Goal: Transaction & Acquisition: Purchase product/service

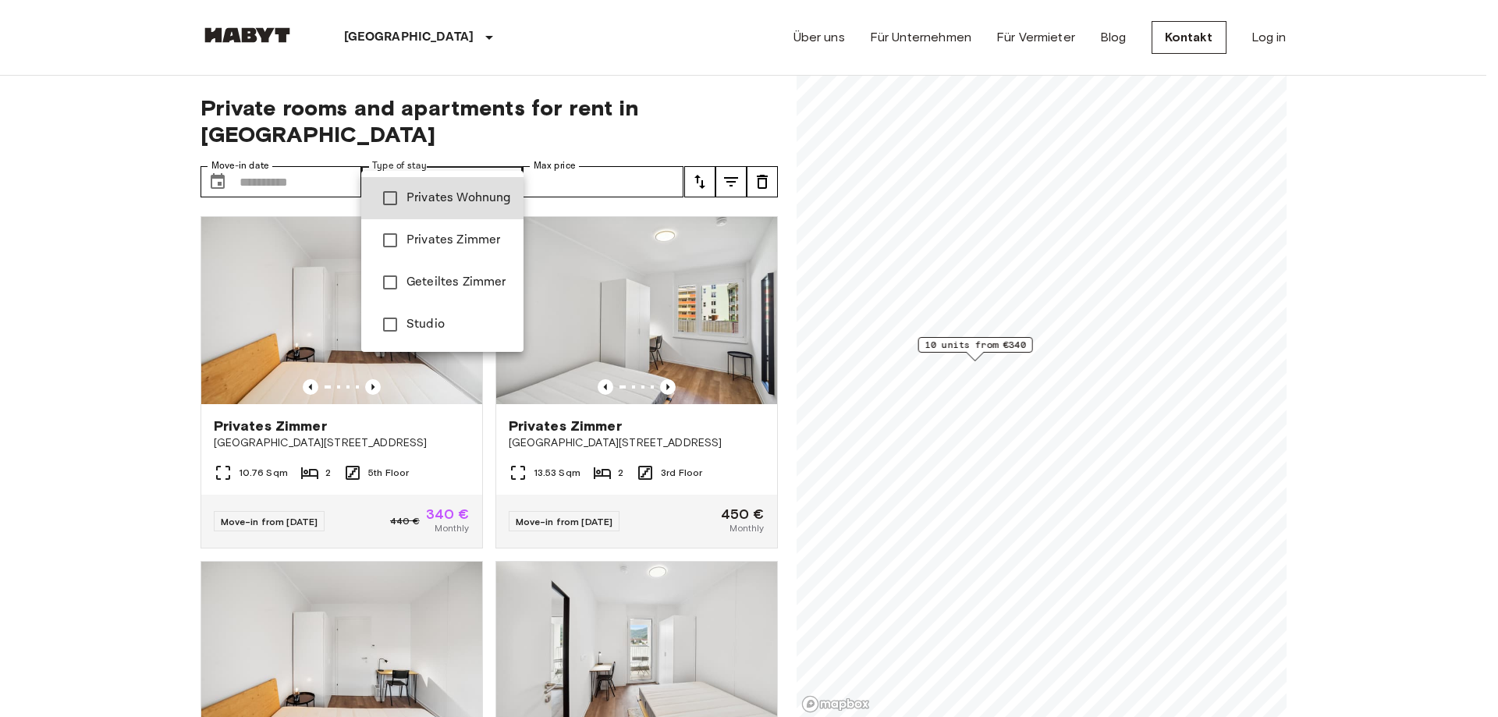
click at [472, 206] on span "Privates Wohnung" at bounding box center [459, 198] width 105 height 19
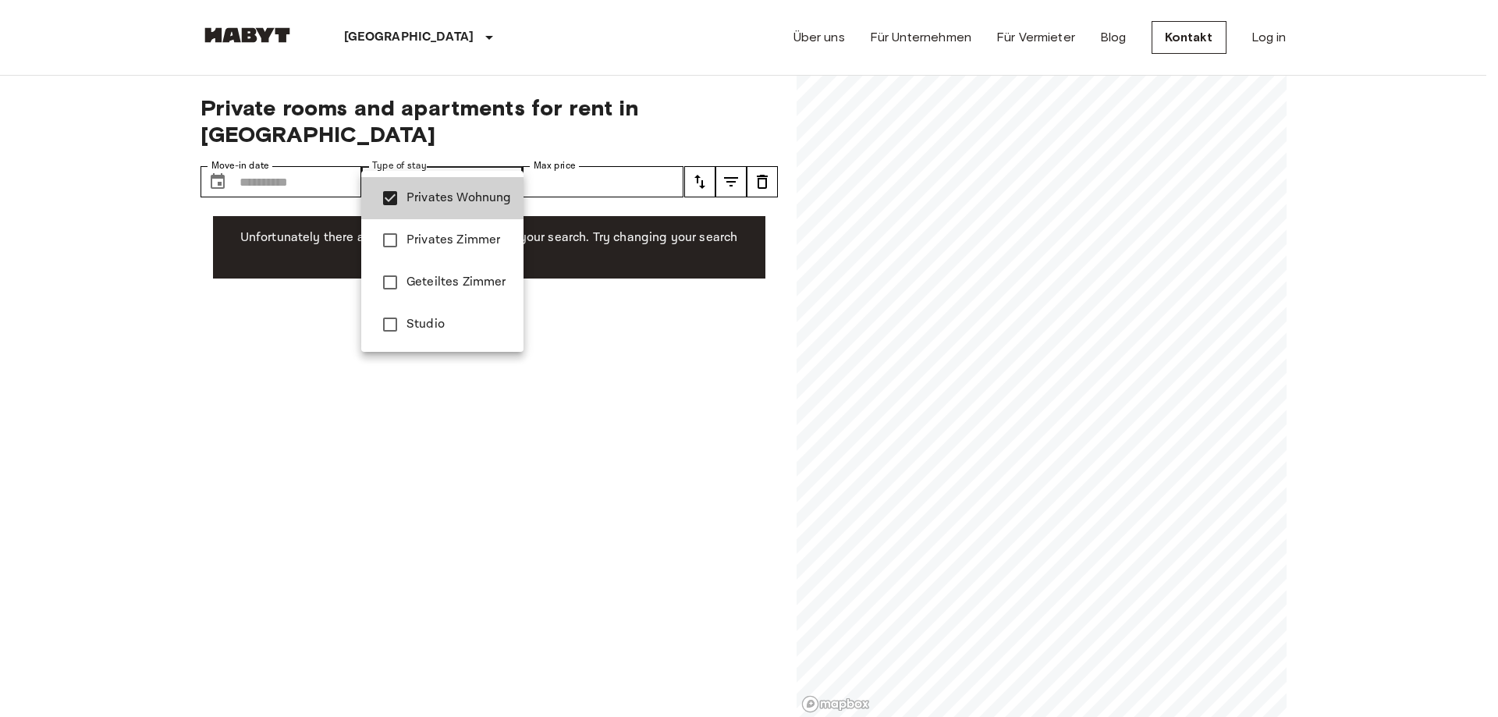
click at [452, 238] on span "Privates Zimmer" at bounding box center [459, 240] width 105 height 19
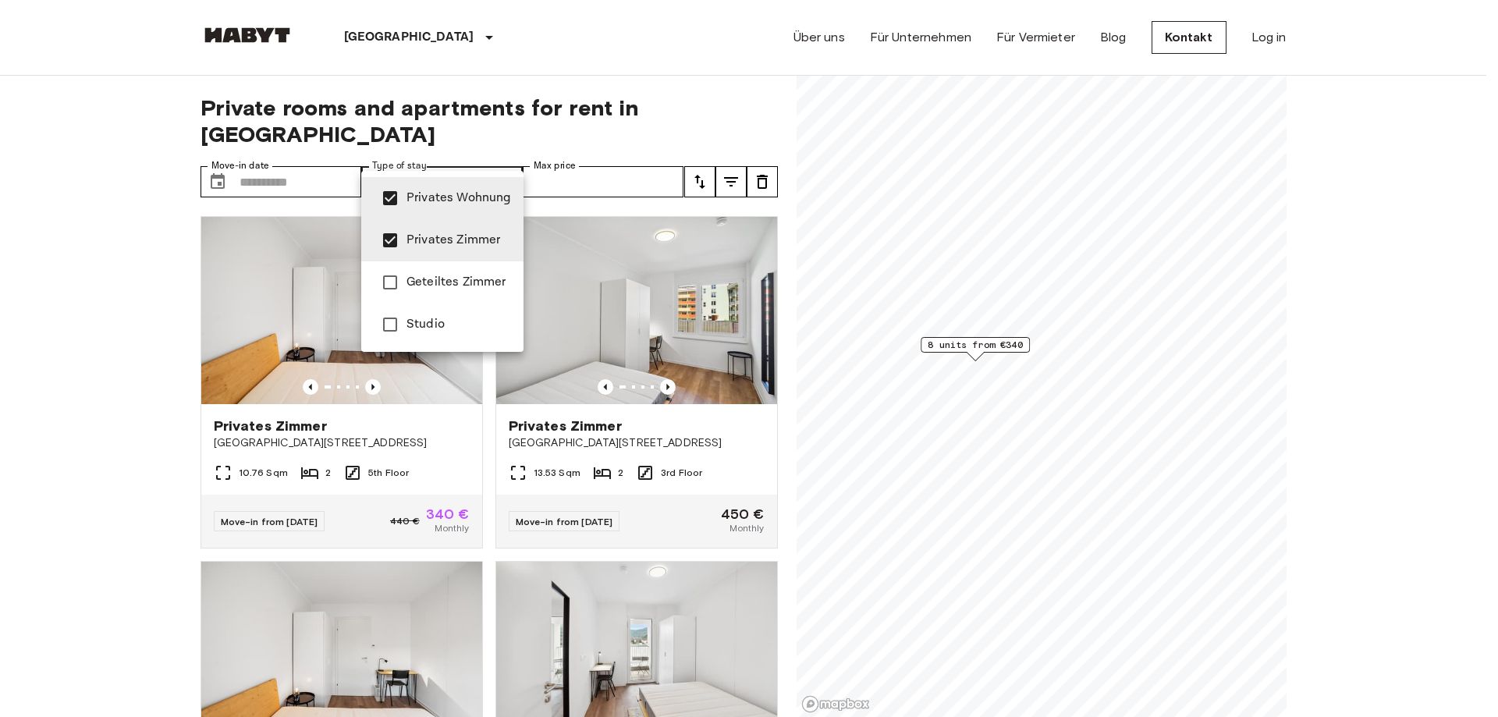
click at [325, 270] on div at bounding box center [749, 358] width 1498 height 717
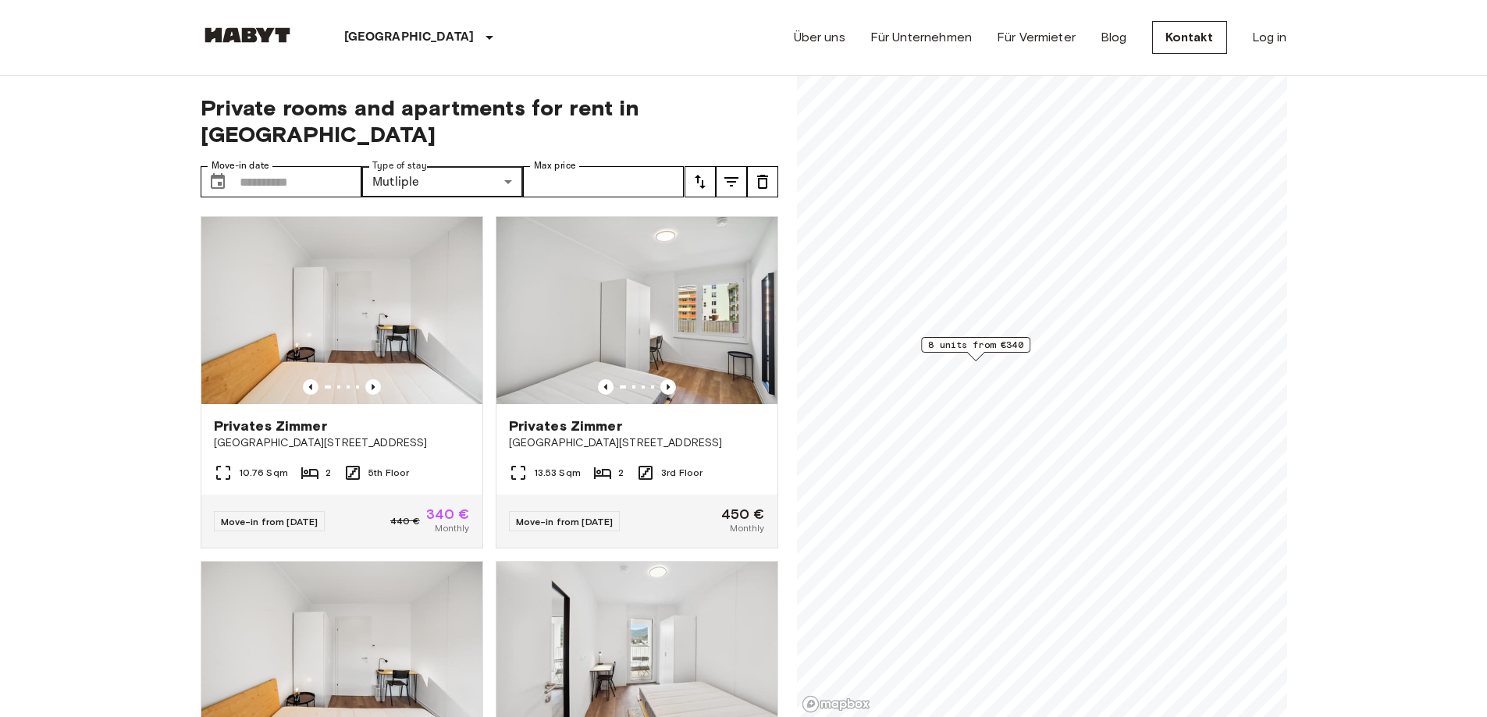
click at [325, 270] on img at bounding box center [341, 310] width 281 height 187
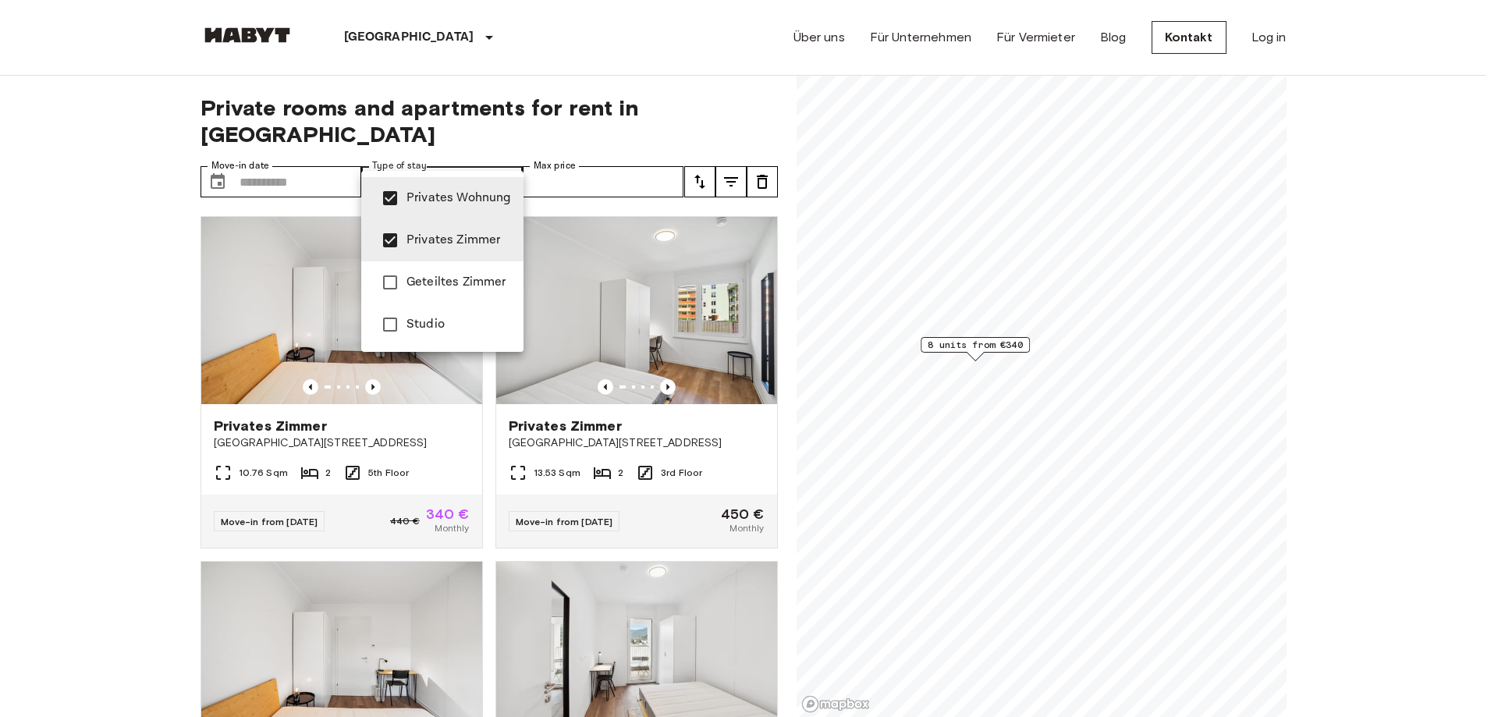
click at [439, 197] on span "Privates Wohnung" at bounding box center [459, 198] width 105 height 19
type input "**********"
click at [81, 254] on div at bounding box center [749, 358] width 1498 height 717
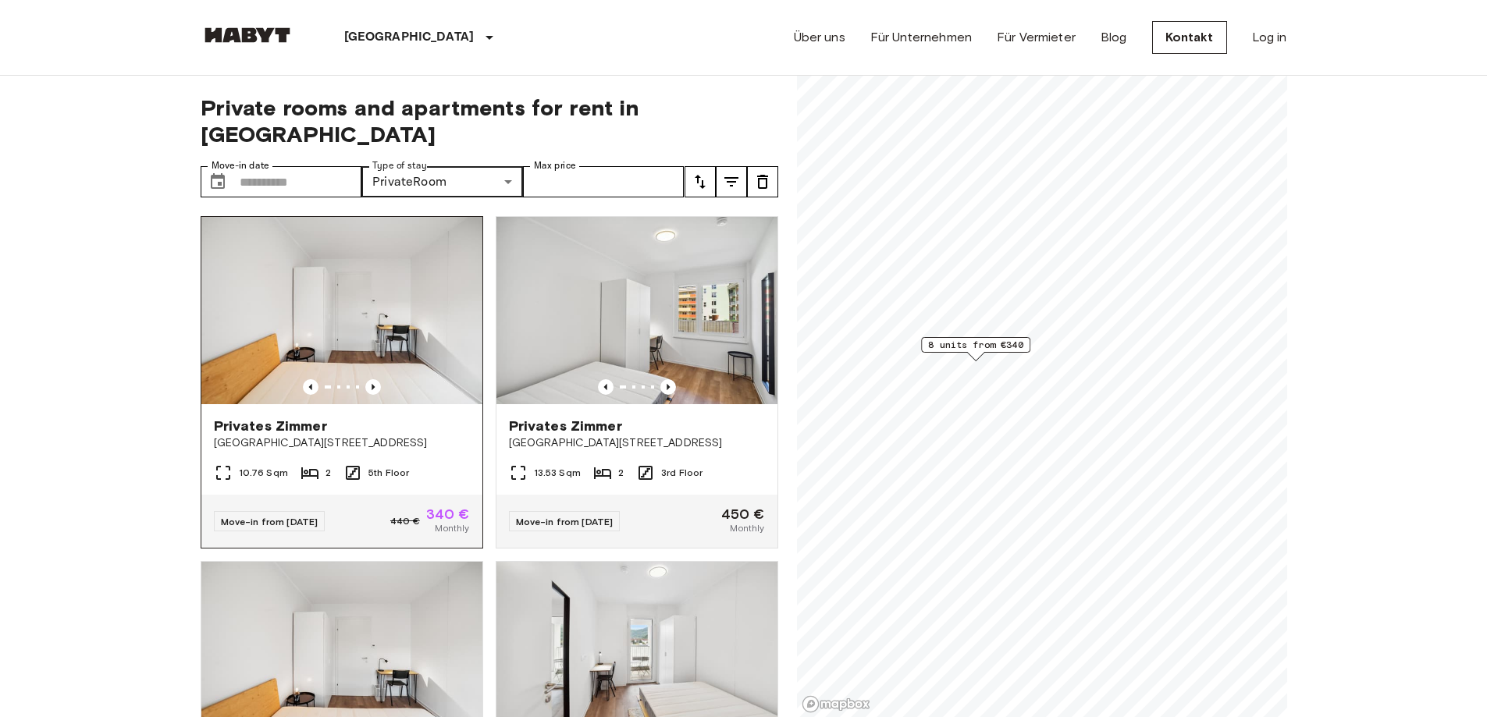
click at [362, 272] on img at bounding box center [341, 310] width 281 height 187
click at [730, 166] on button "tune" at bounding box center [731, 181] width 31 height 31
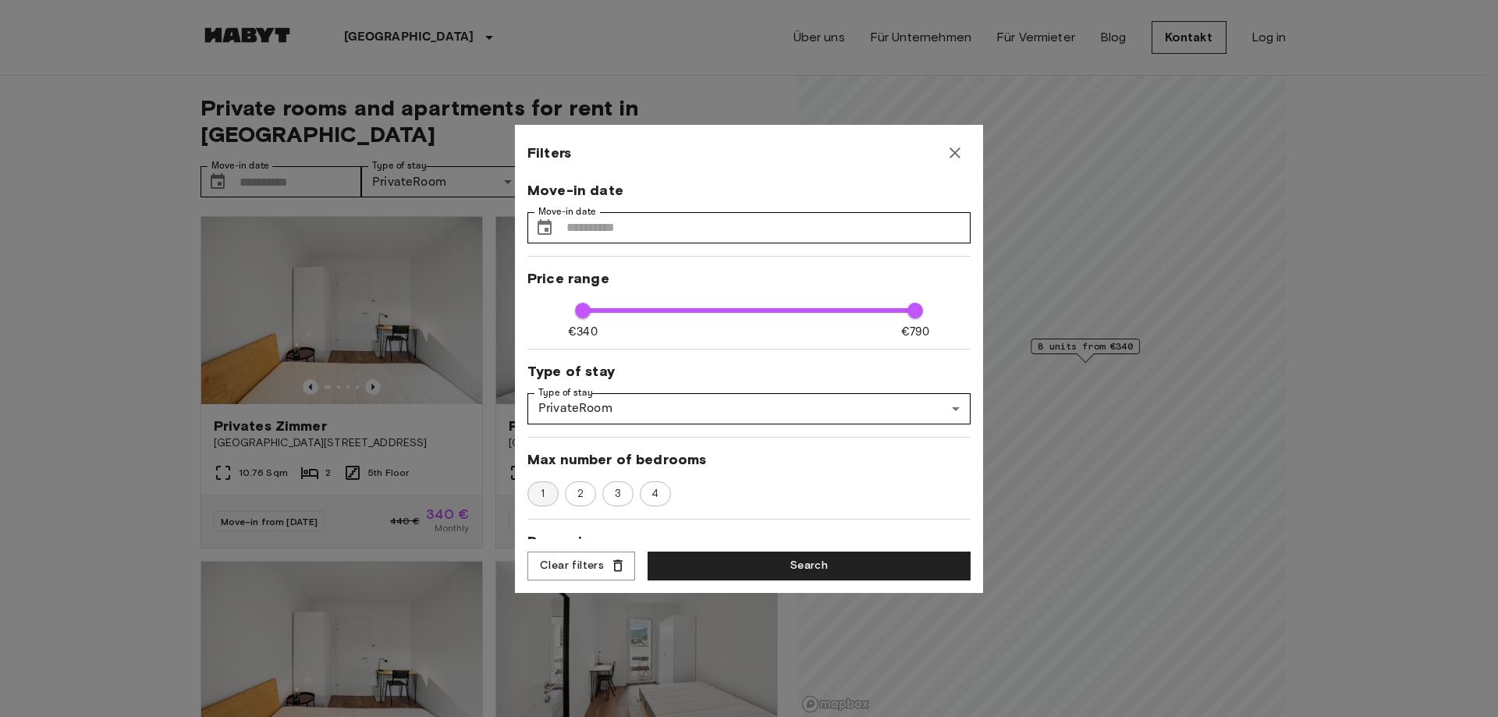
click at [529, 498] on div "1" at bounding box center [543, 494] width 31 height 25
type input "****"
click at [740, 567] on button "Search" at bounding box center [809, 566] width 323 height 29
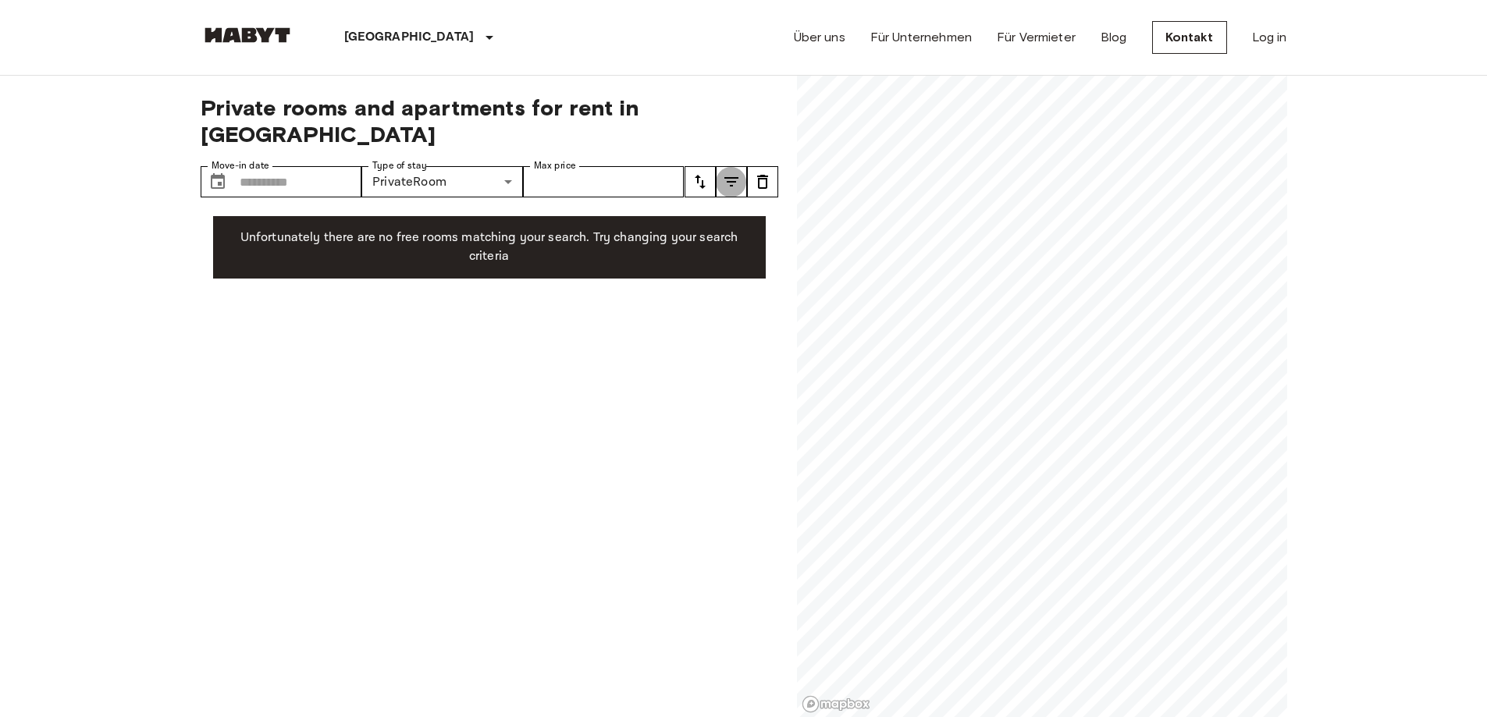
click at [727, 177] on icon "tune" at bounding box center [731, 181] width 14 height 9
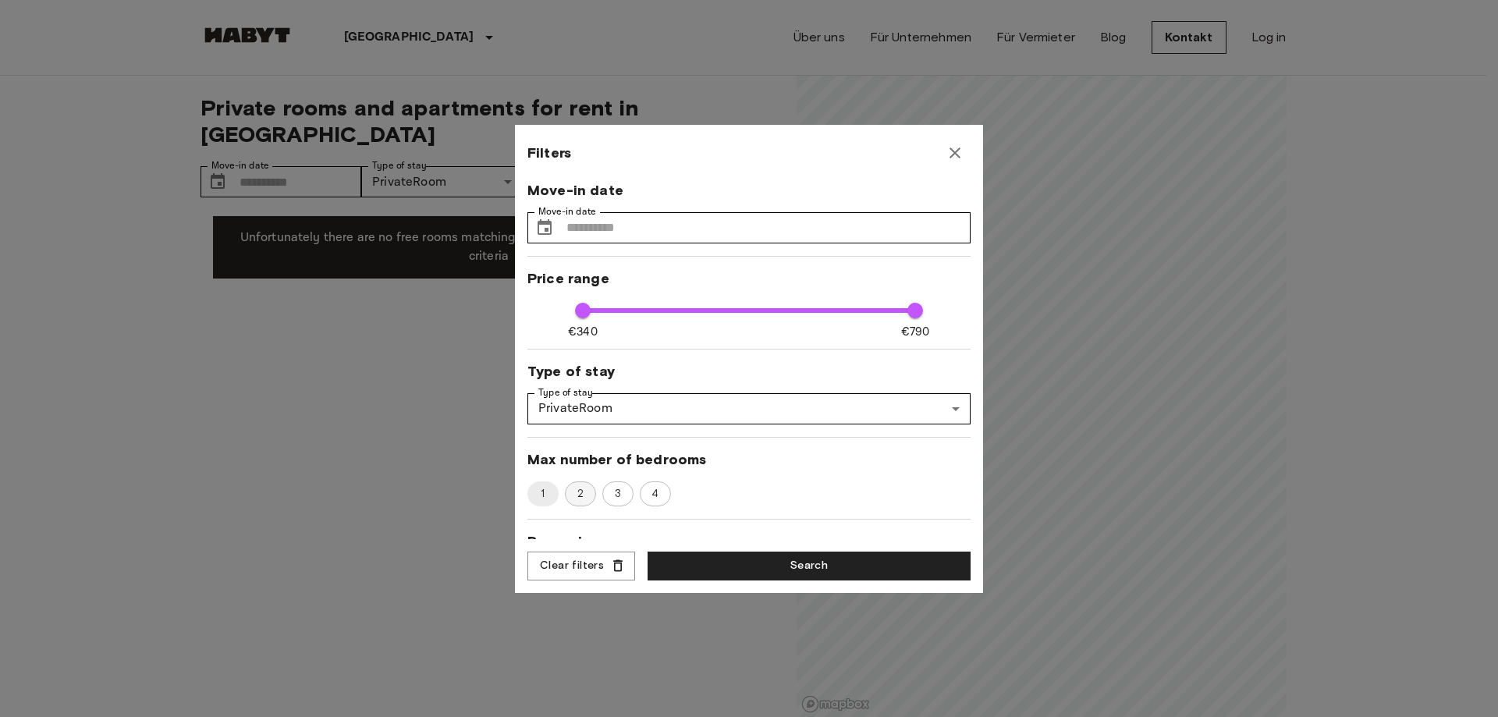
click at [575, 490] on span "2" at bounding box center [580, 494] width 23 height 16
type input "****"
click at [721, 564] on button "Search" at bounding box center [809, 566] width 323 height 29
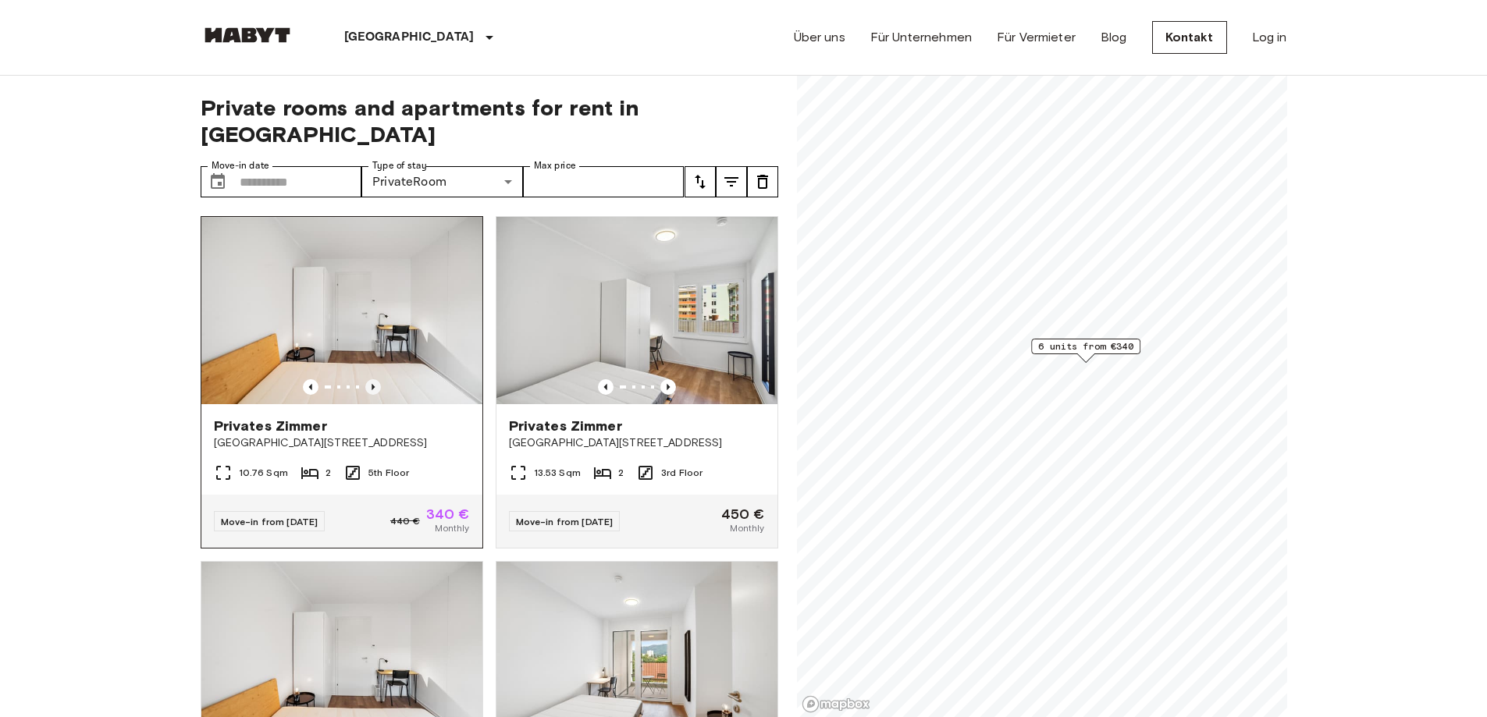
click at [371, 384] on icon "Previous image" at bounding box center [372, 387] width 3 height 6
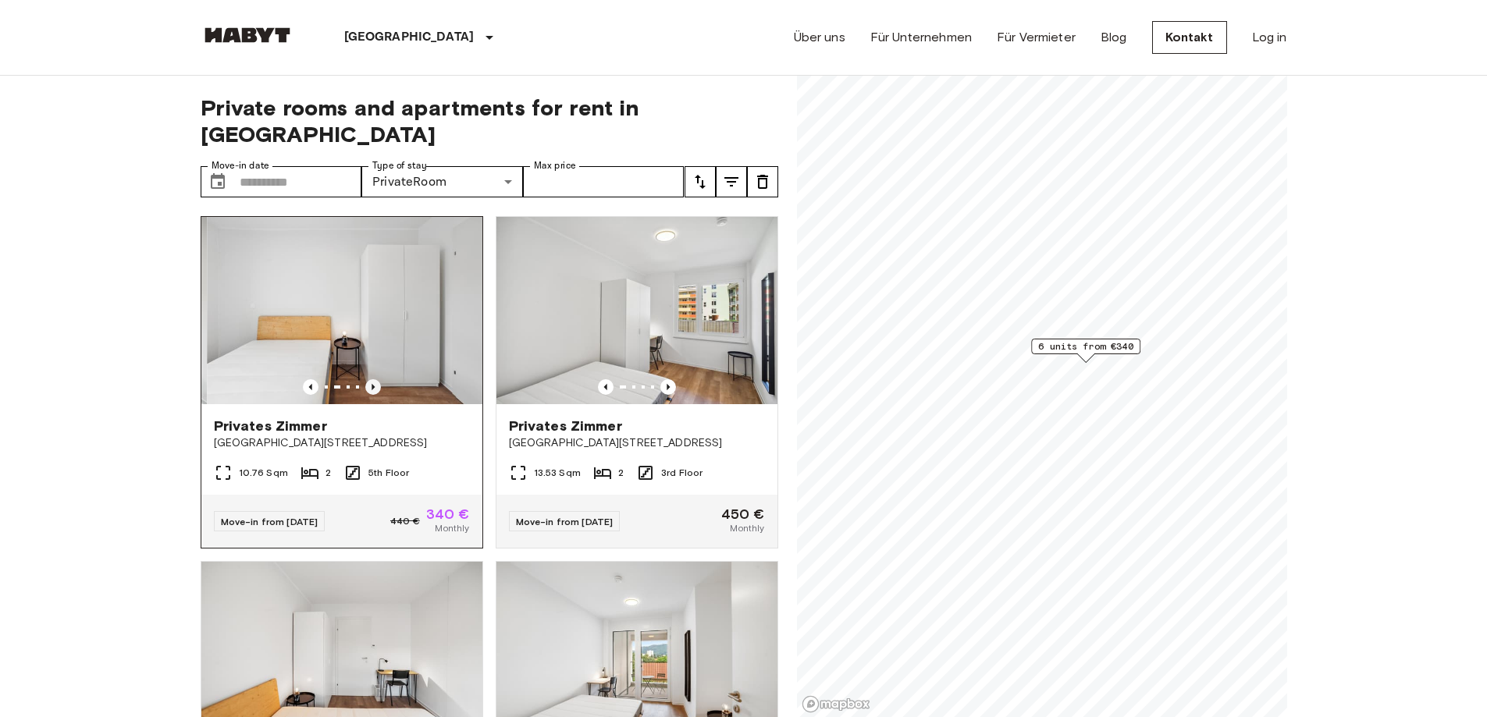
click at [371, 384] on icon "Previous image" at bounding box center [372, 387] width 3 height 6
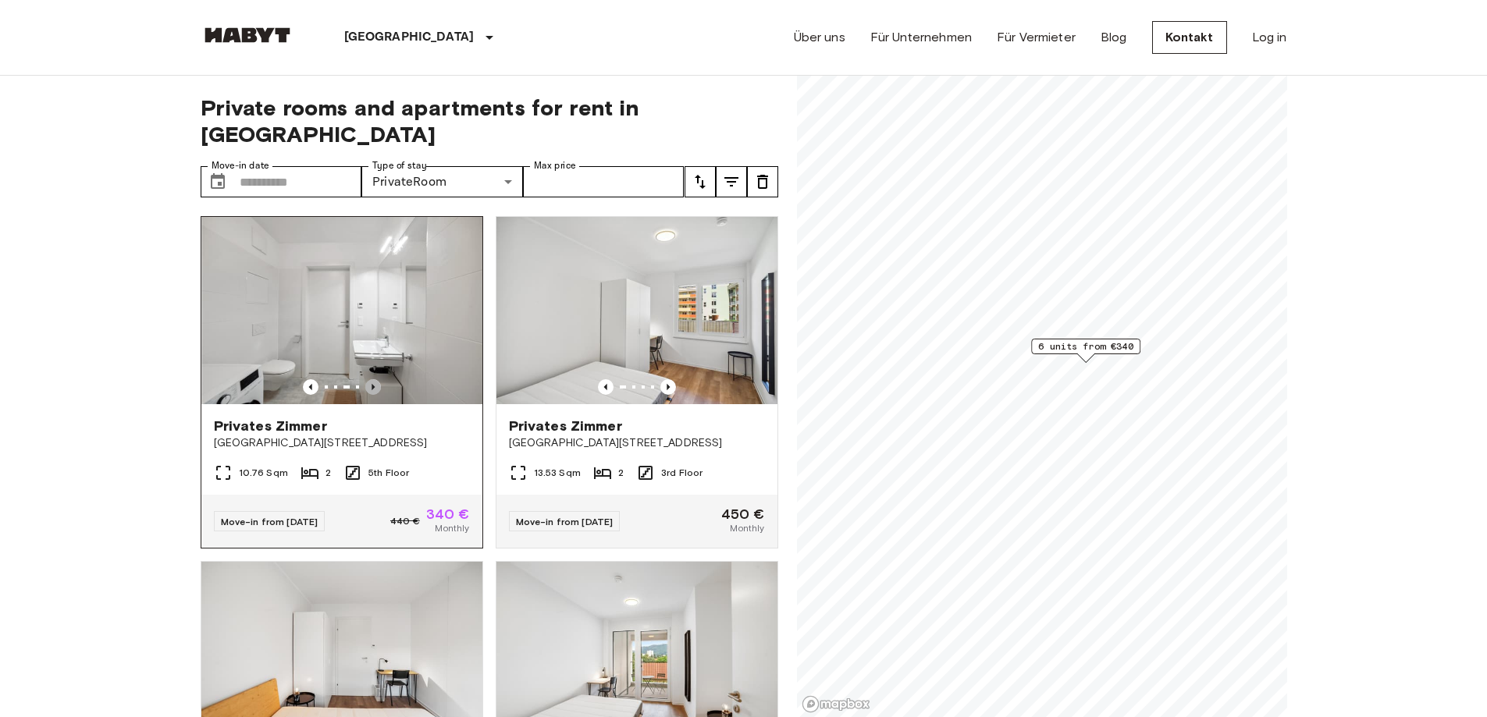
click at [371, 384] on icon "Previous image" at bounding box center [372, 387] width 3 height 6
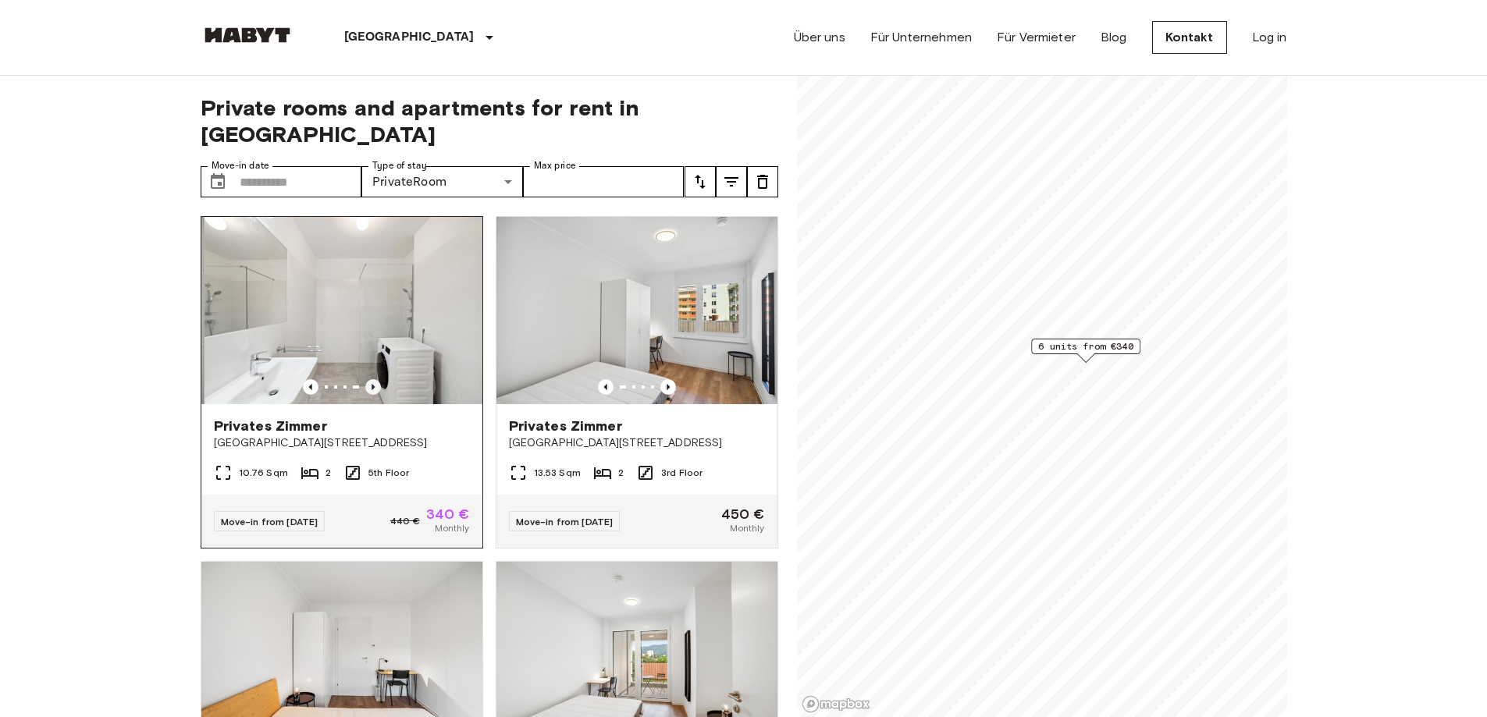
click at [371, 384] on icon "Previous image" at bounding box center [372, 387] width 3 height 6
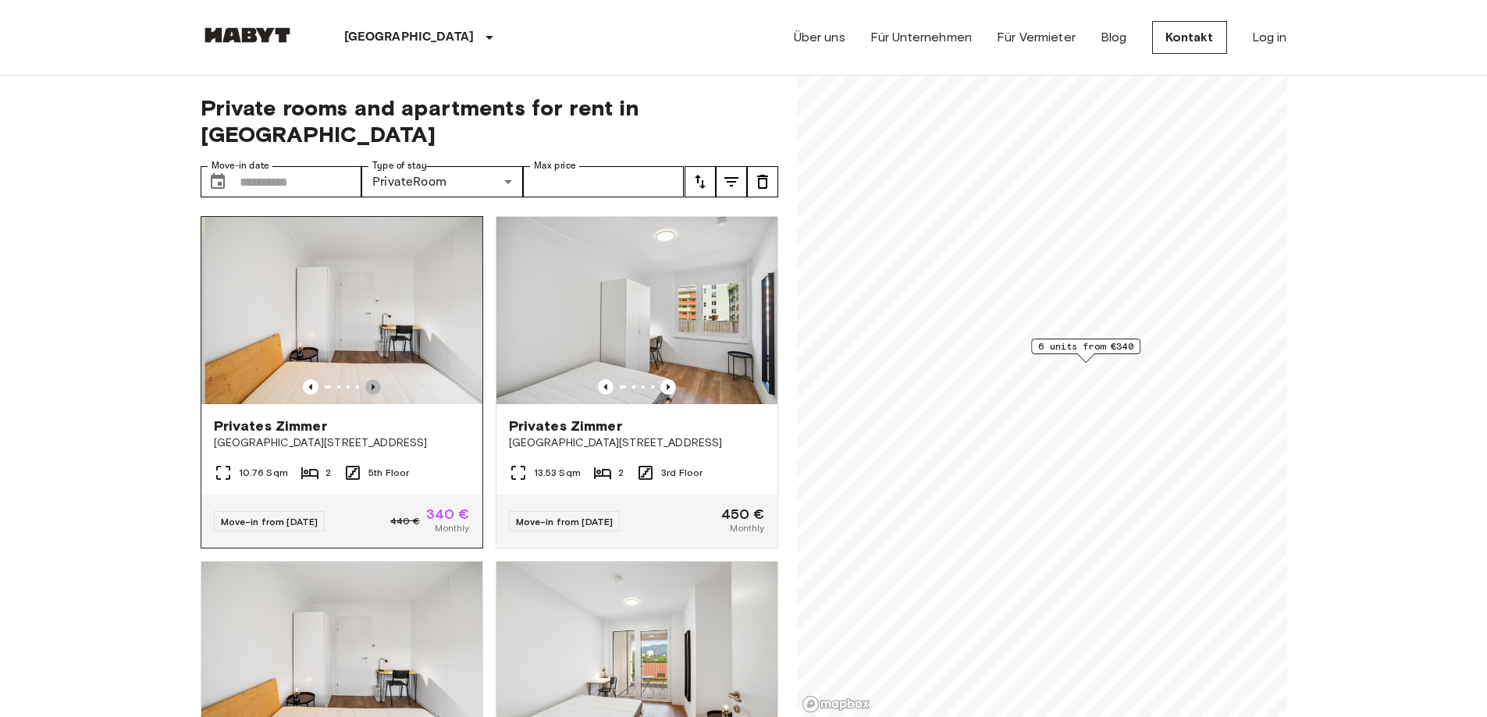
click at [371, 384] on icon "Previous image" at bounding box center [372, 387] width 3 height 6
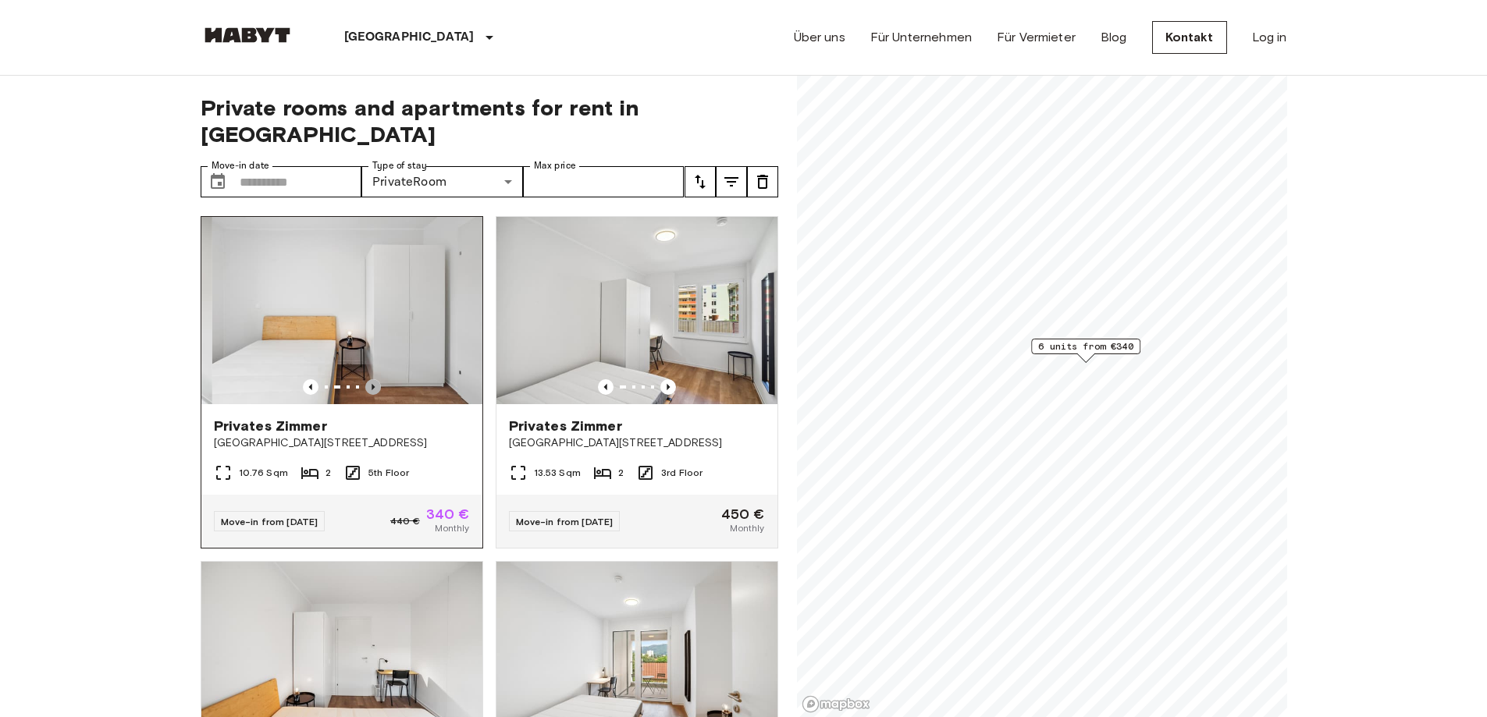
click at [371, 384] on icon "Previous image" at bounding box center [372, 387] width 3 height 6
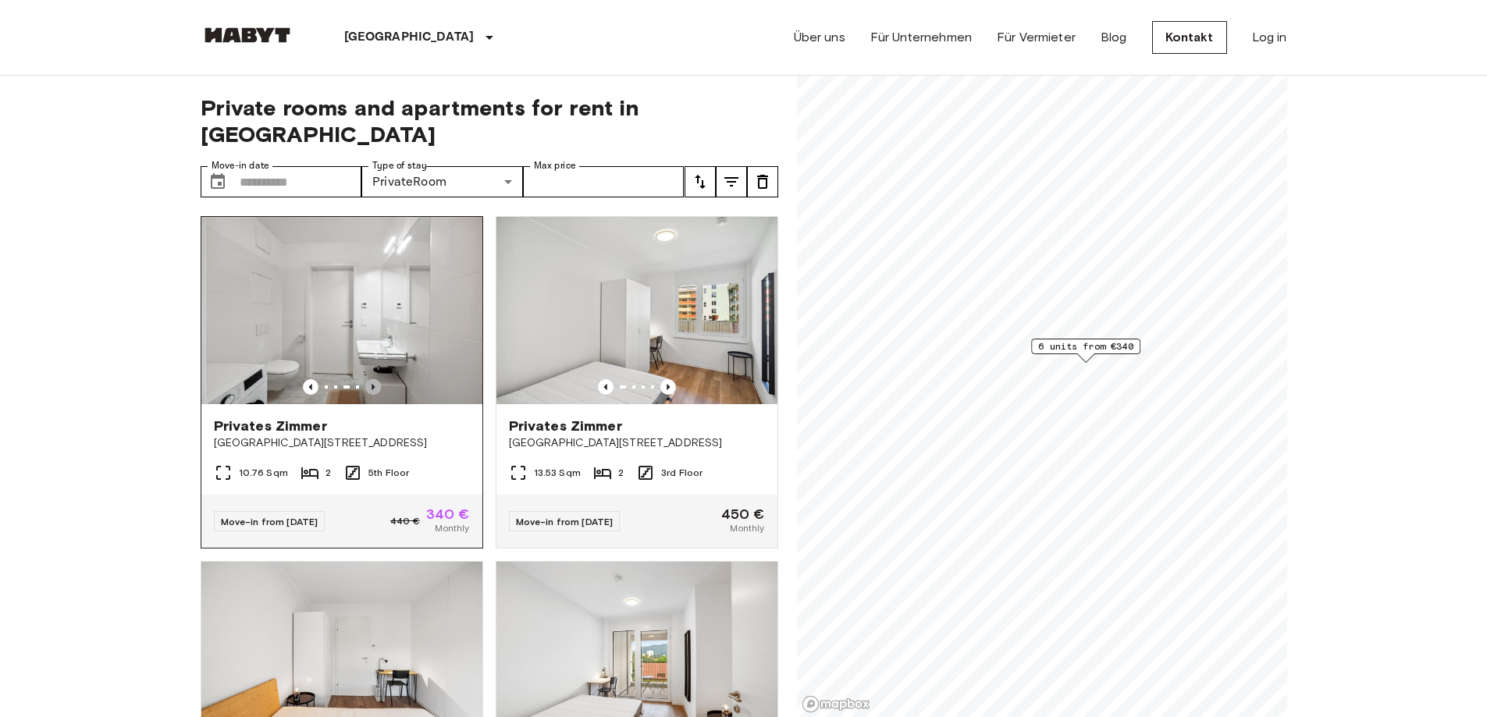
click at [371, 384] on icon "Previous image" at bounding box center [372, 387] width 3 height 6
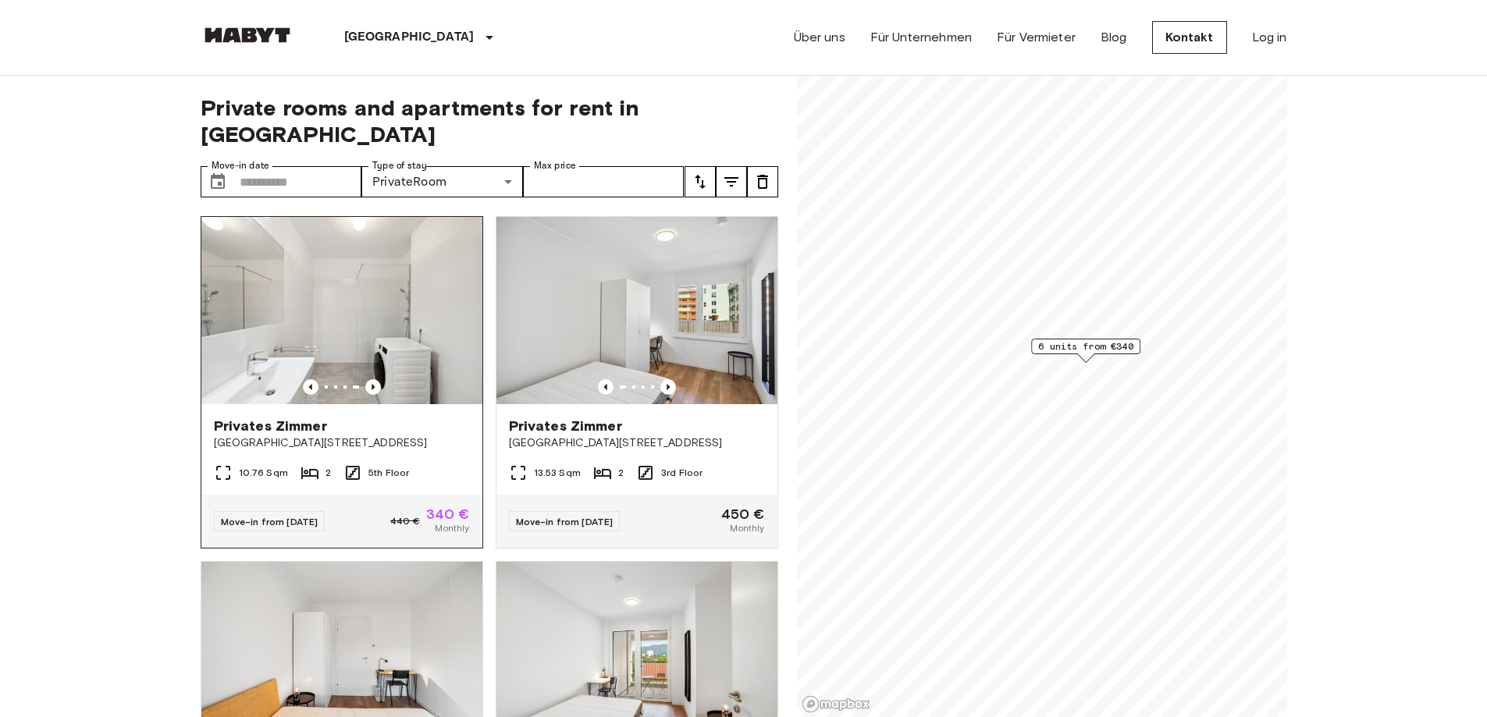
click at [362, 248] on img at bounding box center [341, 310] width 281 height 187
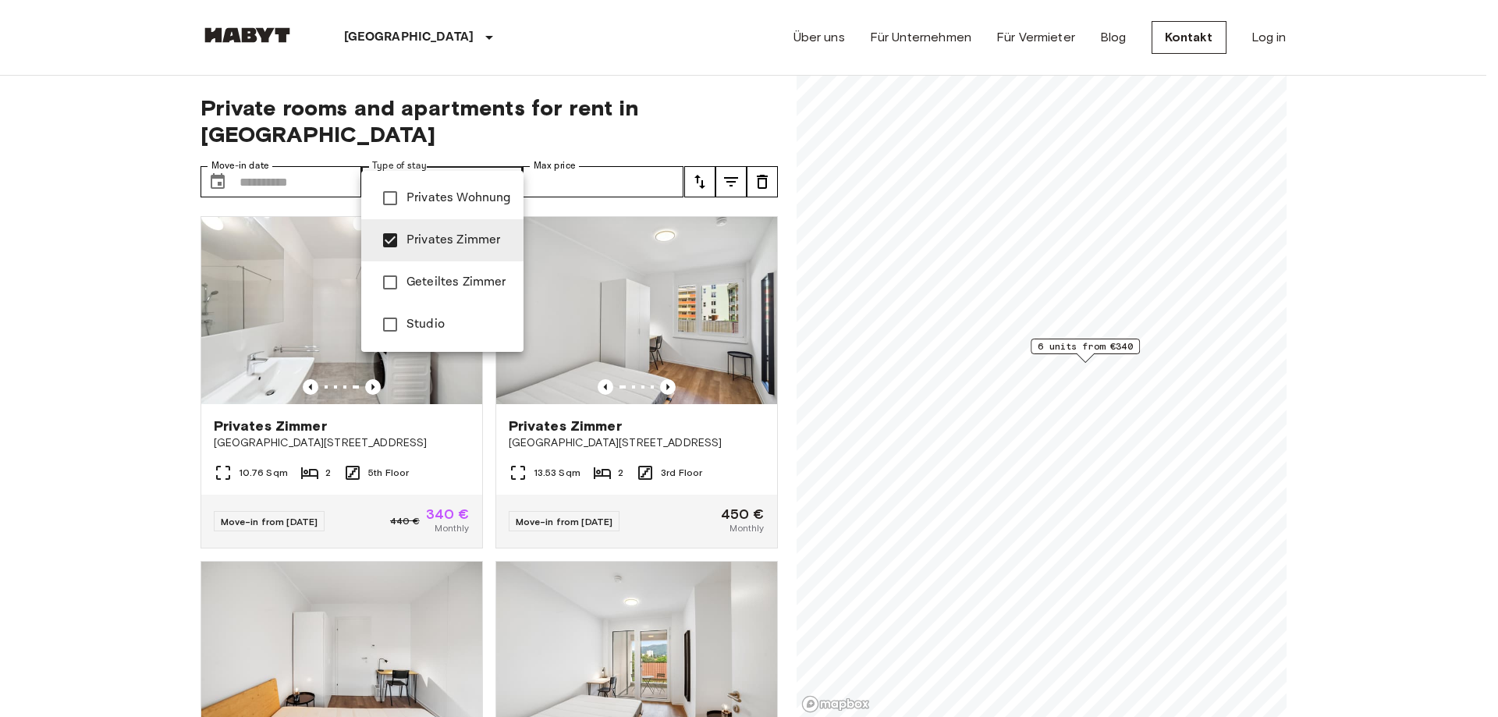
click at [474, 249] on span "Privates Zimmer" at bounding box center [459, 240] width 105 height 19
click at [443, 320] on span "Studio" at bounding box center [459, 324] width 105 height 19
type input "******"
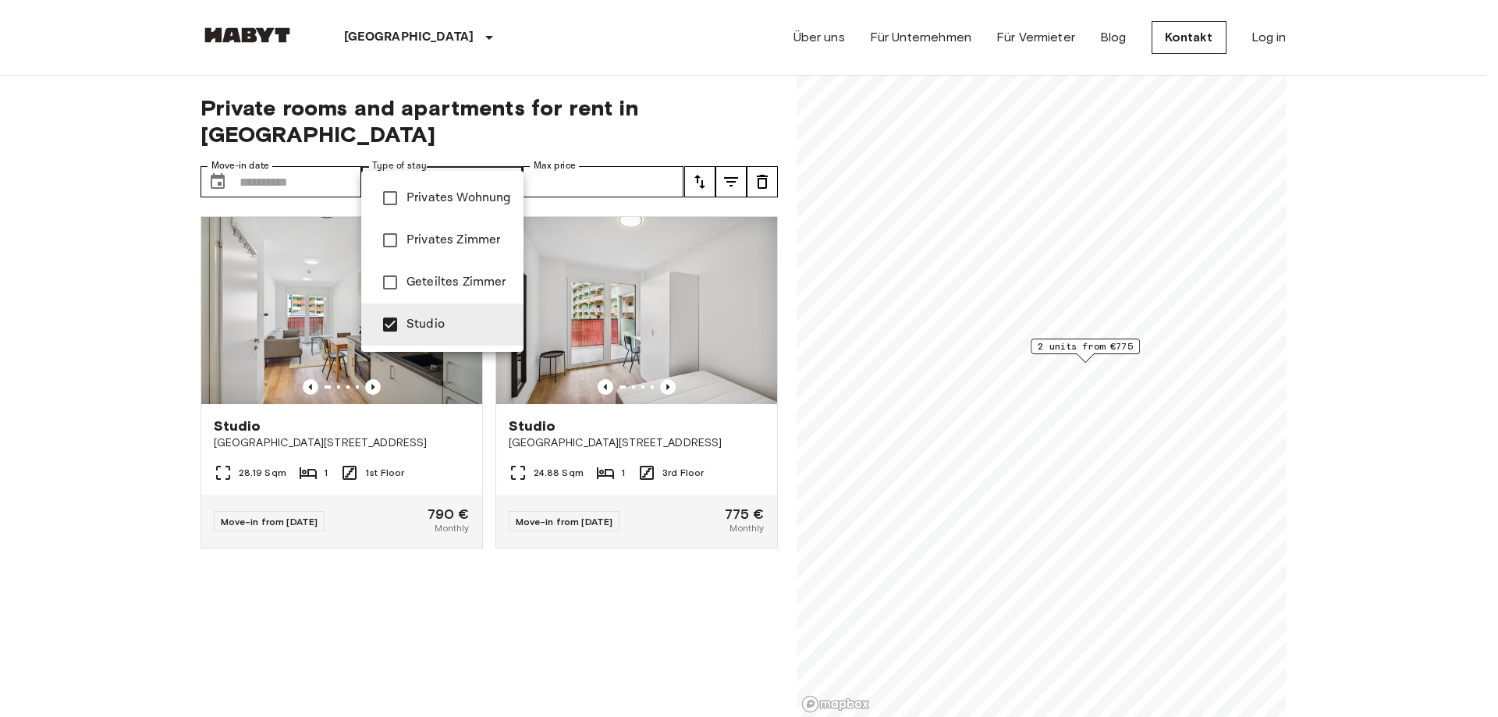
click at [64, 417] on div at bounding box center [749, 358] width 1498 height 717
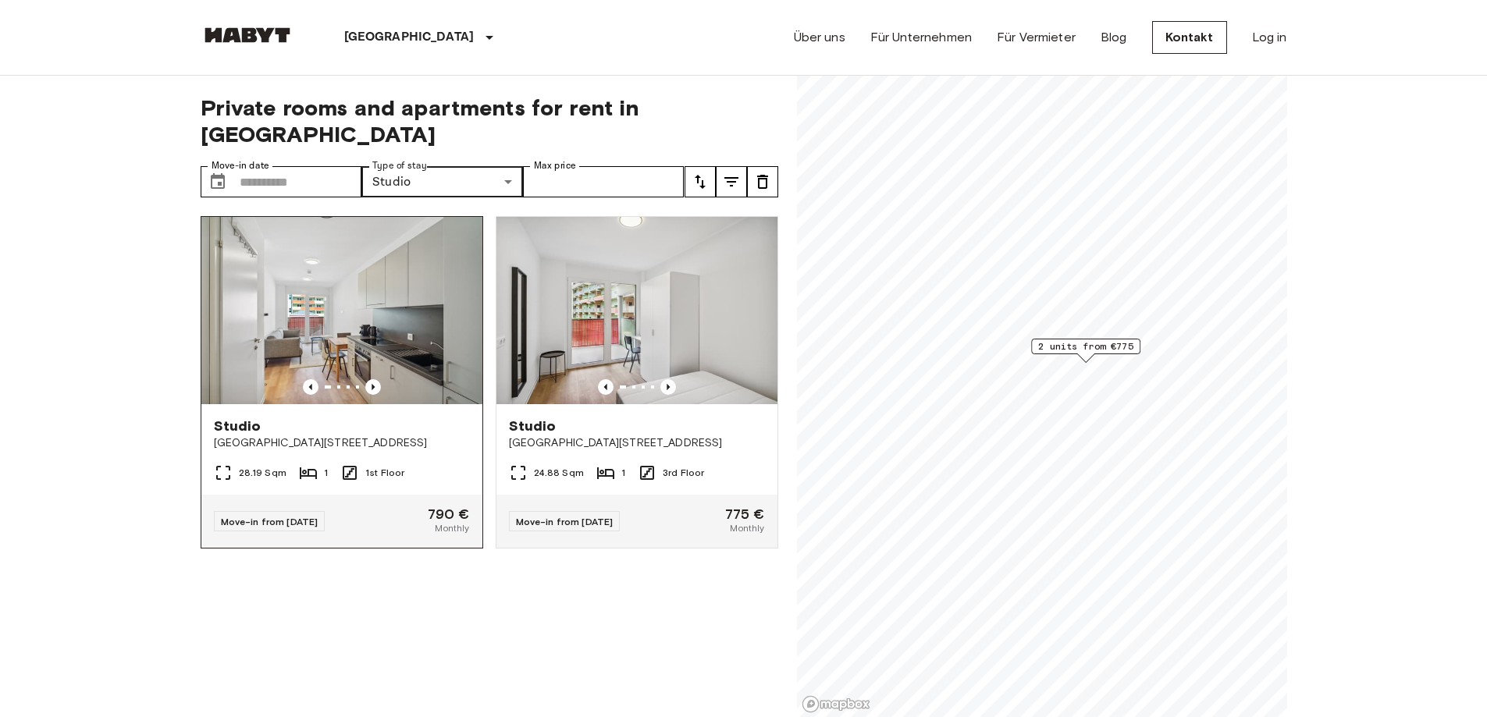
click at [357, 295] on img at bounding box center [341, 310] width 281 height 187
click at [573, 166] on input "Max price" at bounding box center [604, 181] width 162 height 31
type input "***"
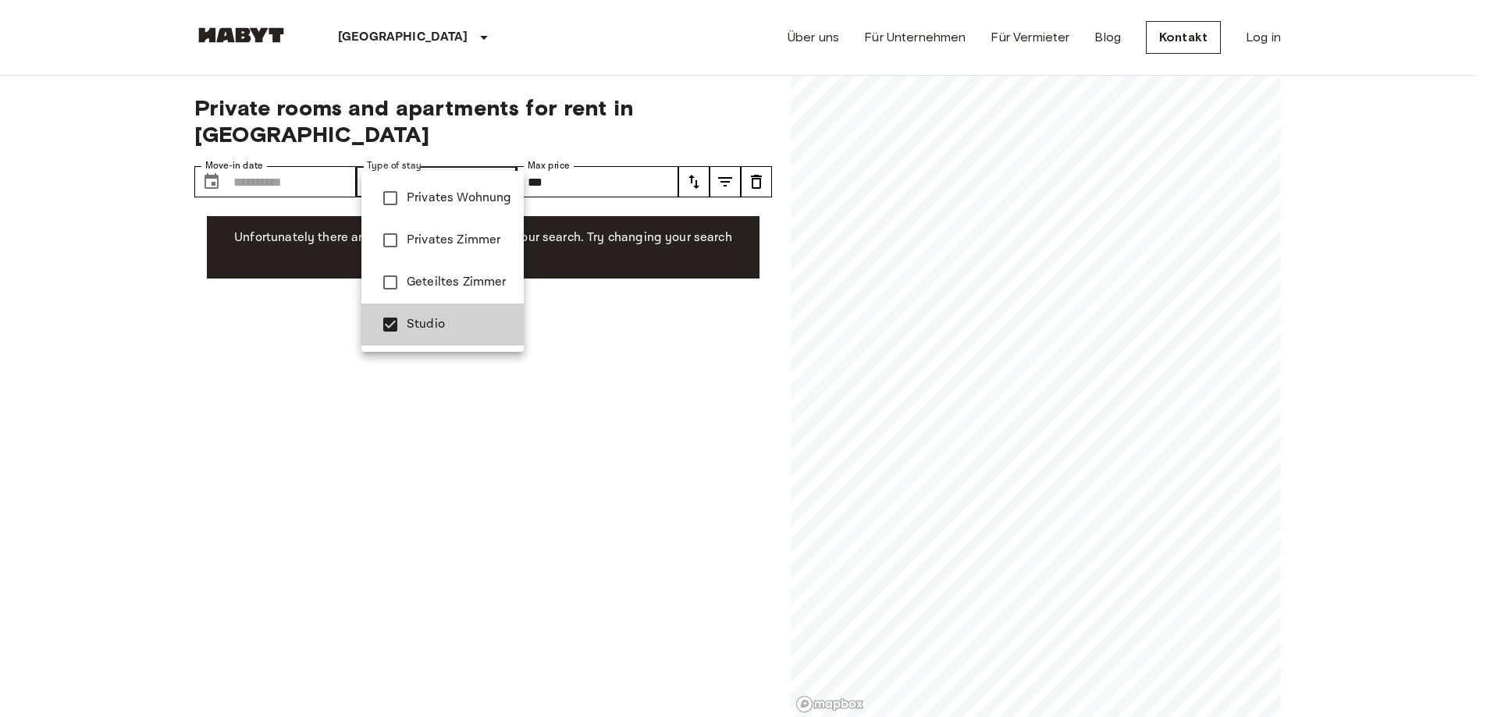
click at [467, 238] on span "Privates Zimmer" at bounding box center [459, 240] width 105 height 19
type input "**********"
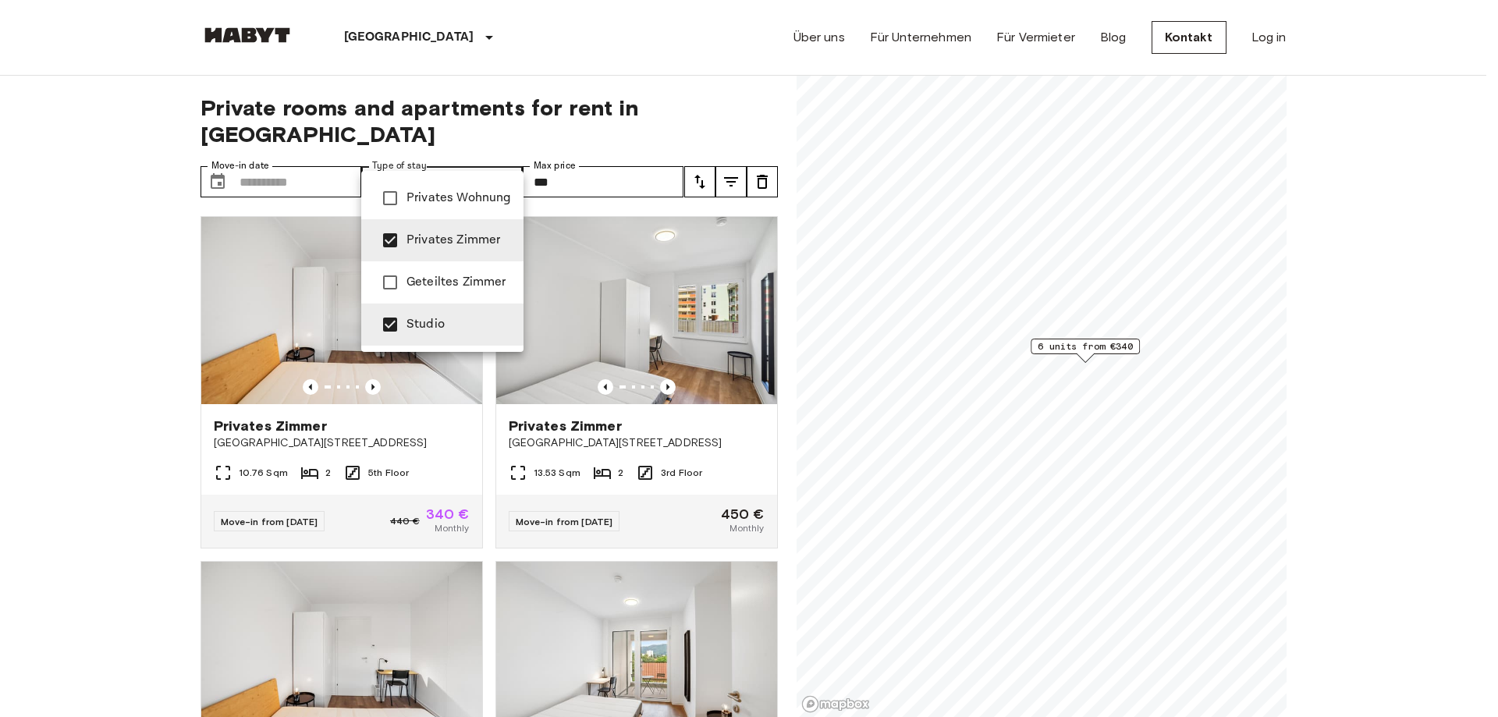
click at [104, 442] on div at bounding box center [749, 358] width 1498 height 717
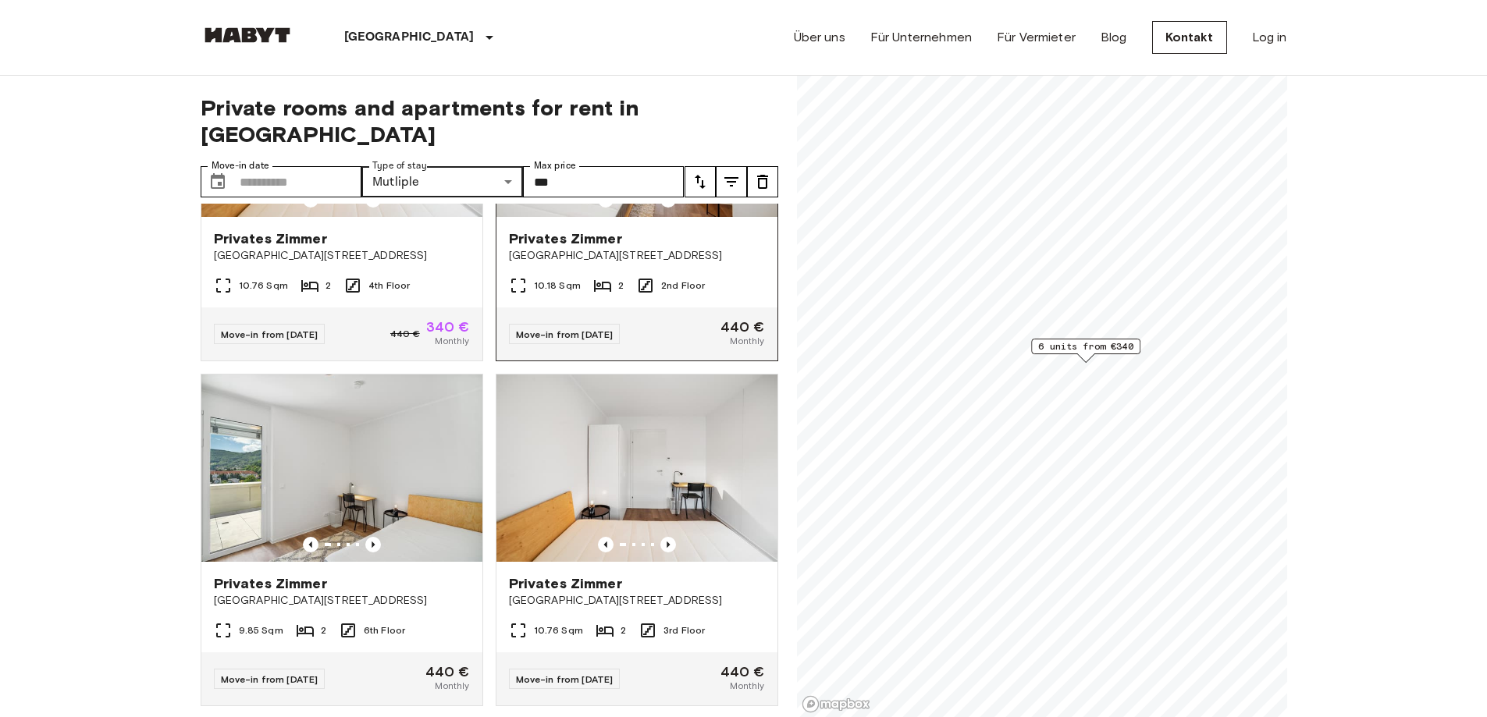
scroll to position [546, 0]
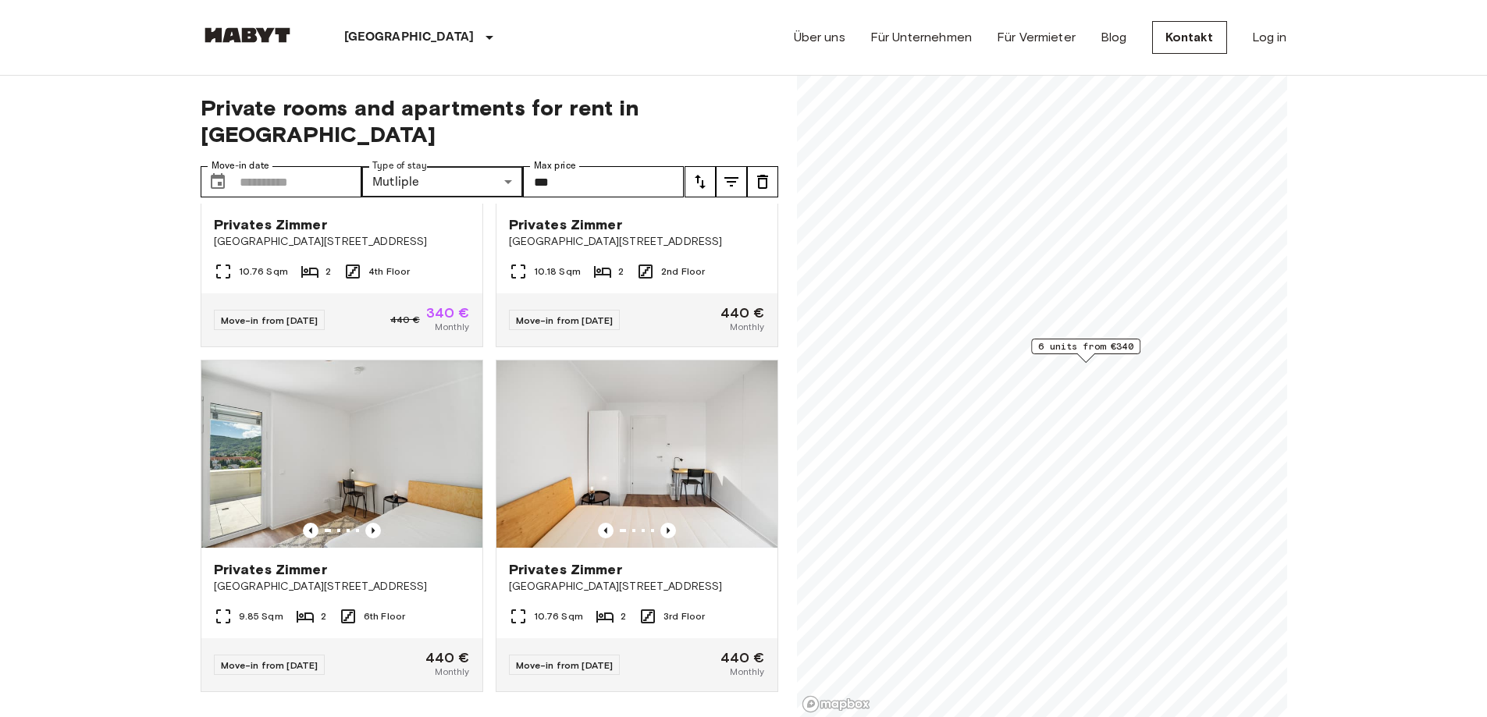
click at [738, 172] on icon "tune" at bounding box center [731, 181] width 19 height 19
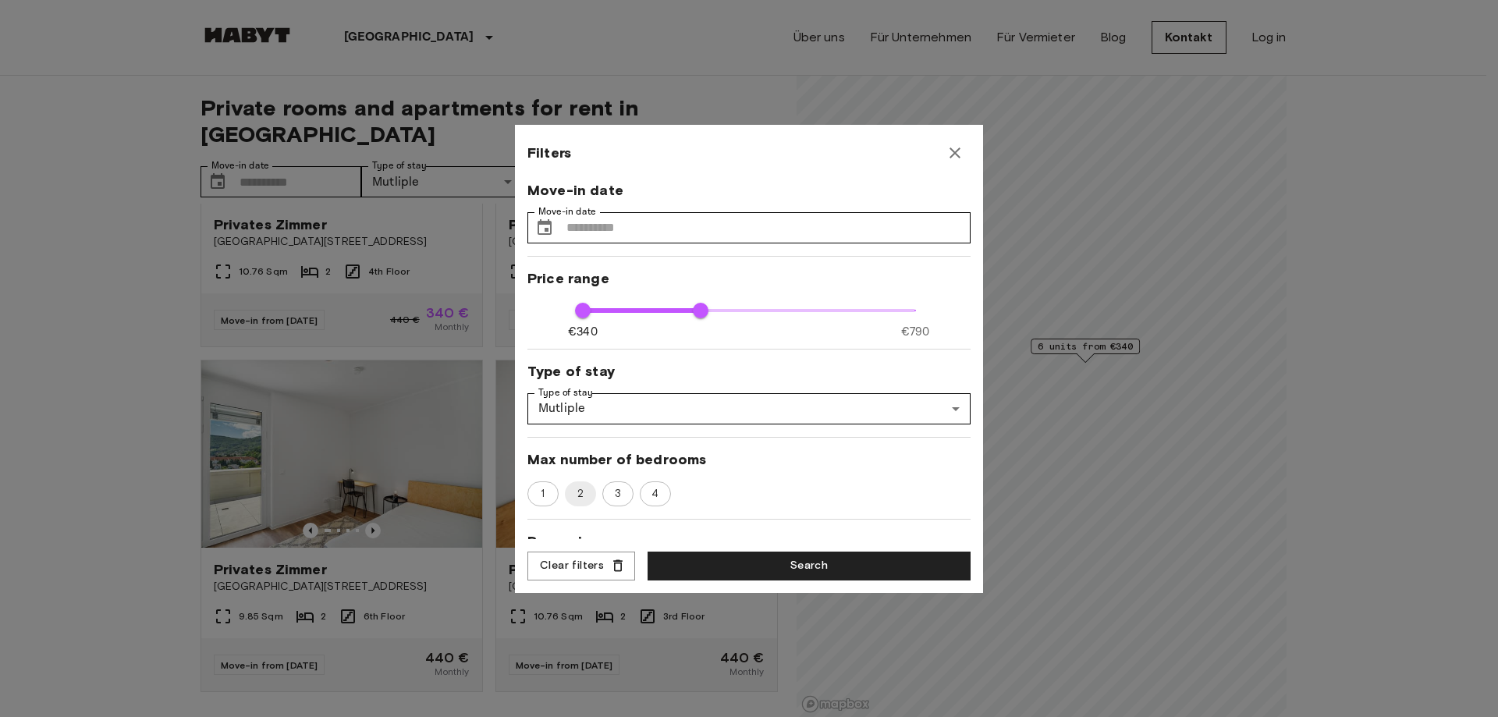
click at [590, 482] on div "1 2 3 4" at bounding box center [749, 494] width 443 height 25
click at [582, 495] on span "2" at bounding box center [580, 494] width 25 height 16
click at [533, 497] on span "1" at bounding box center [542, 494] width 21 height 16
type input "****"
click at [767, 572] on button "Search" at bounding box center [809, 566] width 323 height 29
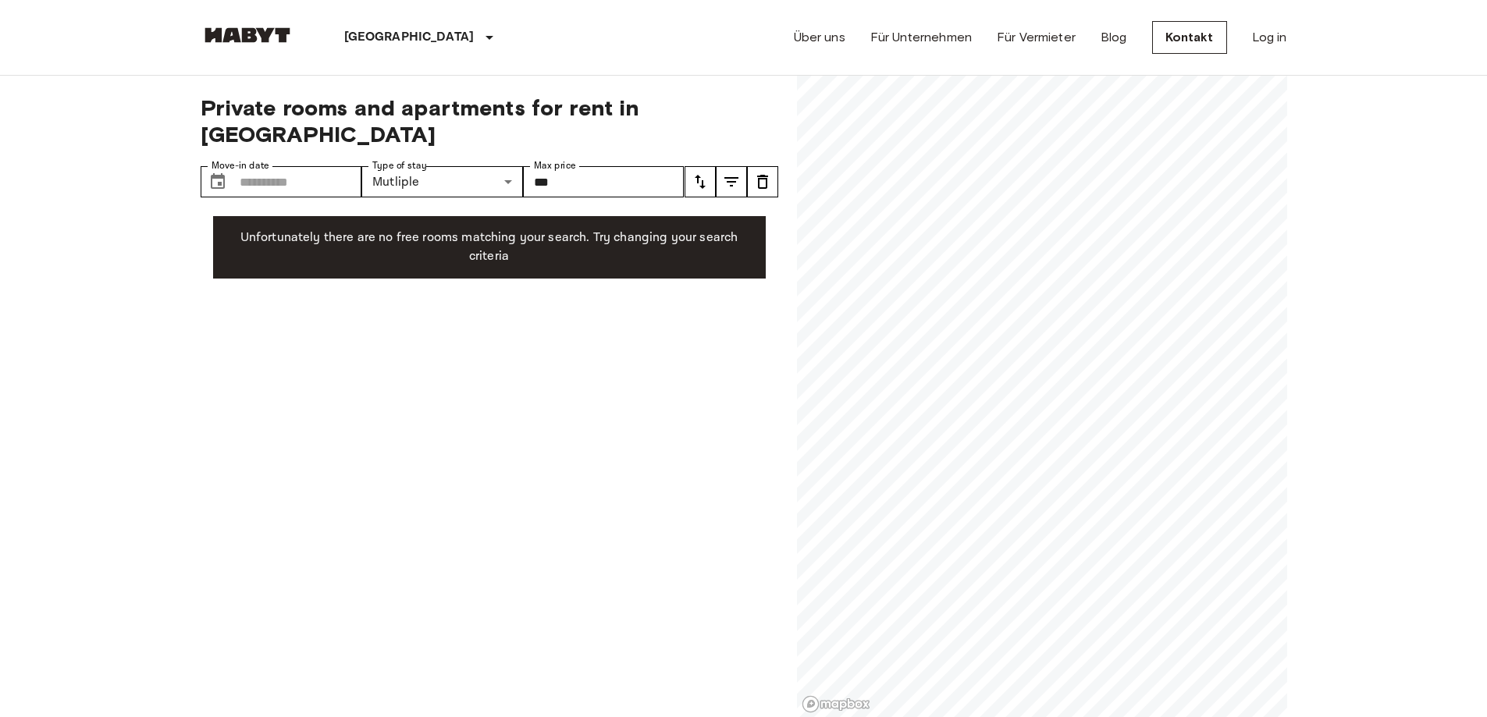
click at [722, 172] on icon "tune" at bounding box center [731, 181] width 19 height 19
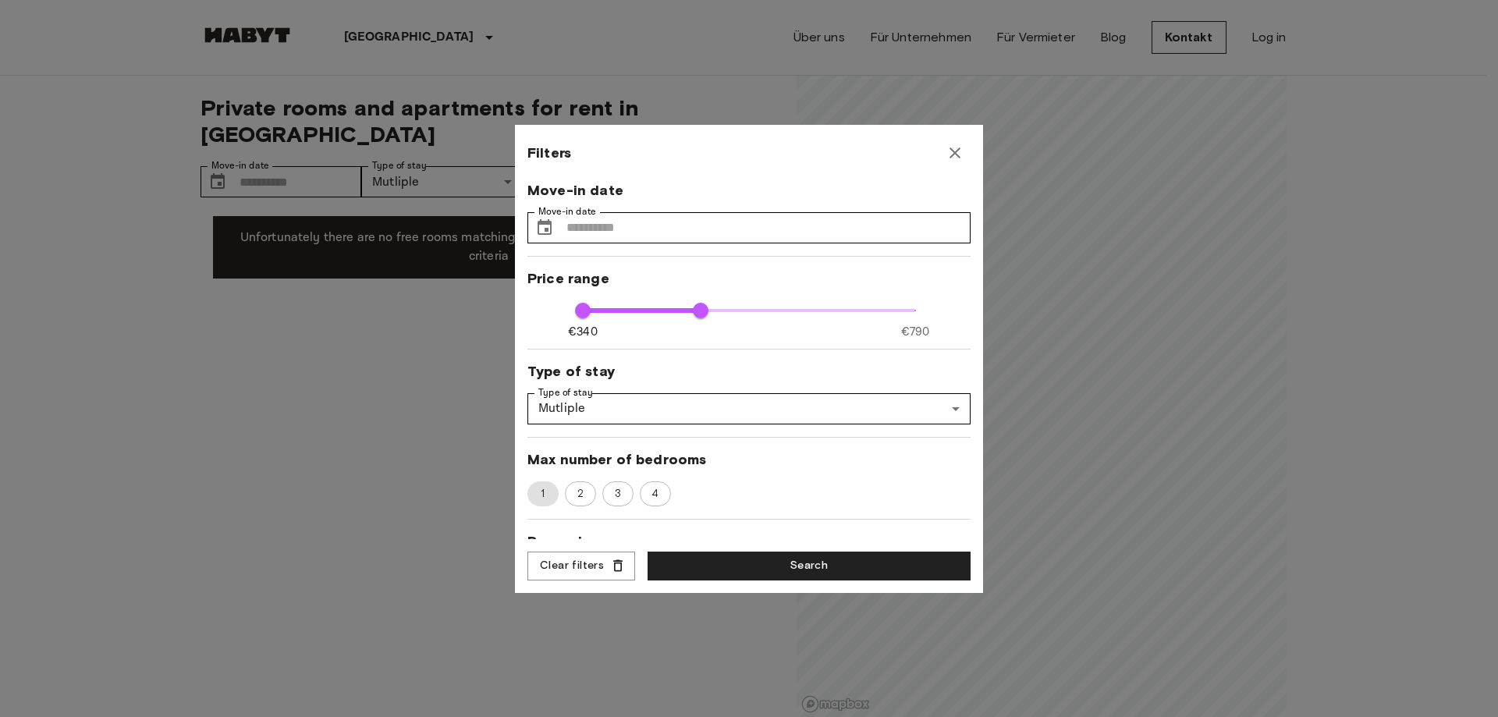
click at [541, 493] on span "1" at bounding box center [542, 494] width 23 height 16
type input "****"
click at [702, 571] on button "Search" at bounding box center [809, 566] width 323 height 29
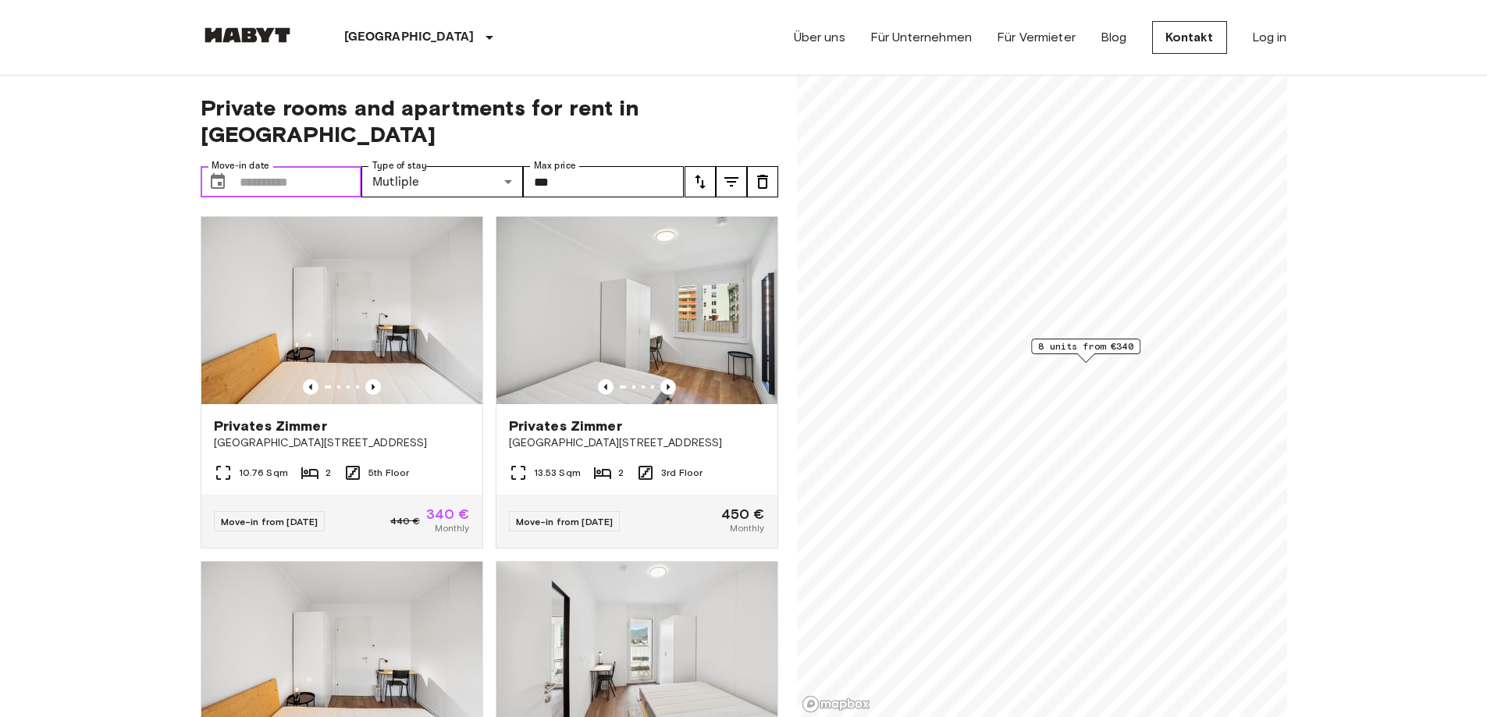
click at [286, 166] on input "Move-in date" at bounding box center [301, 181] width 123 height 31
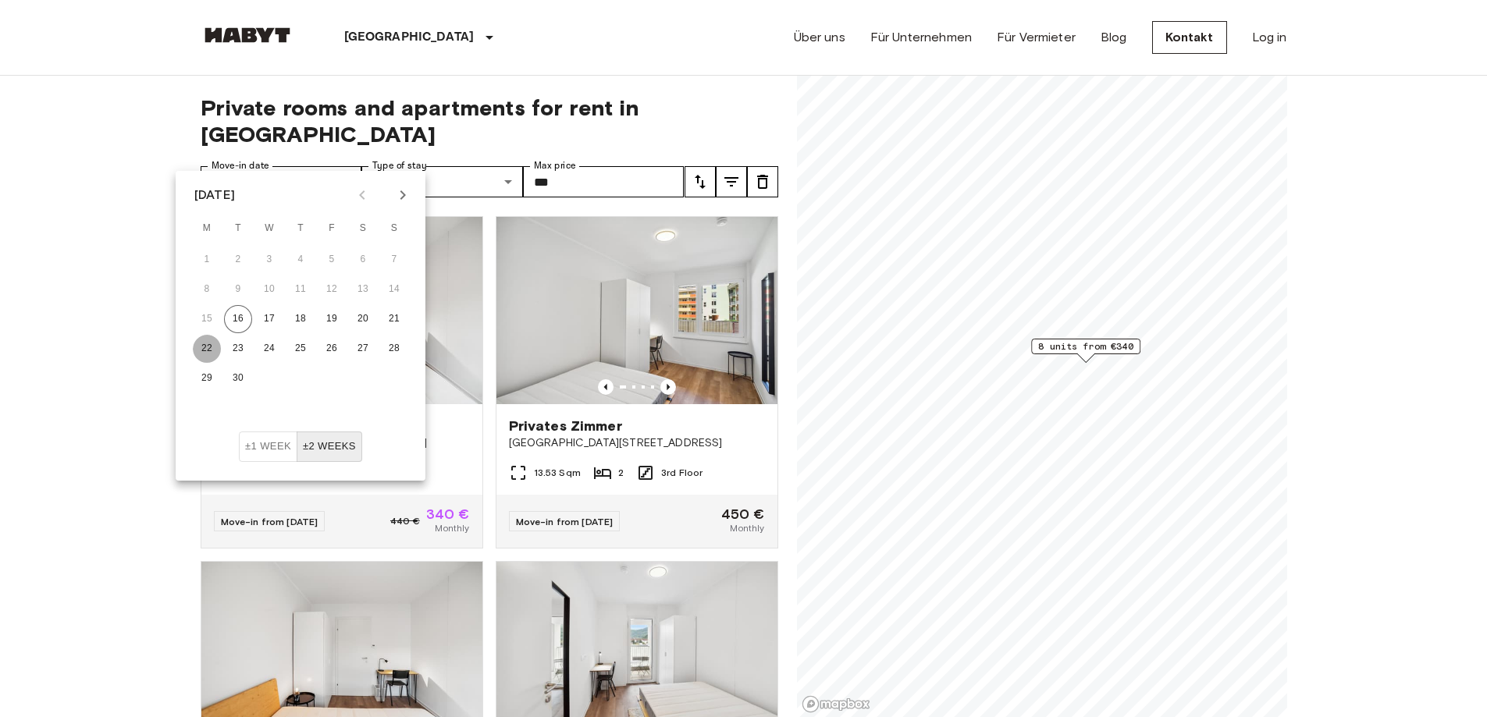
click at [195, 349] on button "22" at bounding box center [207, 349] width 28 height 28
type input "**********"
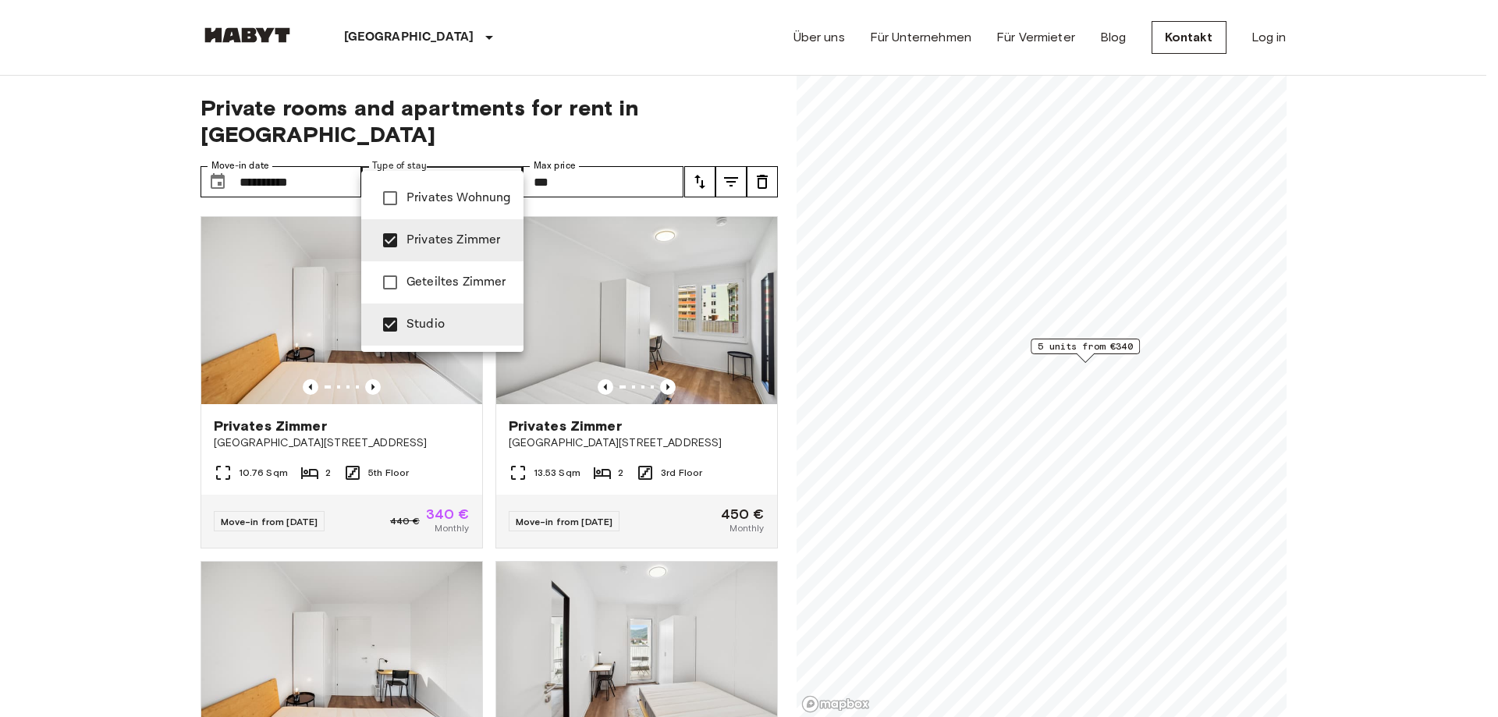
click at [609, 144] on div at bounding box center [749, 358] width 1498 height 717
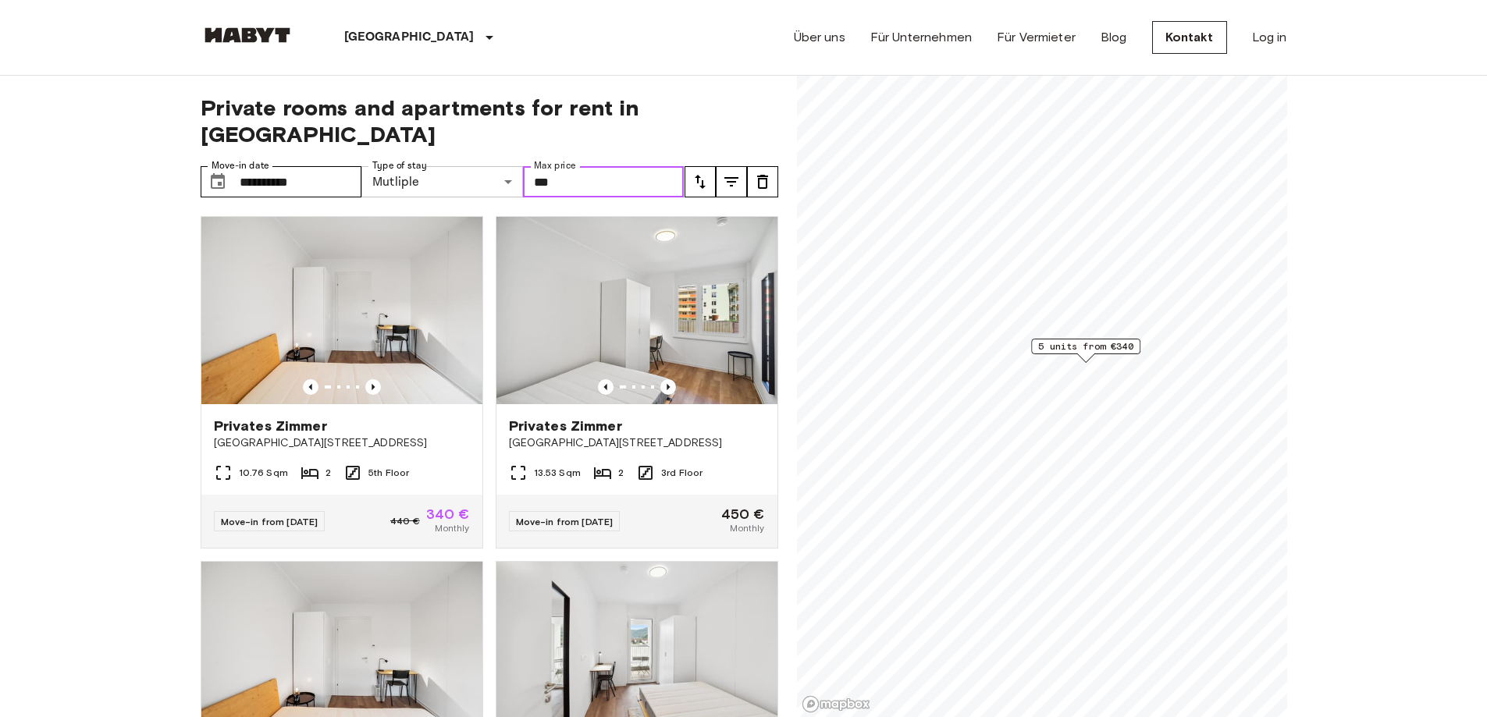
drag, startPoint x: 601, startPoint y: 159, endPoint x: 460, endPoint y: 162, distance: 141.3
click at [460, 166] on div "**********" at bounding box center [443, 181] width 484 height 31
type input "***"
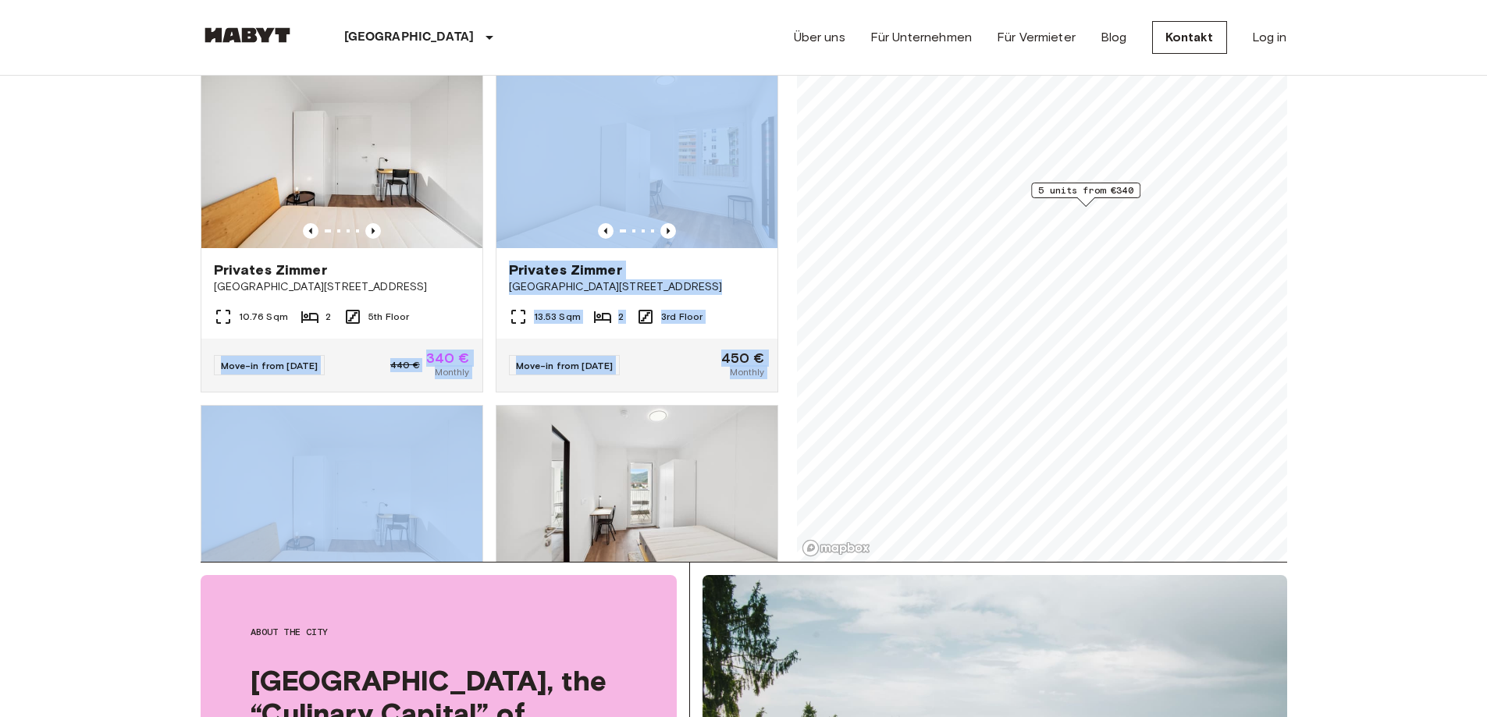
drag, startPoint x: 112, startPoint y: 331, endPoint x: 117, endPoint y: 432, distance: 101.6
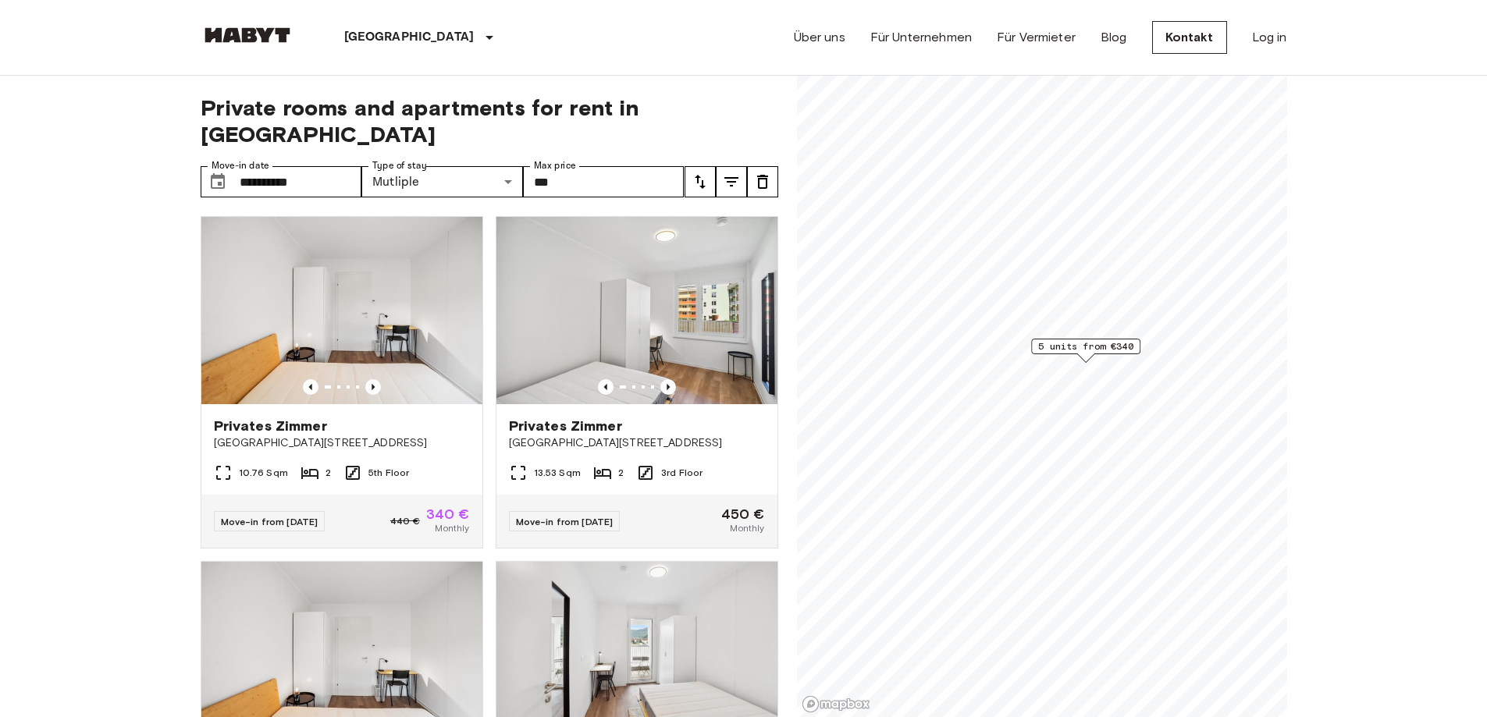
click at [334, 284] on img at bounding box center [341, 310] width 281 height 187
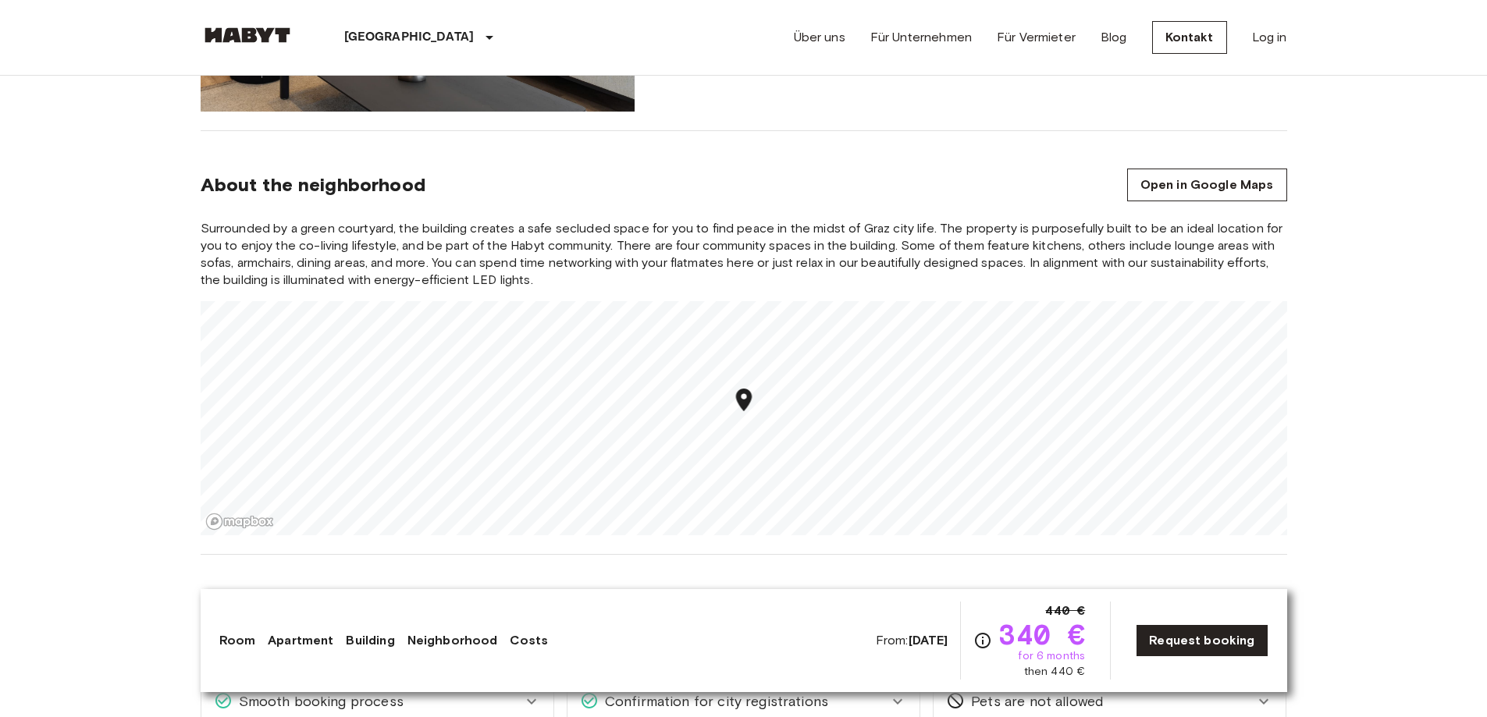
scroll to position [1561, 0]
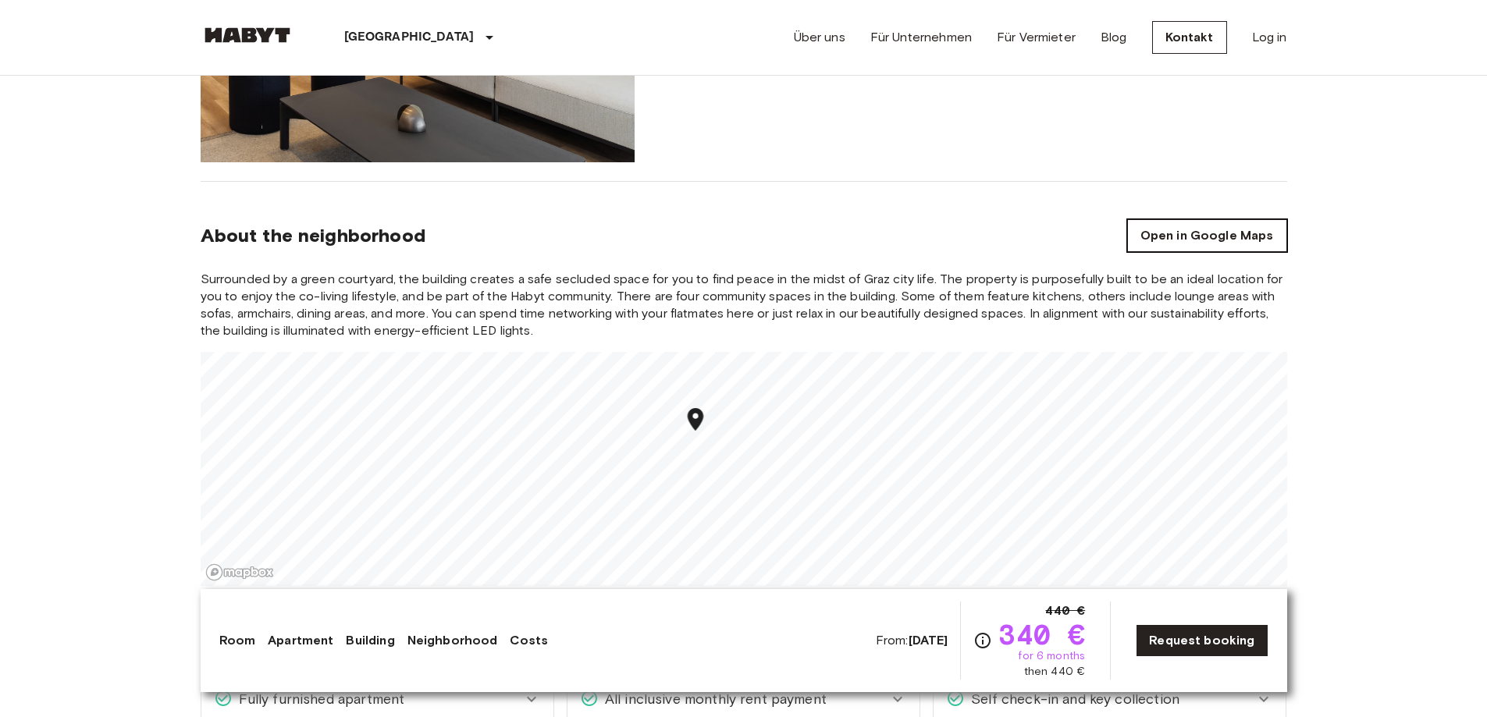
click at [1186, 236] on link "Open in Google Maps" at bounding box center [1207, 235] width 160 height 33
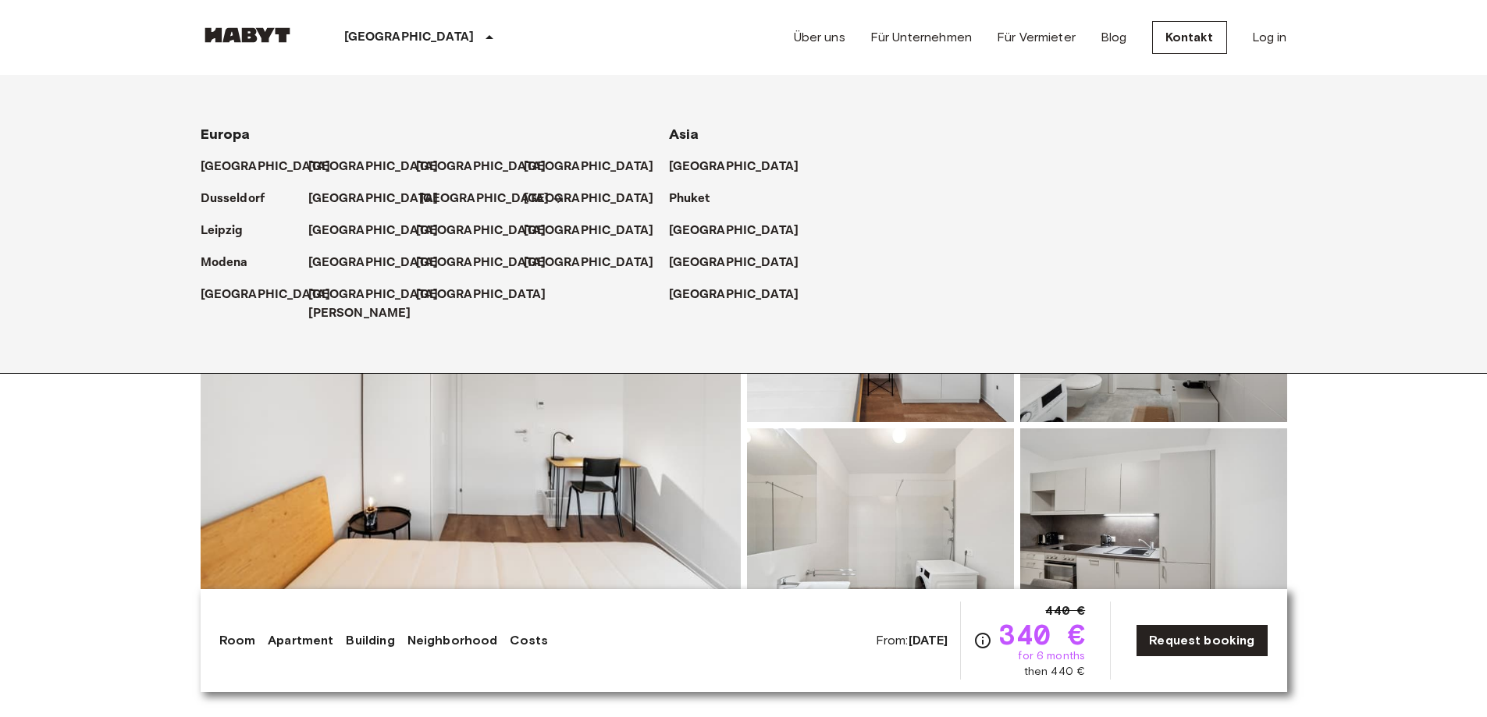
click at [439, 206] on p "[GEOGRAPHIC_DATA]" at bounding box center [484, 199] width 130 height 19
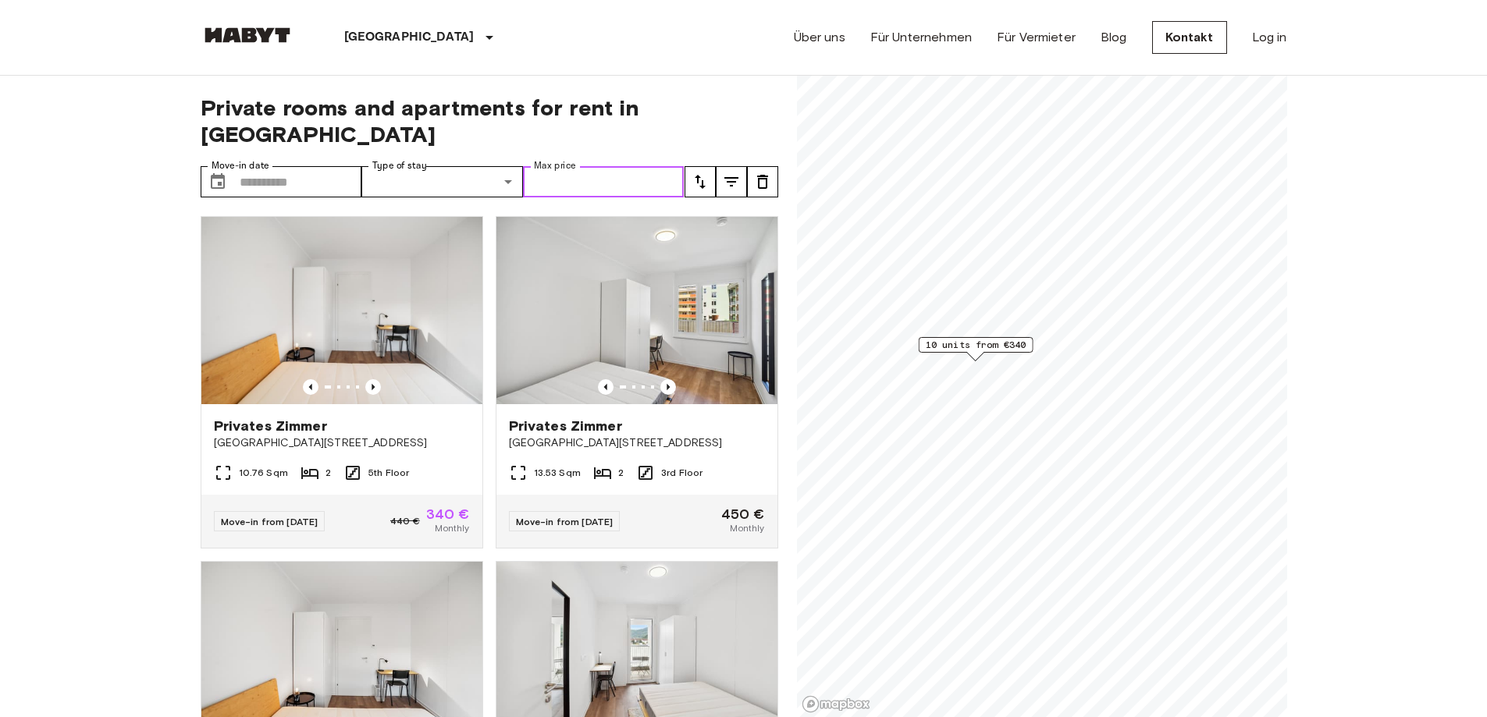
click at [606, 166] on input "Max price" at bounding box center [604, 181] width 162 height 31
type input "***"
click at [384, 291] on img at bounding box center [341, 310] width 281 height 187
click at [424, 336] on img at bounding box center [341, 310] width 281 height 187
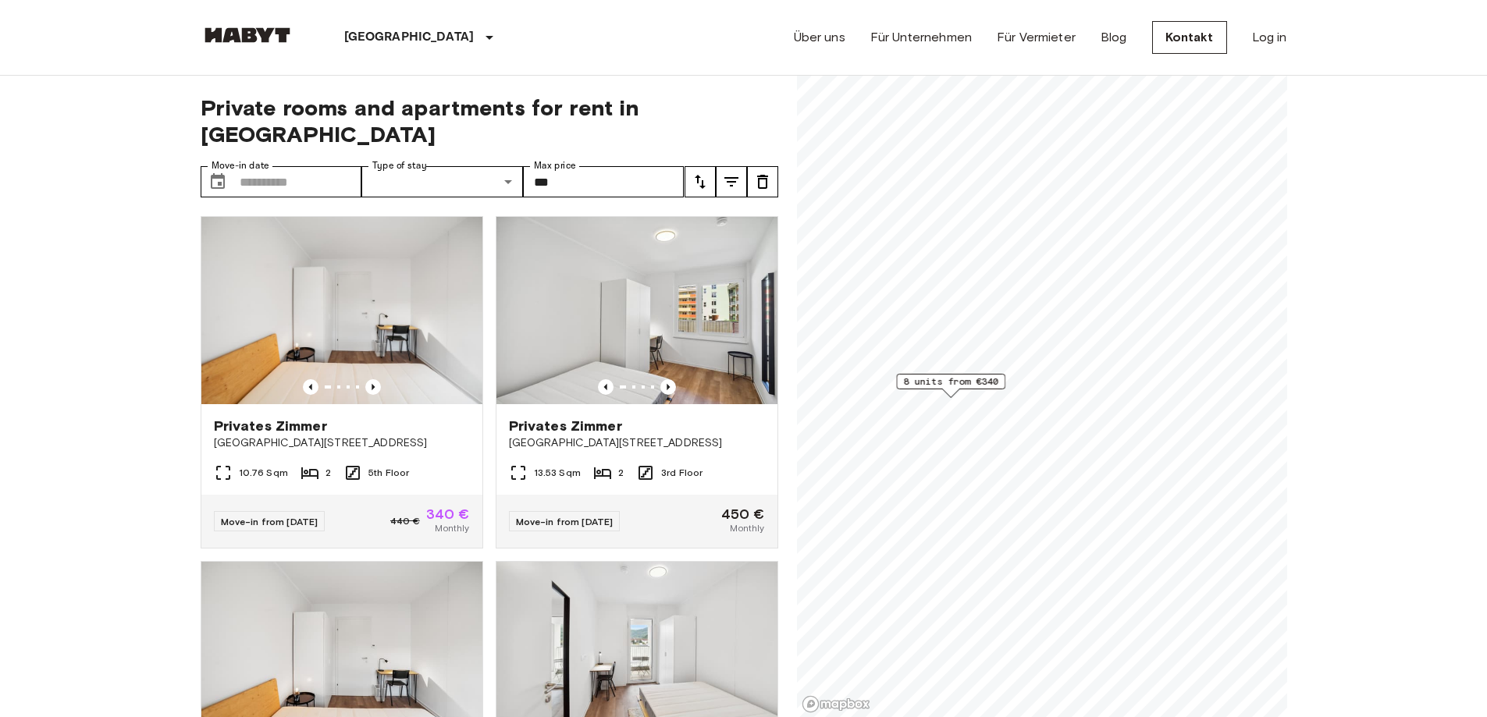
click at [251, 32] on img at bounding box center [248, 35] width 94 height 16
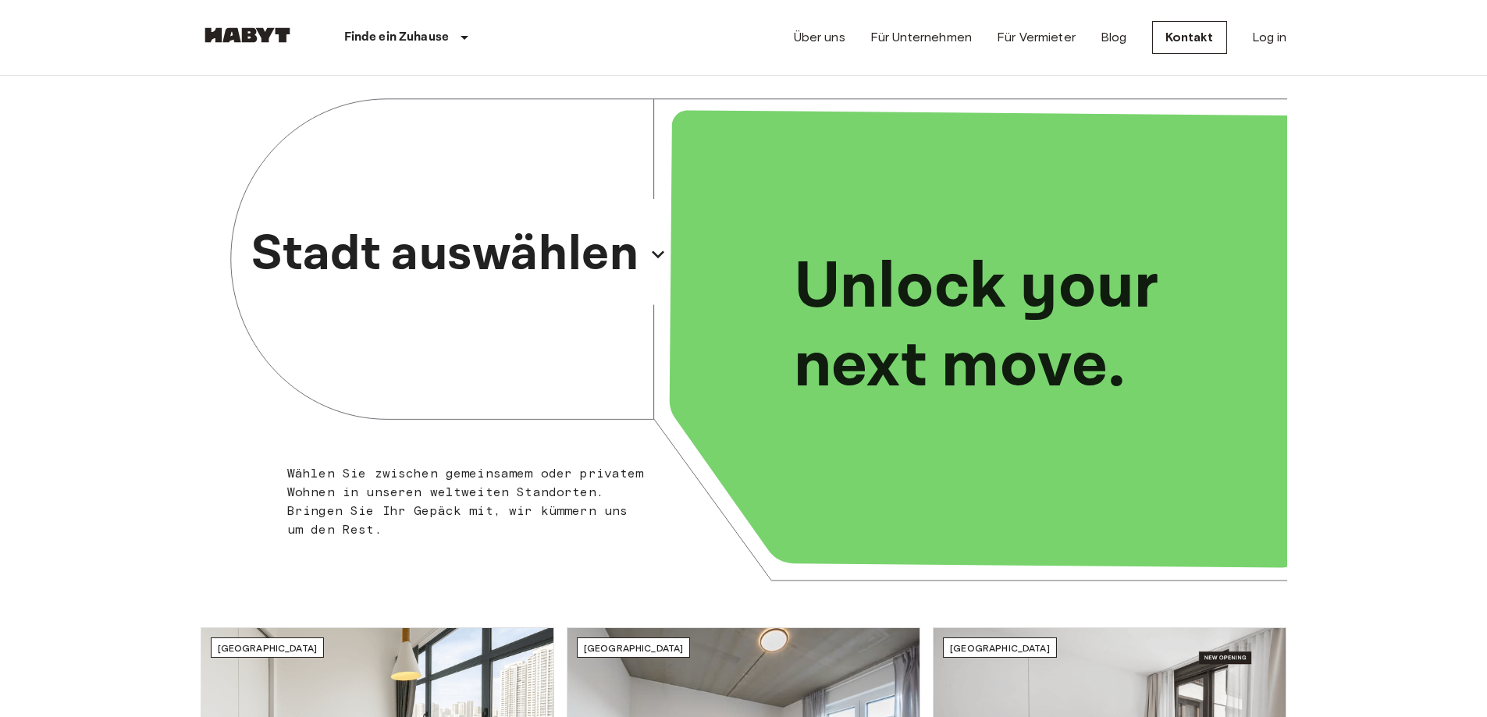
click at [517, 261] on p "Stadt auswählen" at bounding box center [444, 254] width 387 height 75
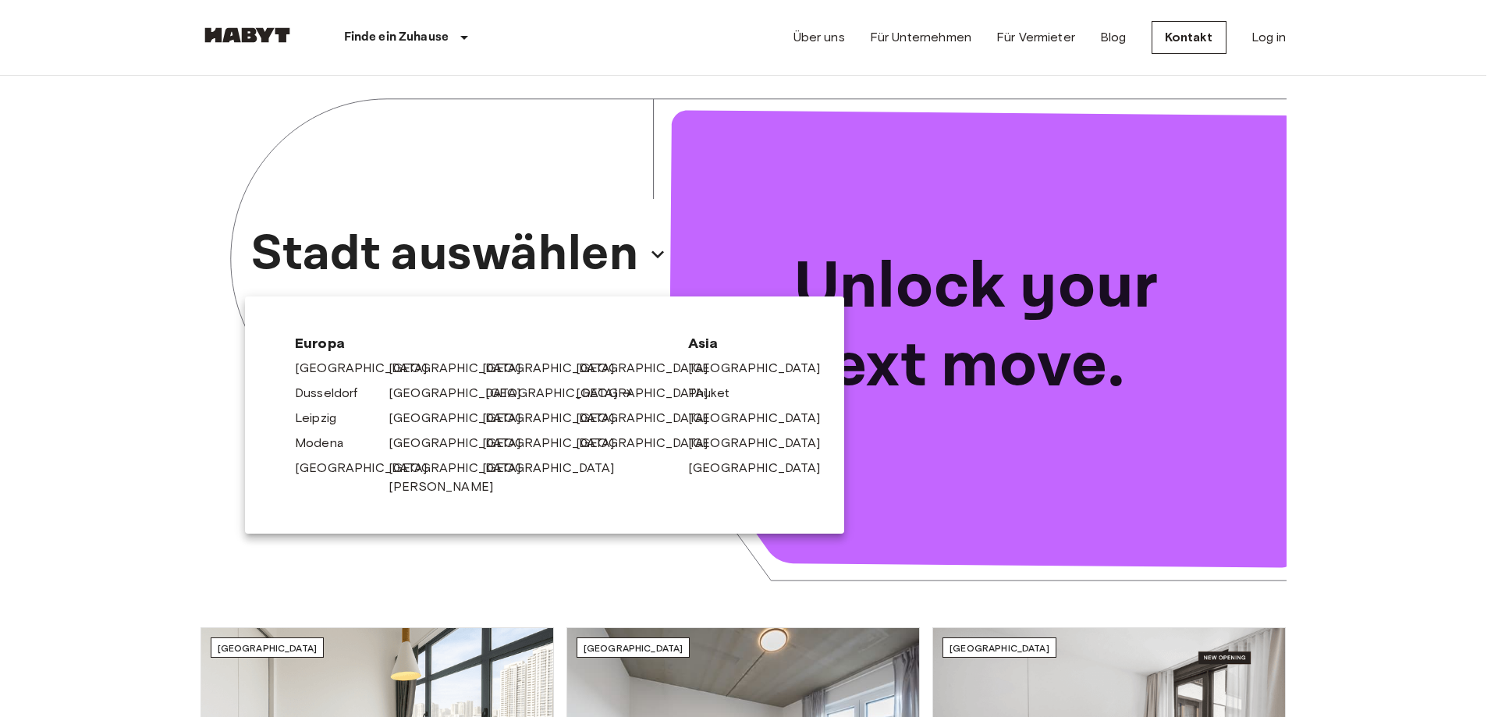
click at [486, 394] on link "[GEOGRAPHIC_DATA]" at bounding box center [559, 393] width 148 height 19
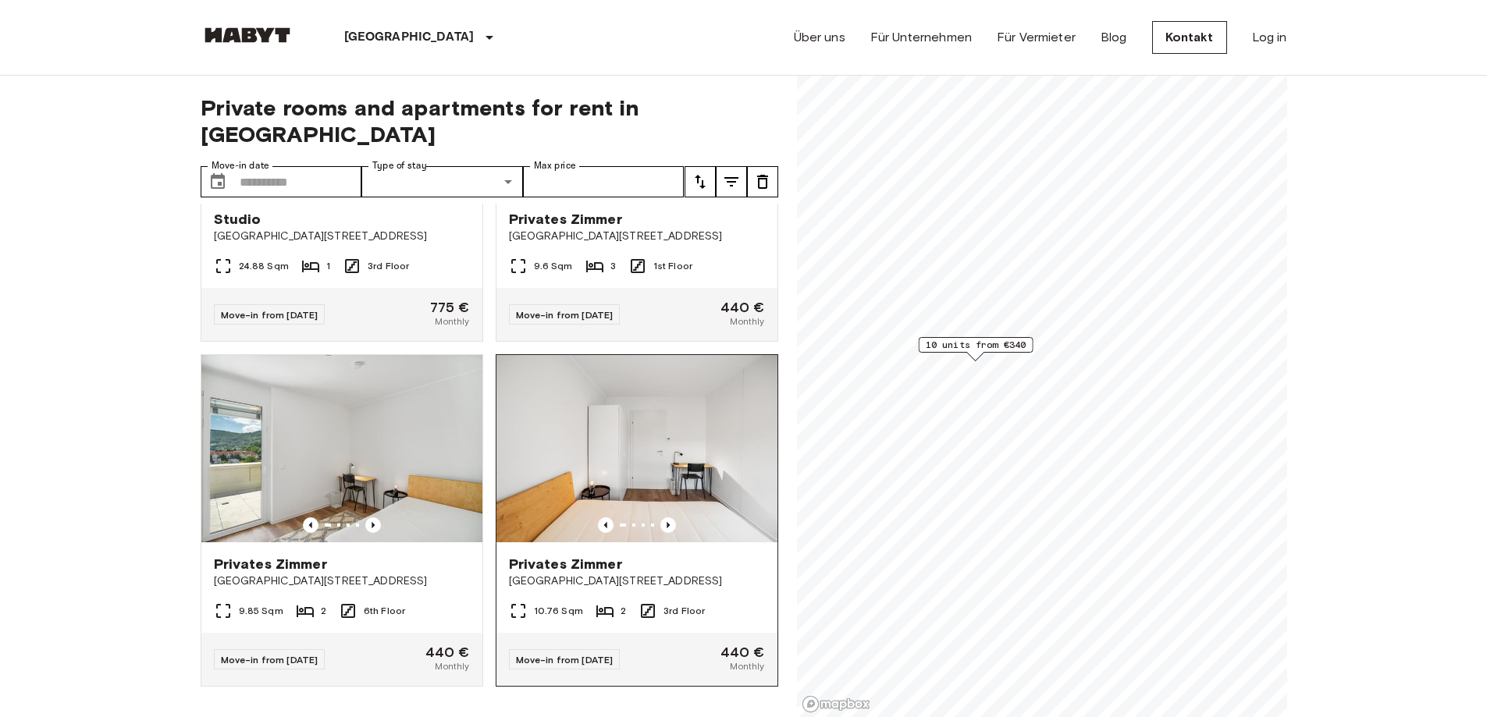
scroll to position [156, 0]
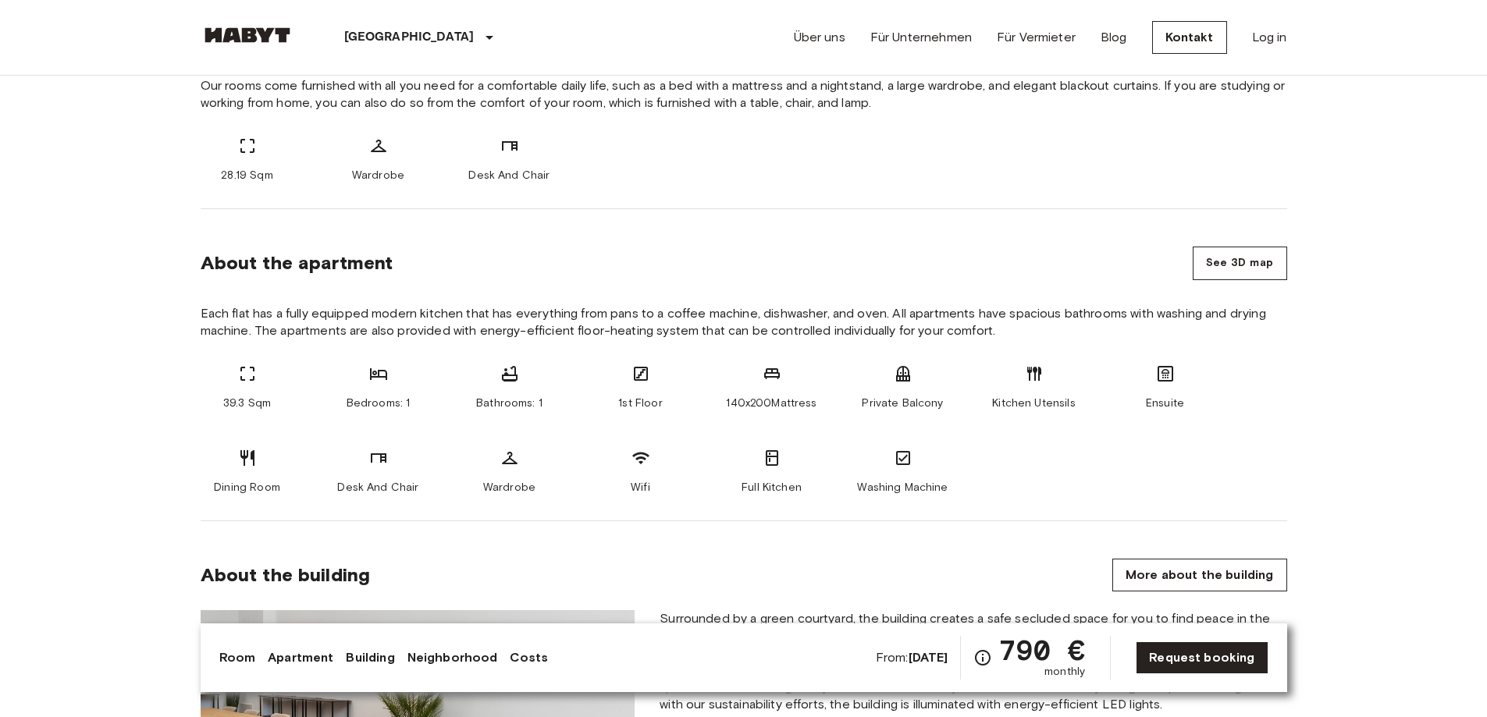
scroll to position [702, 0]
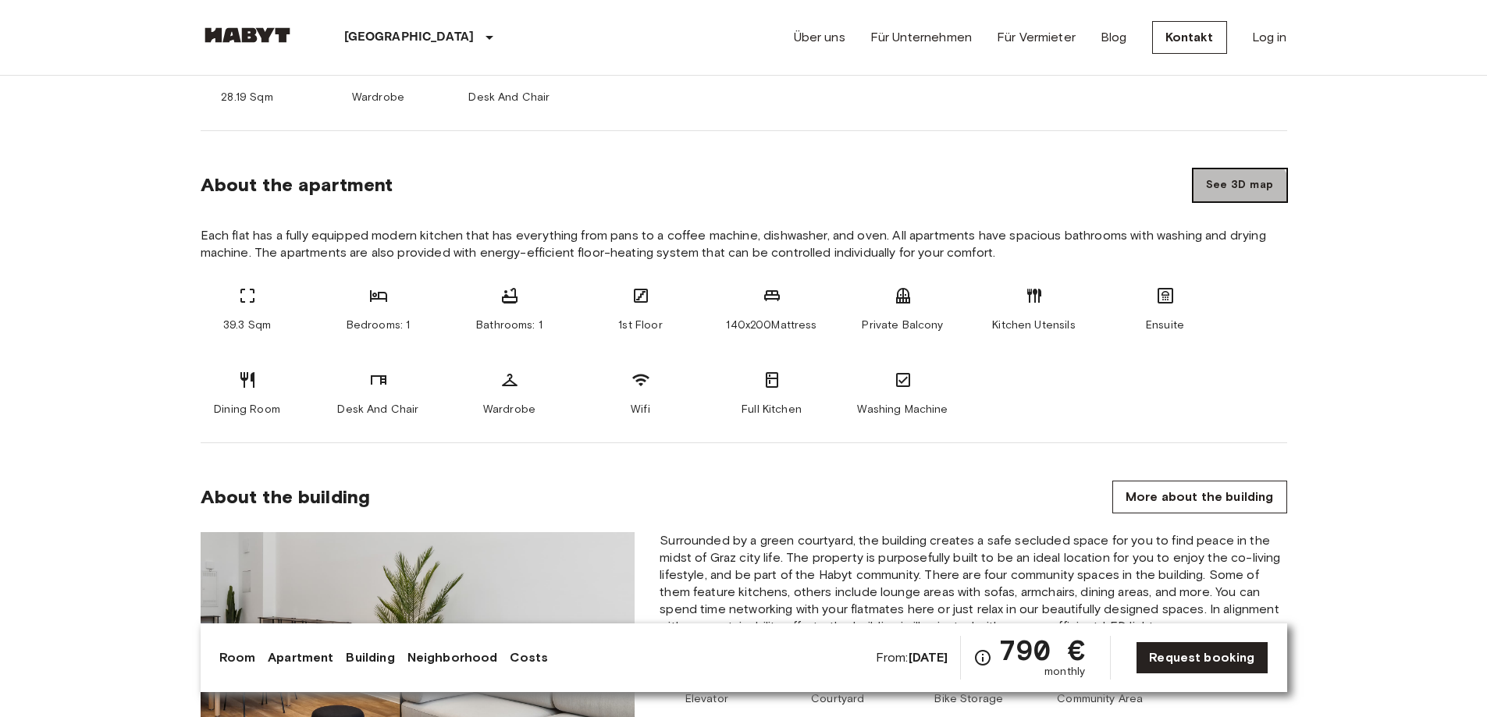
click at [1234, 200] on button "See 3D map" at bounding box center [1239, 186] width 94 height 34
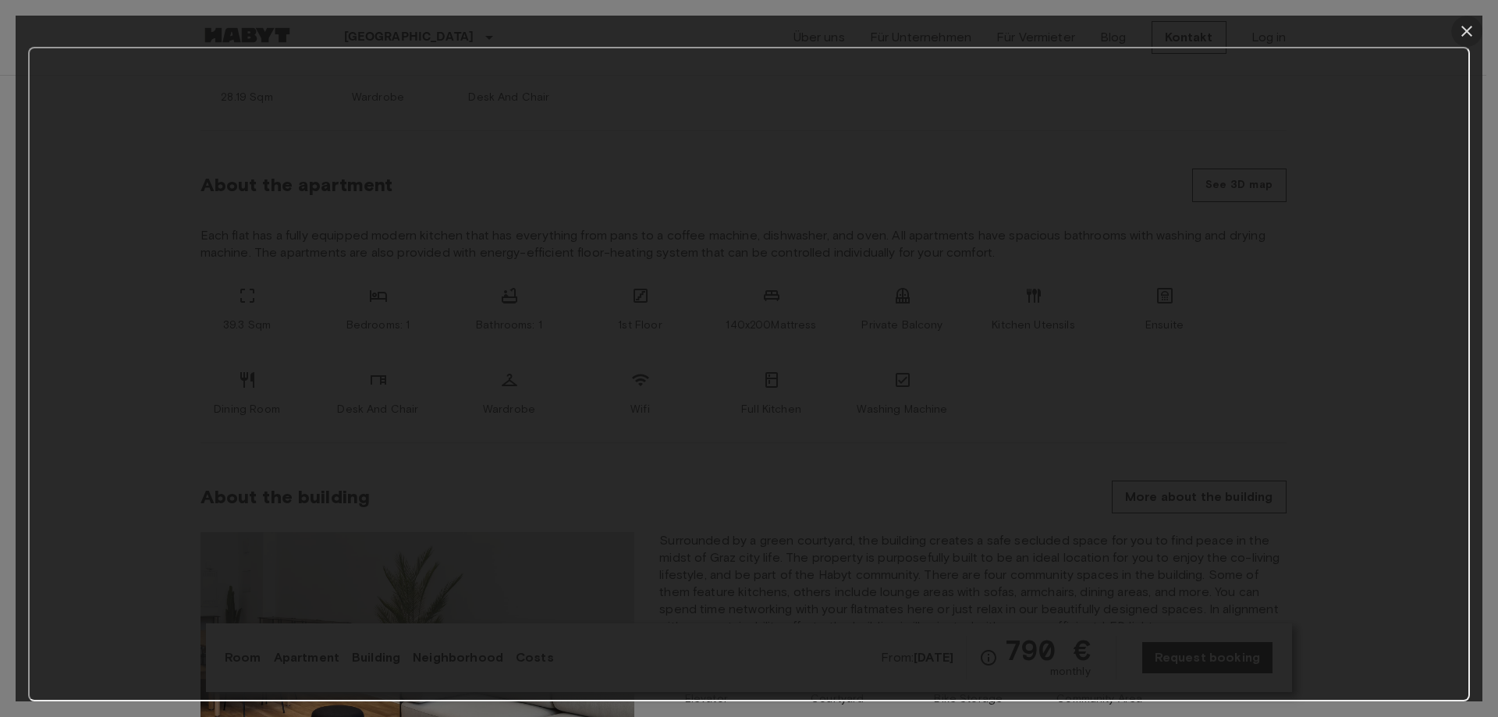
click at [1466, 30] on icon "button" at bounding box center [1467, 31] width 11 height 11
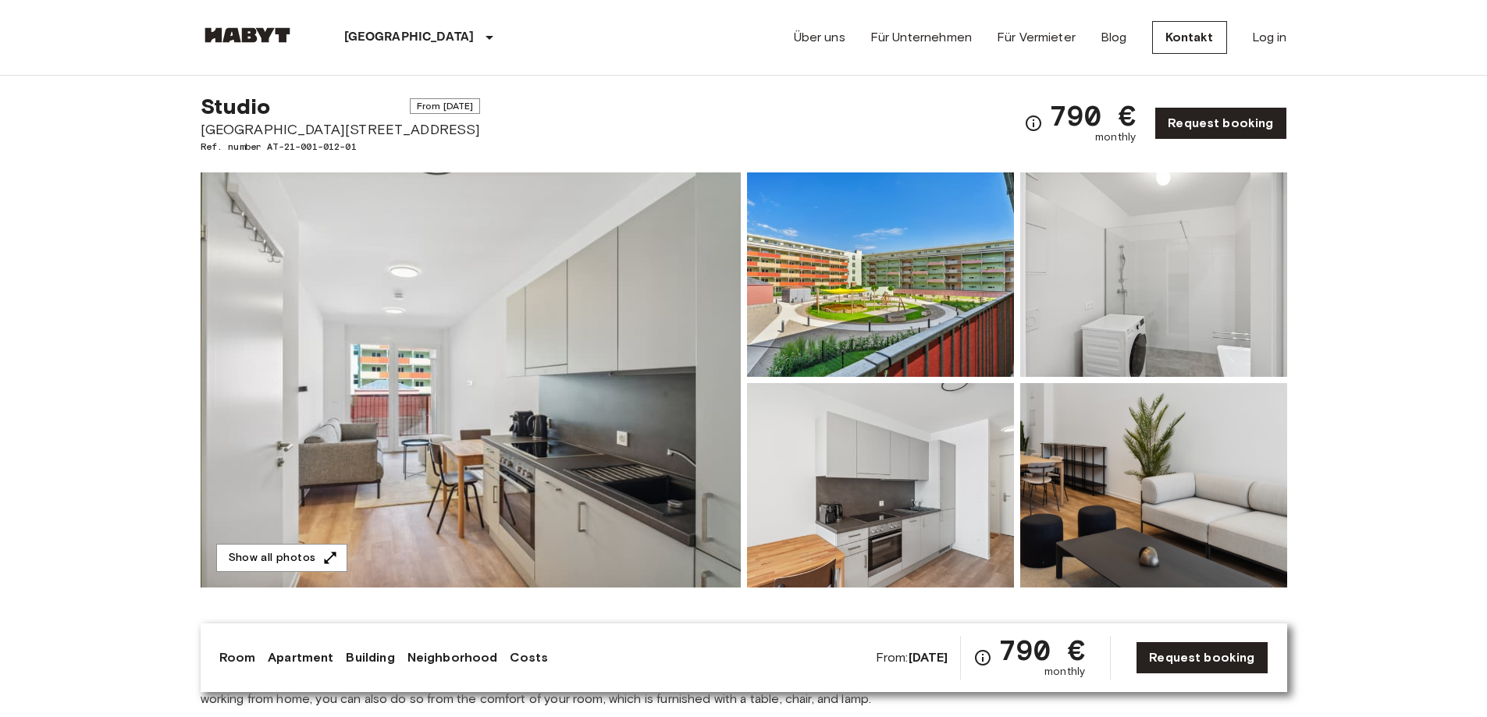
scroll to position [0, 0]
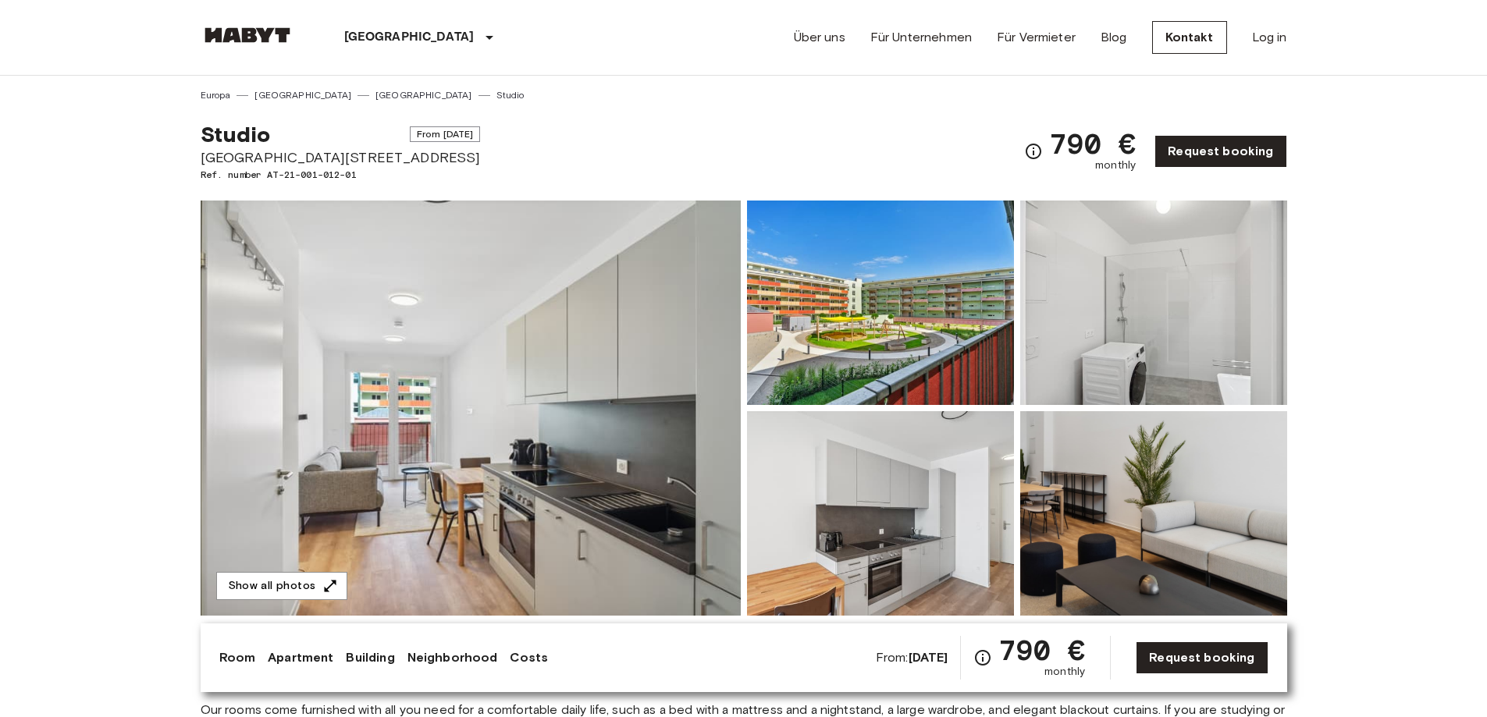
drag, startPoint x: 445, startPoint y: 144, endPoint x: 460, endPoint y: 127, distance: 22.6
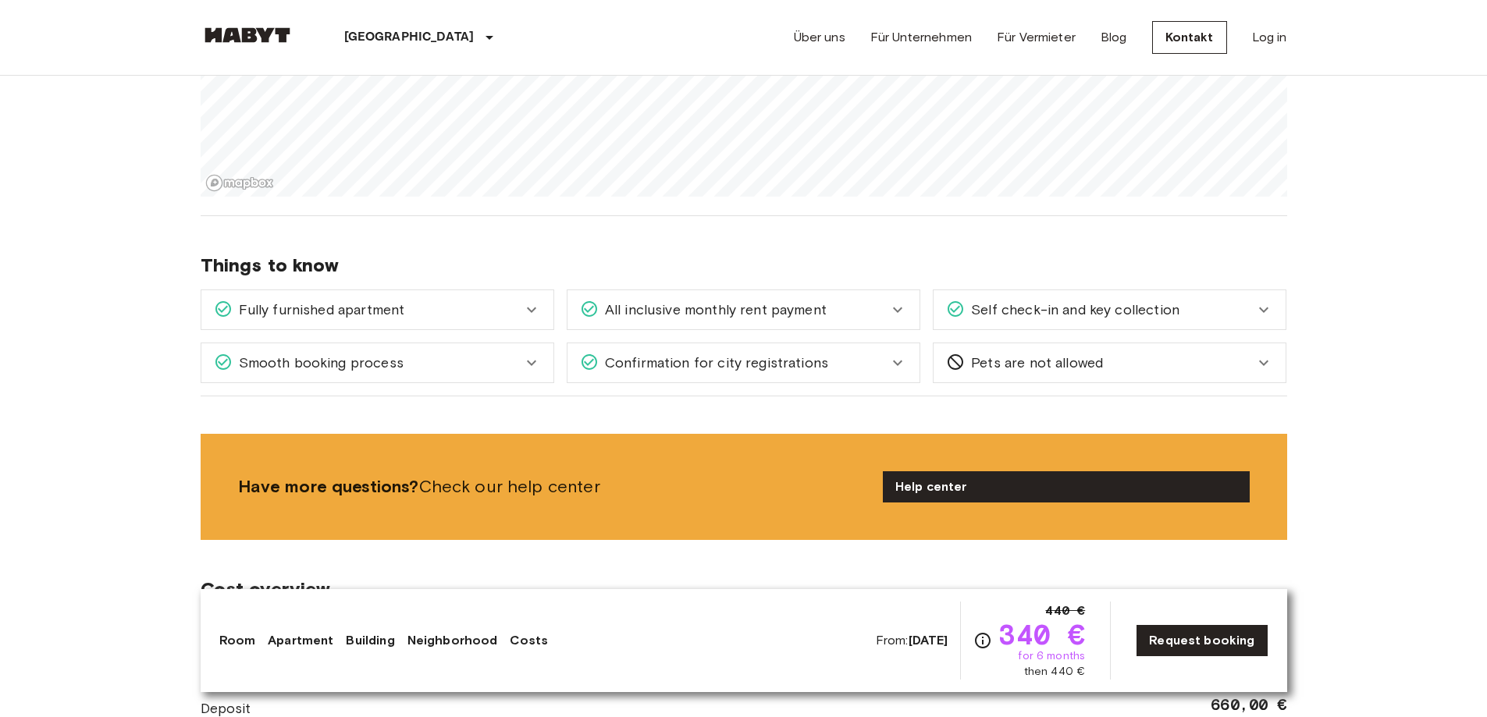
scroll to position [1951, 0]
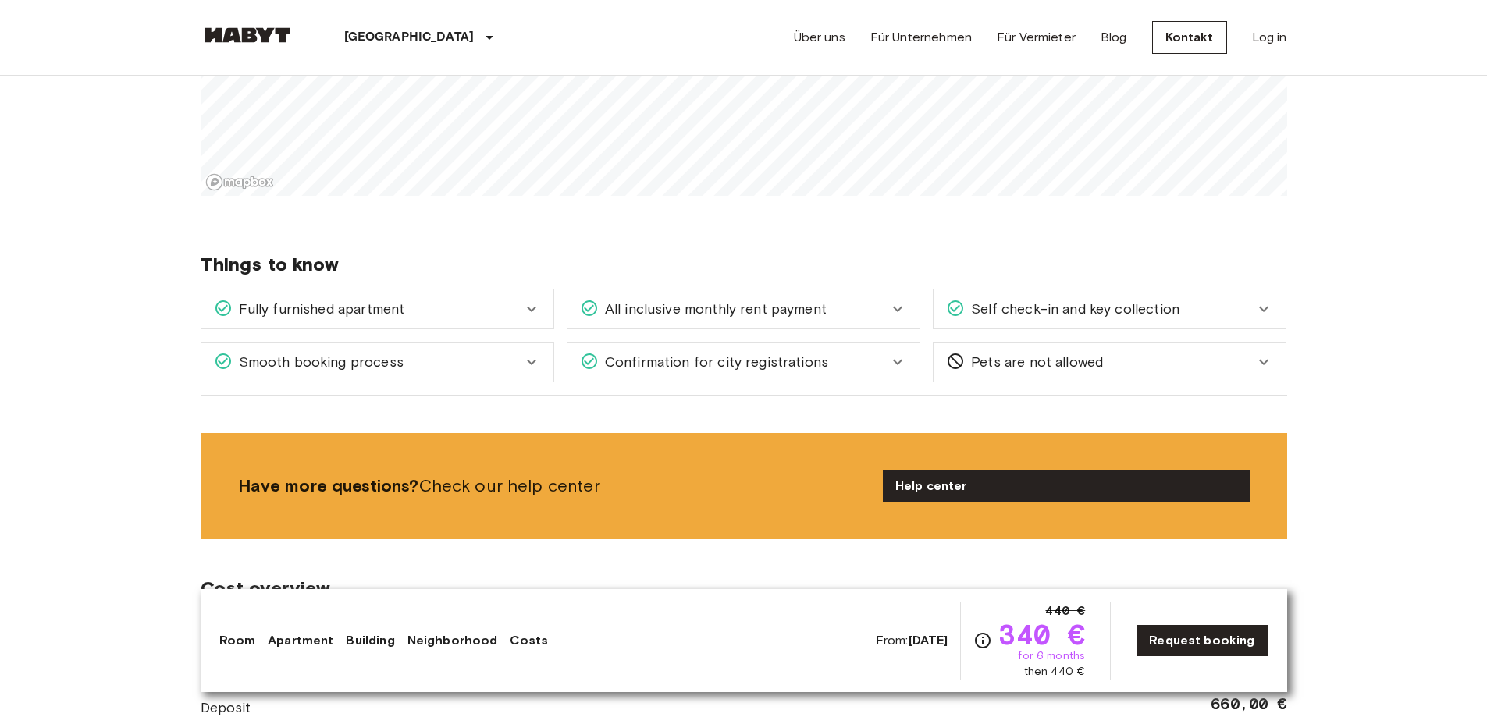
click at [439, 329] on div "Smooth booking process With Habyt you can count on a hassle free booking proces…" at bounding box center [371, 355] width 366 height 53
click at [408, 367] on div "Smooth booking process" at bounding box center [368, 362] width 308 height 20
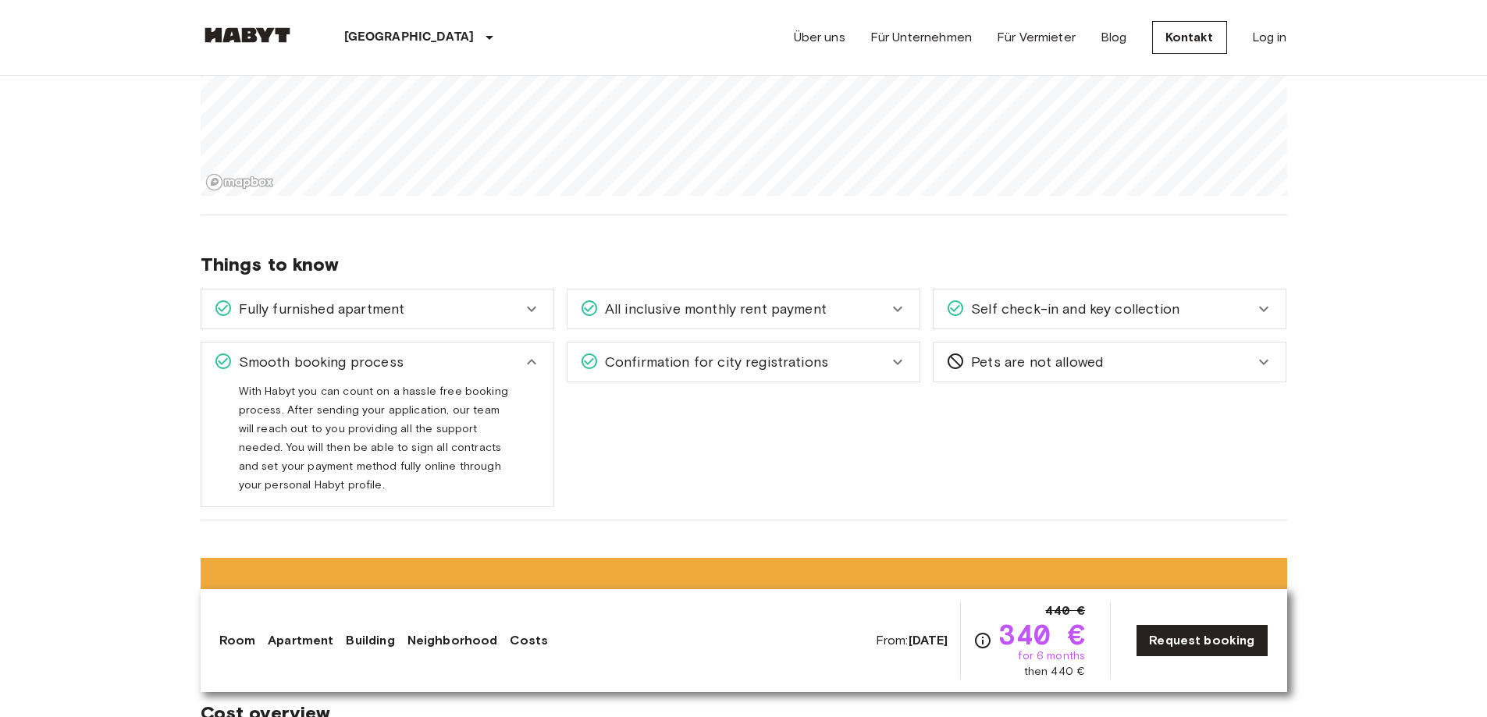
click at [407, 323] on div "Fully furnished apartment" at bounding box center [377, 309] width 352 height 39
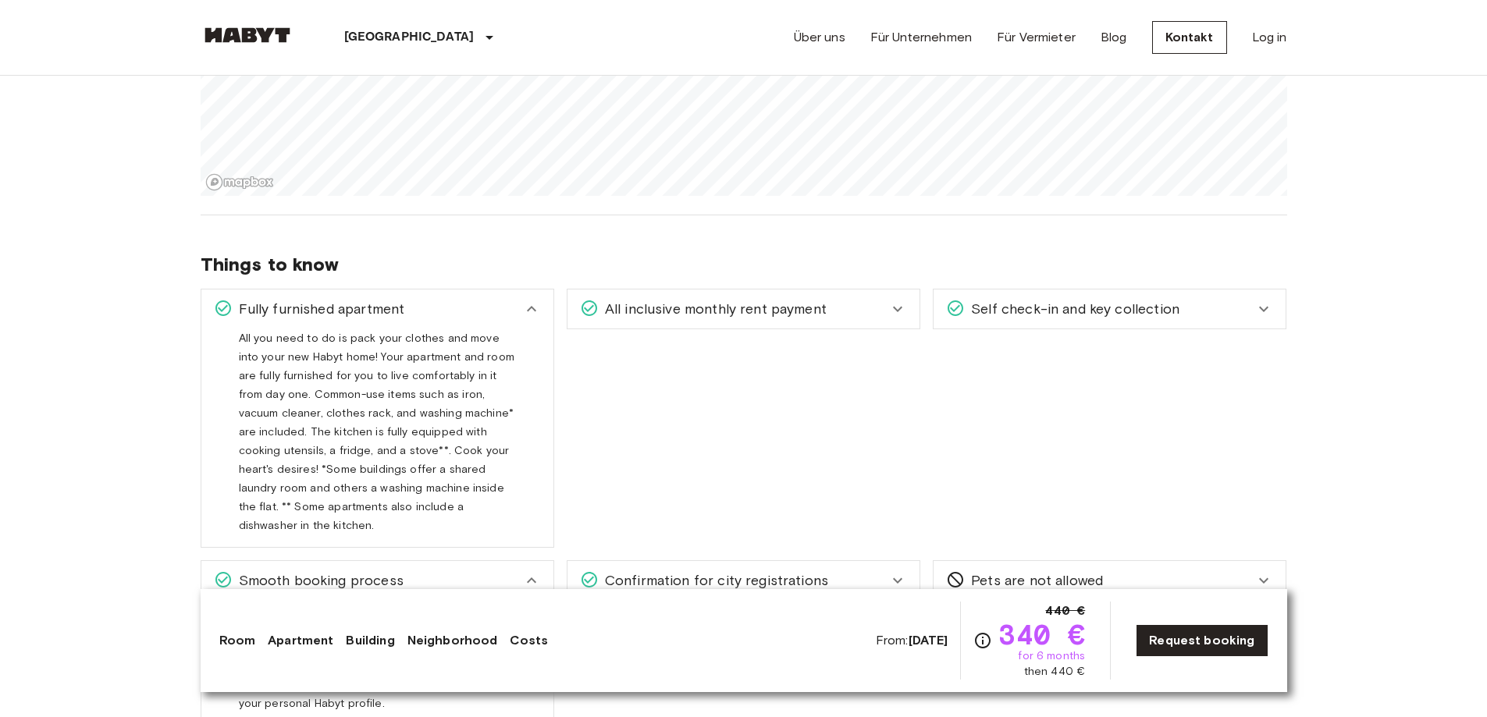
click at [631, 311] on span "All inclusive monthly rent payment" at bounding box center [713, 309] width 228 height 20
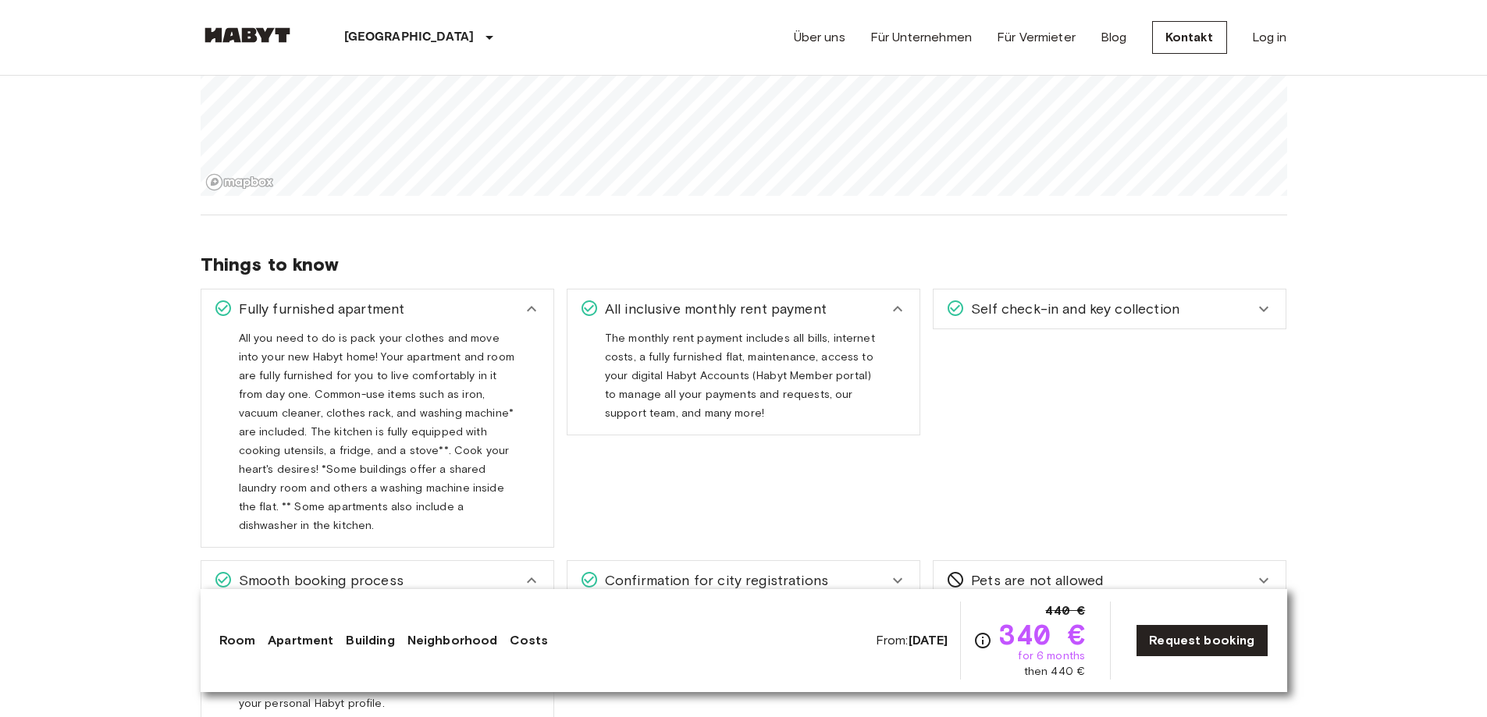
click at [645, 570] on span "Confirmation for city registrations" at bounding box center [713, 580] width 229 height 20
drag, startPoint x: 993, startPoint y: 567, endPoint x: 992, endPoint y: 556, distance: 11.8
click at [992, 570] on span "Pets are not allowed" at bounding box center [1034, 580] width 138 height 20
click at [988, 318] on span "Self check-in and key collection" at bounding box center [1072, 309] width 215 height 20
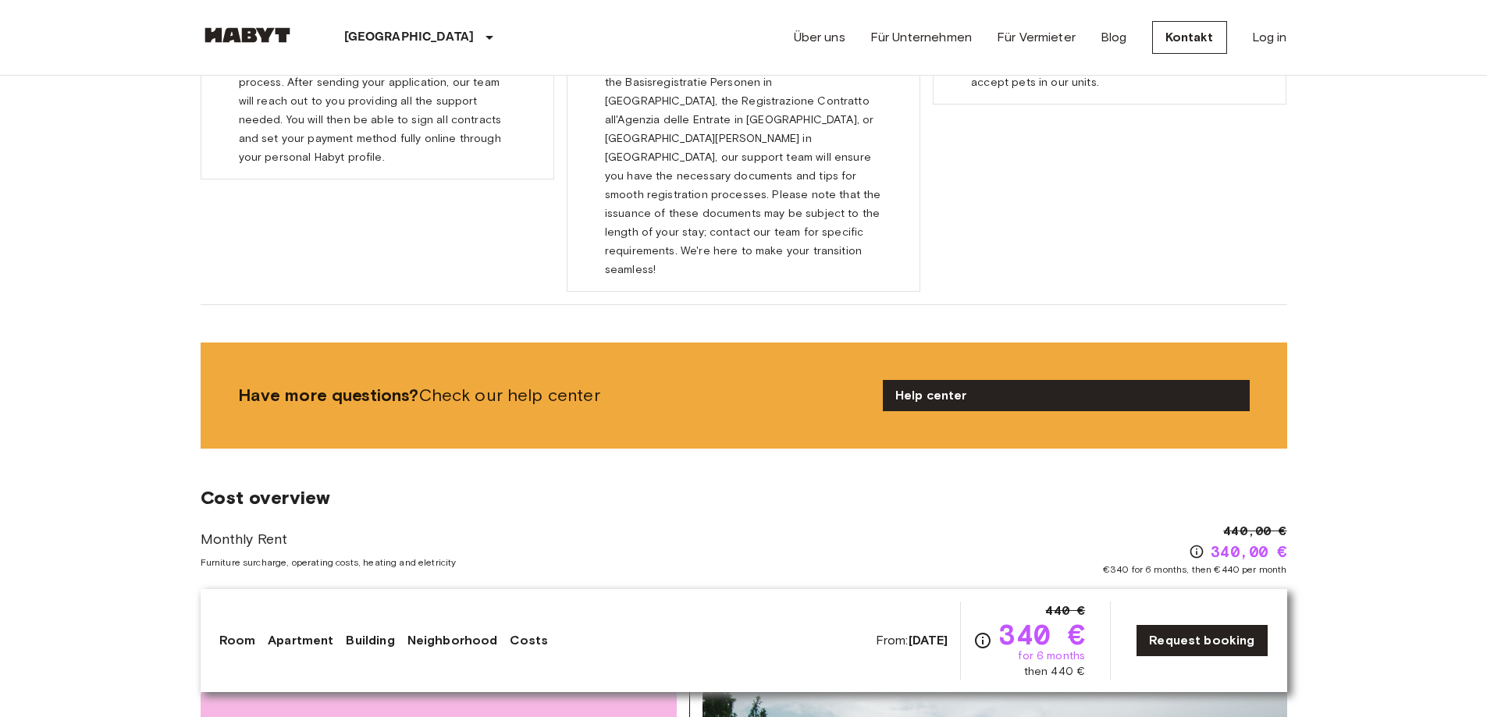
scroll to position [2575, 0]
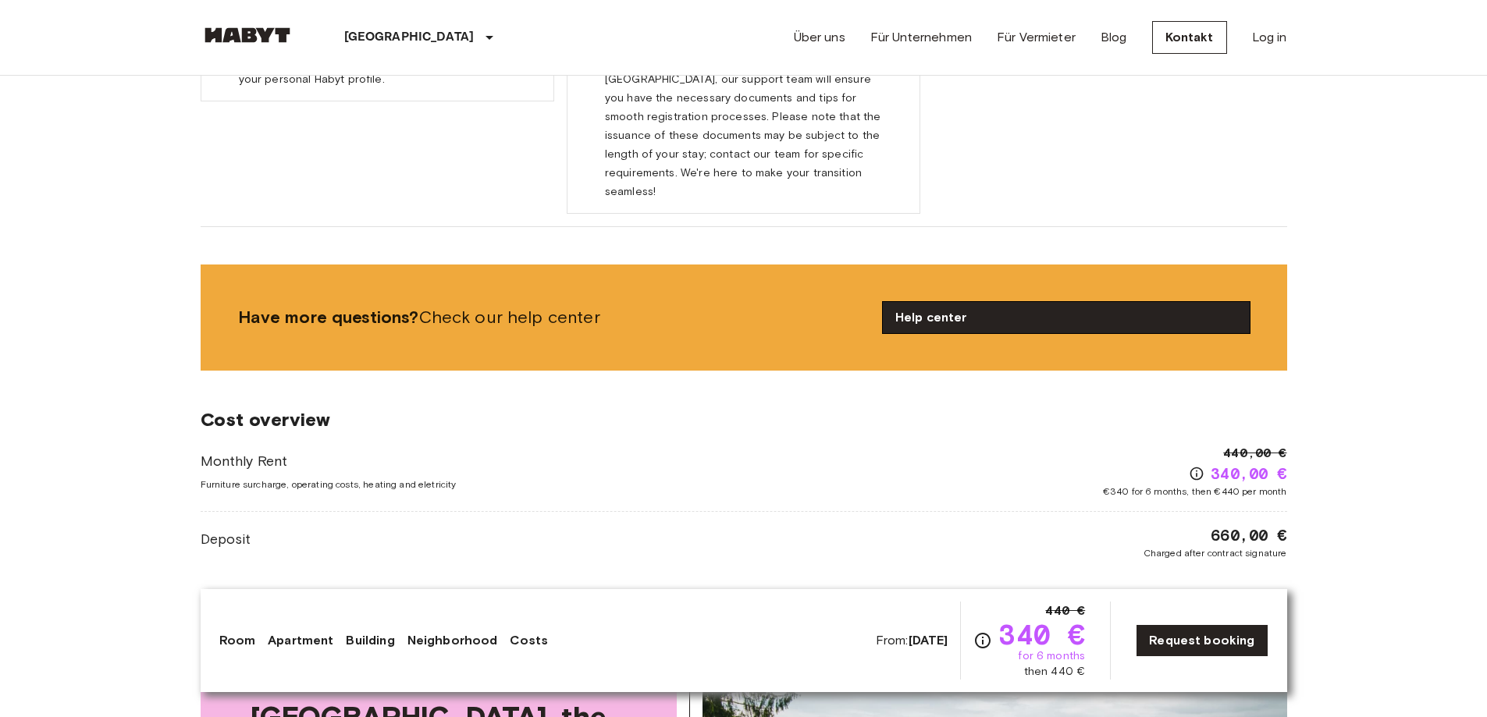
click at [904, 302] on link "Help center" at bounding box center [1066, 317] width 367 height 31
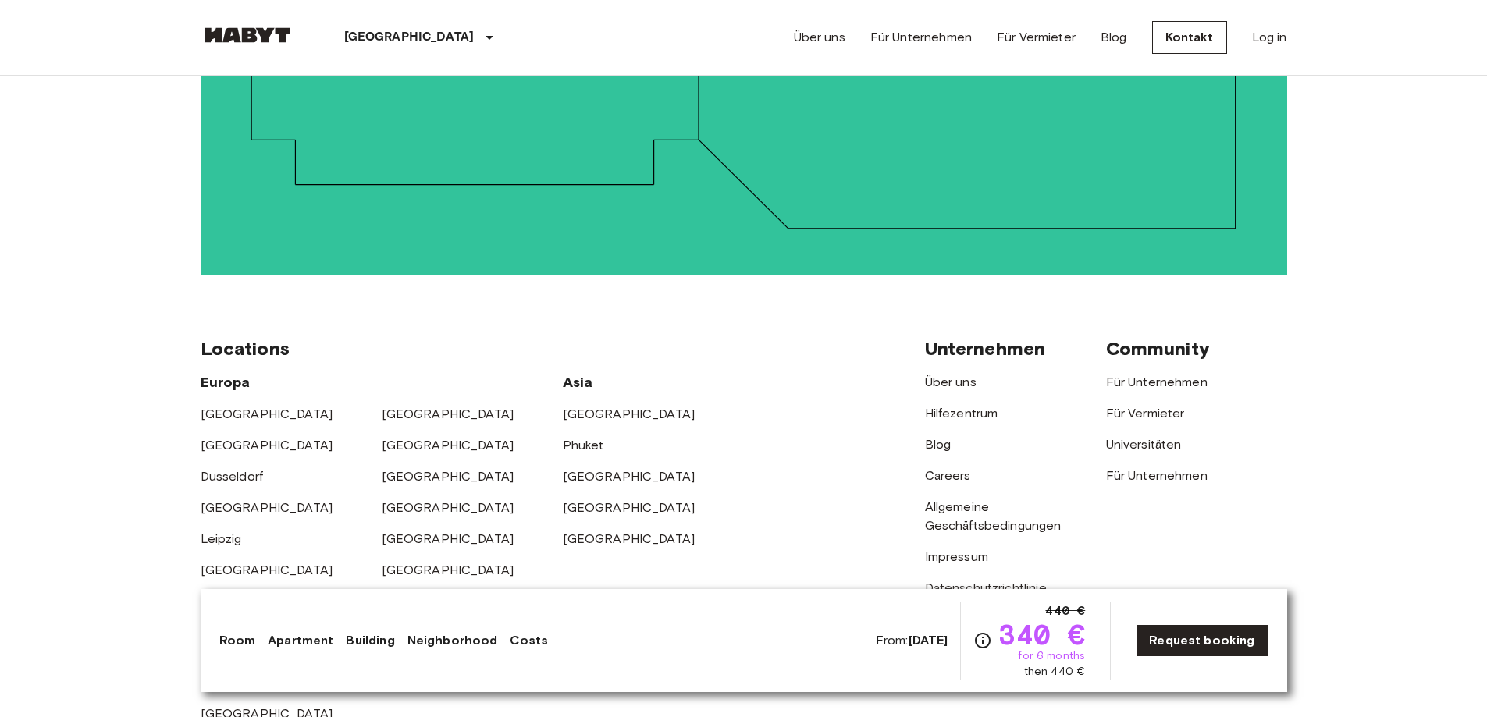
scroll to position [3902, 0]
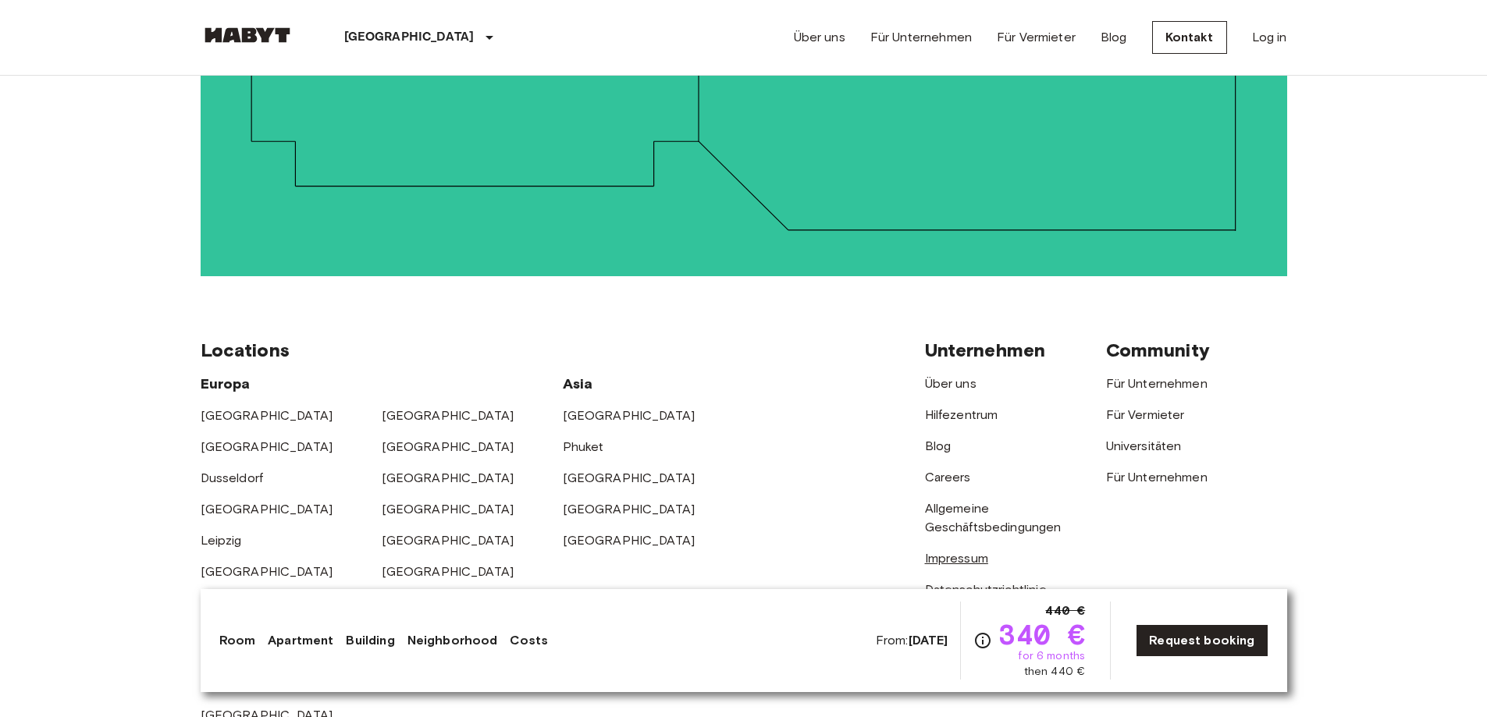
click at [944, 551] on link "Impressum" at bounding box center [956, 558] width 63 height 15
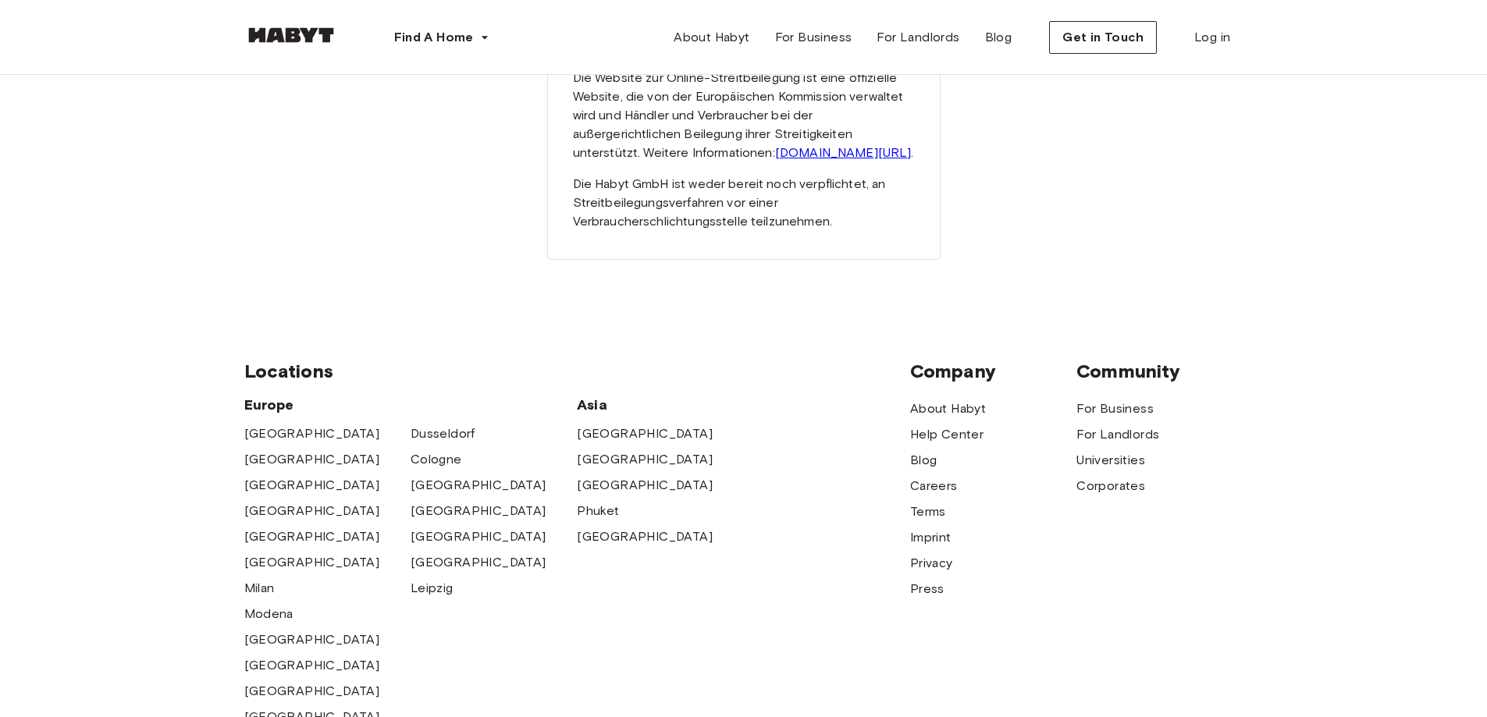
scroll to position [390, 0]
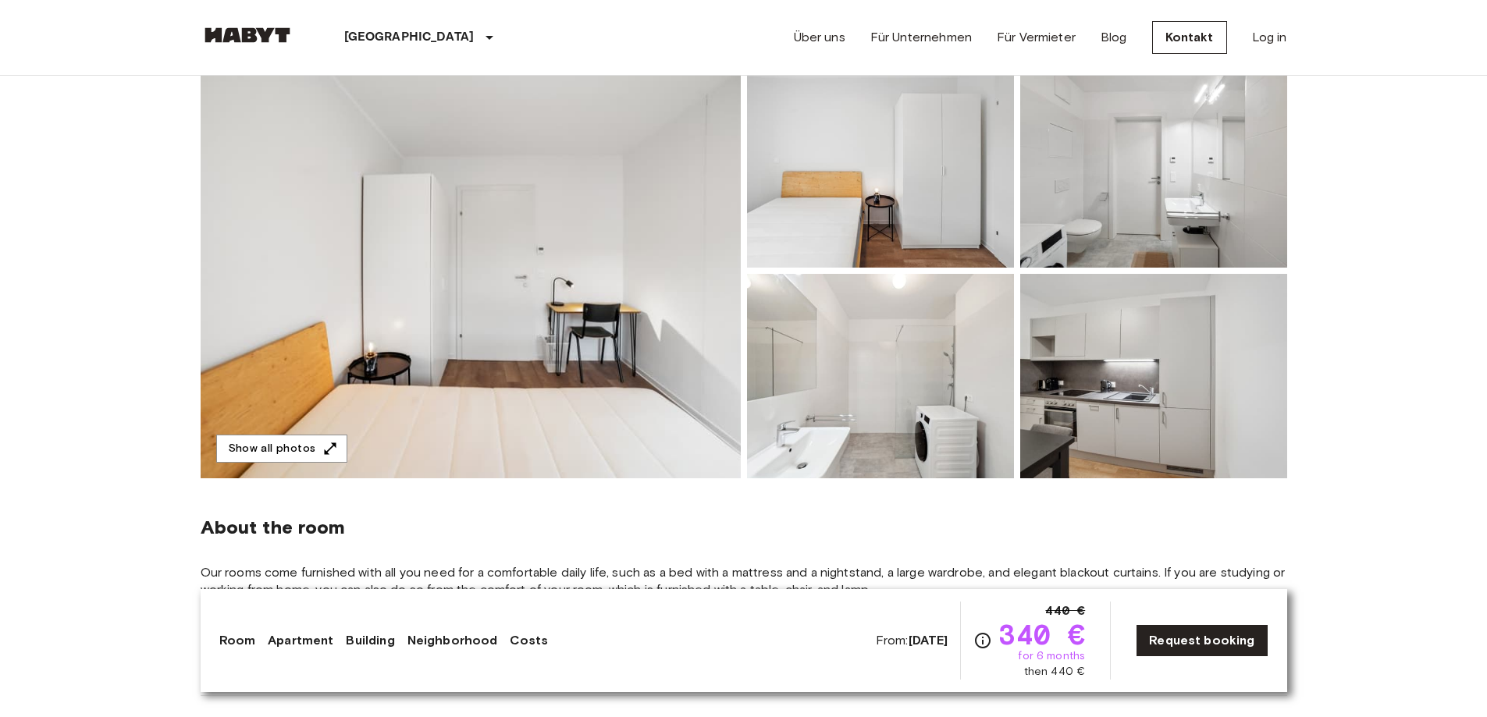
scroll to position [156, 0]
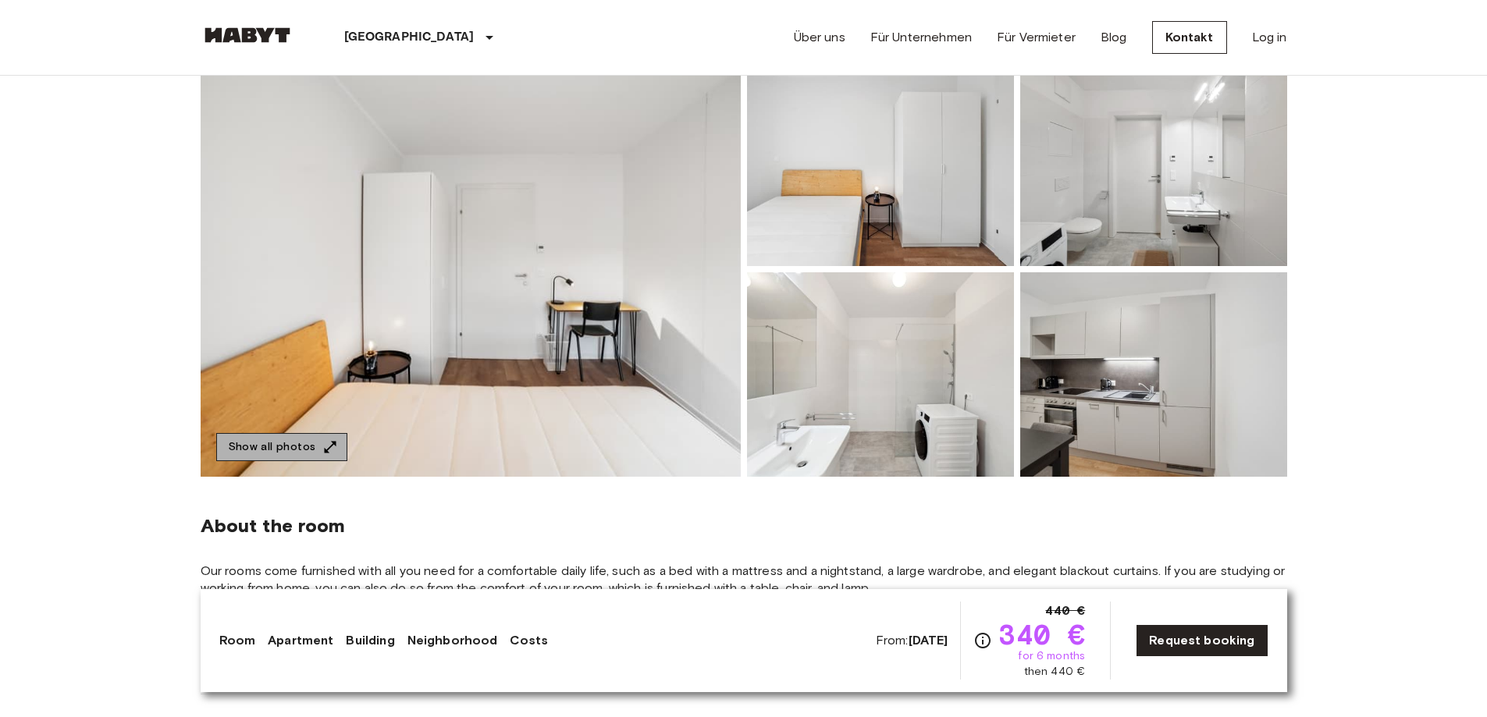
click at [315, 448] on button "Show all photos" at bounding box center [281, 447] width 131 height 29
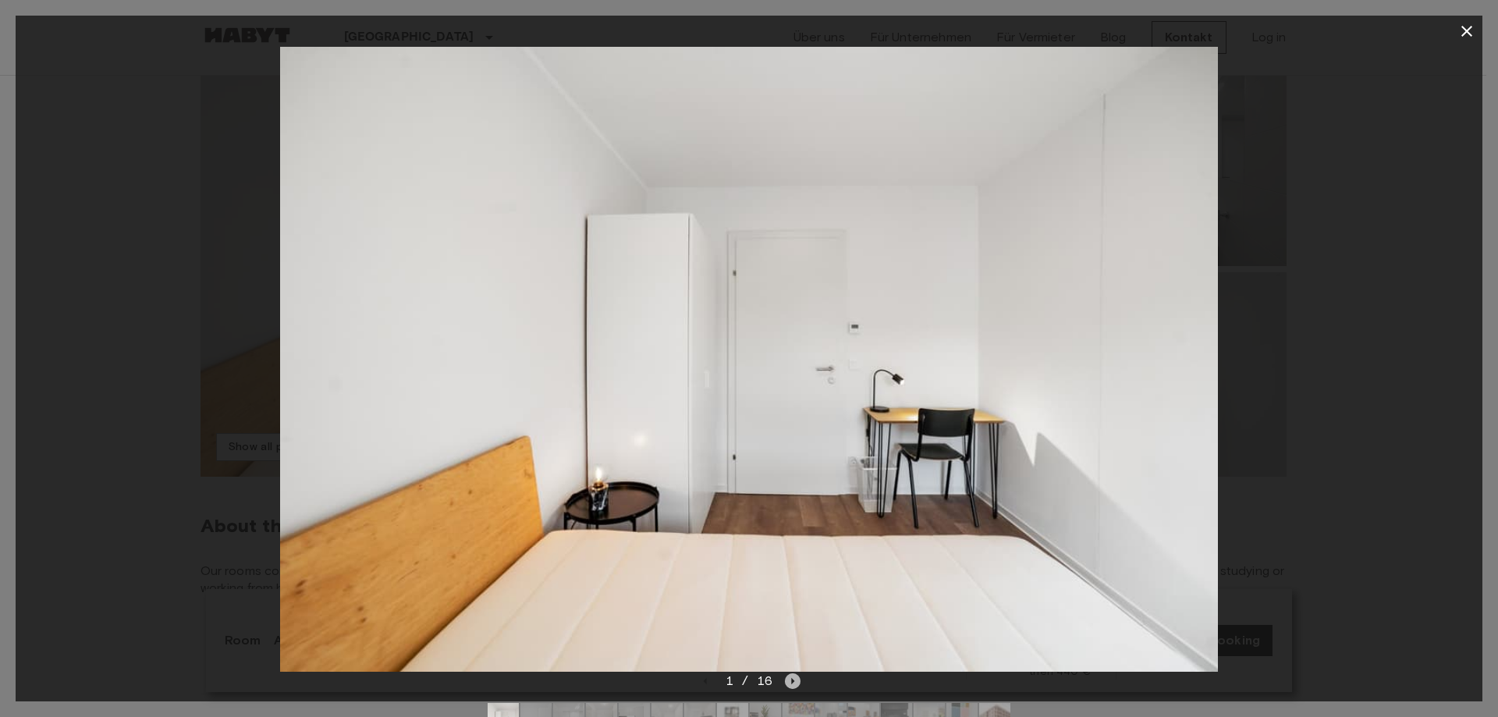
click at [785, 683] on icon "Next image" at bounding box center [793, 682] width 16 height 16
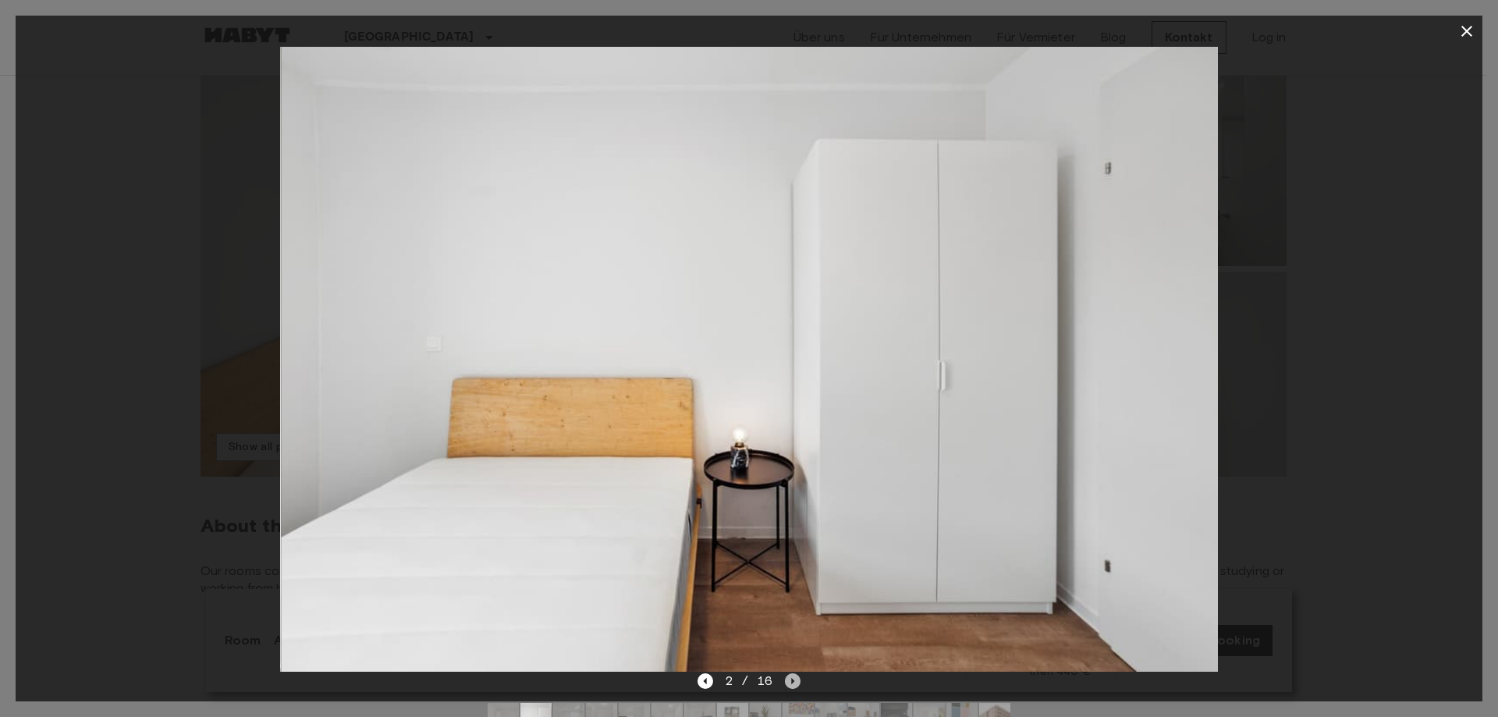
click at [792, 686] on icon "Next image" at bounding box center [793, 682] width 16 height 16
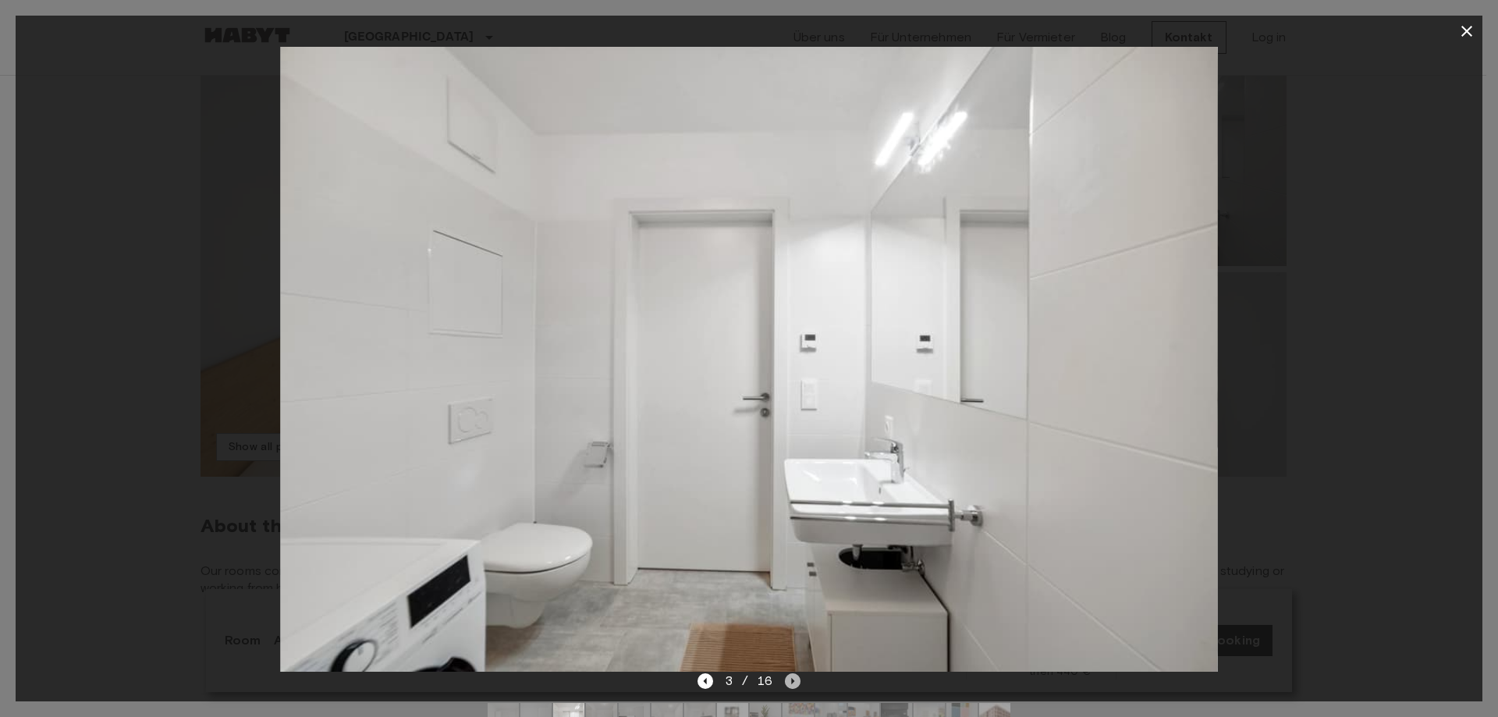
click at [792, 686] on icon "Next image" at bounding box center [793, 682] width 16 height 16
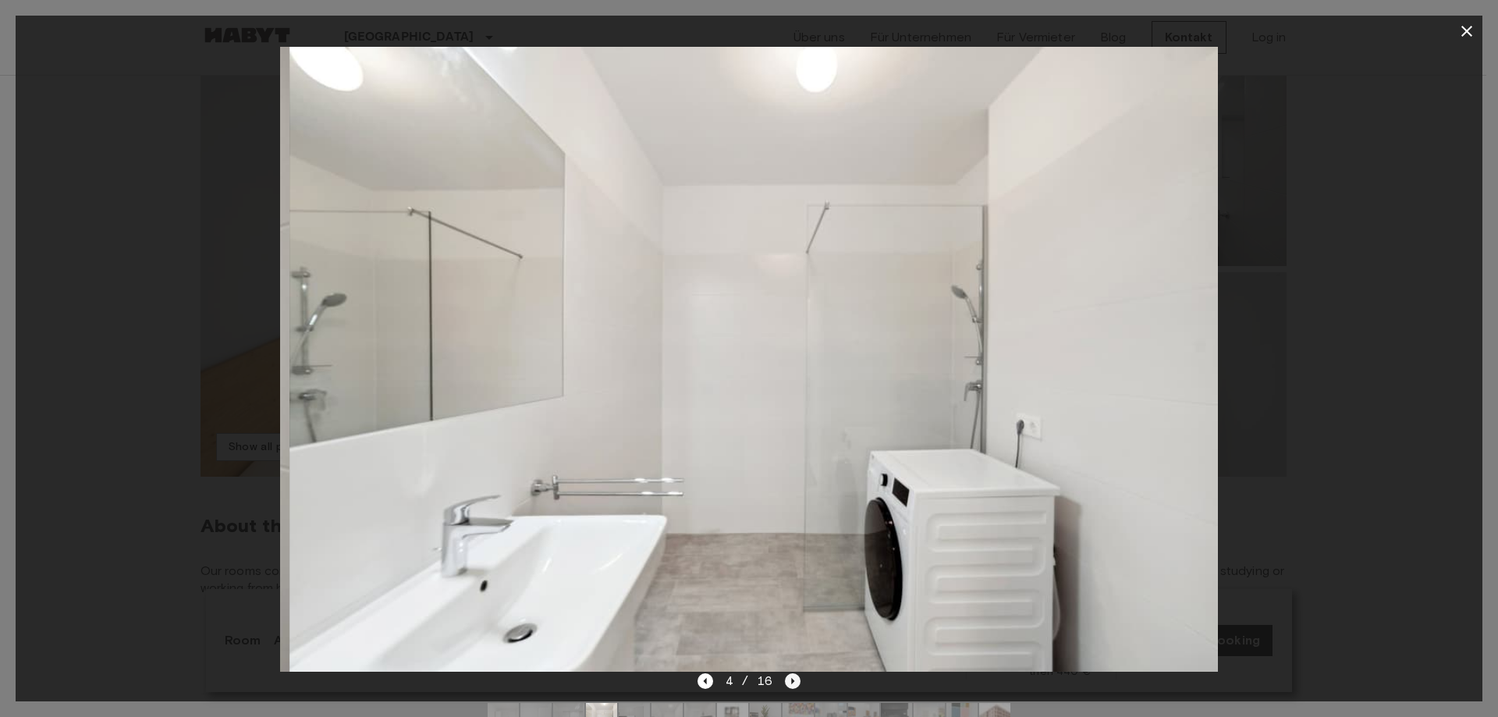
click at [792, 686] on icon "Next image" at bounding box center [793, 682] width 16 height 16
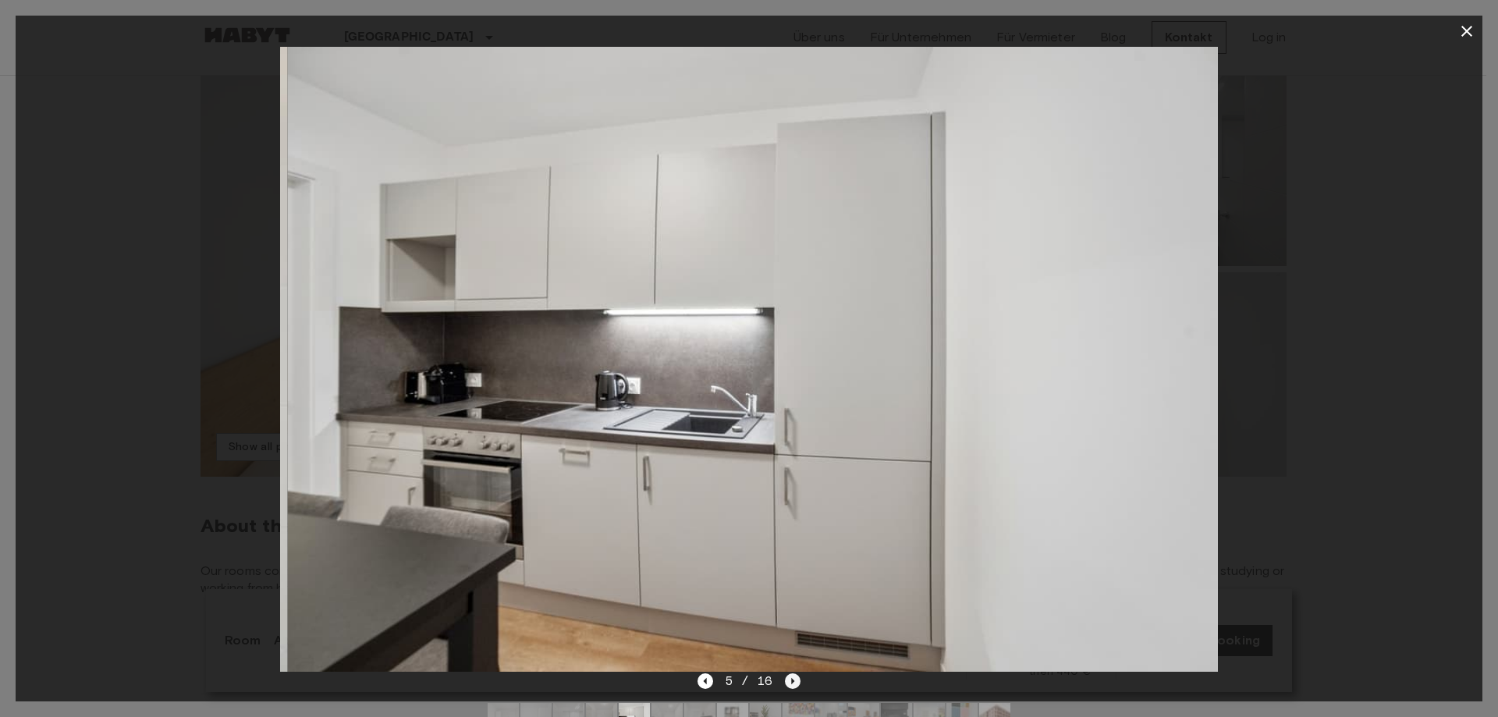
click at [792, 686] on icon "Next image" at bounding box center [793, 682] width 16 height 16
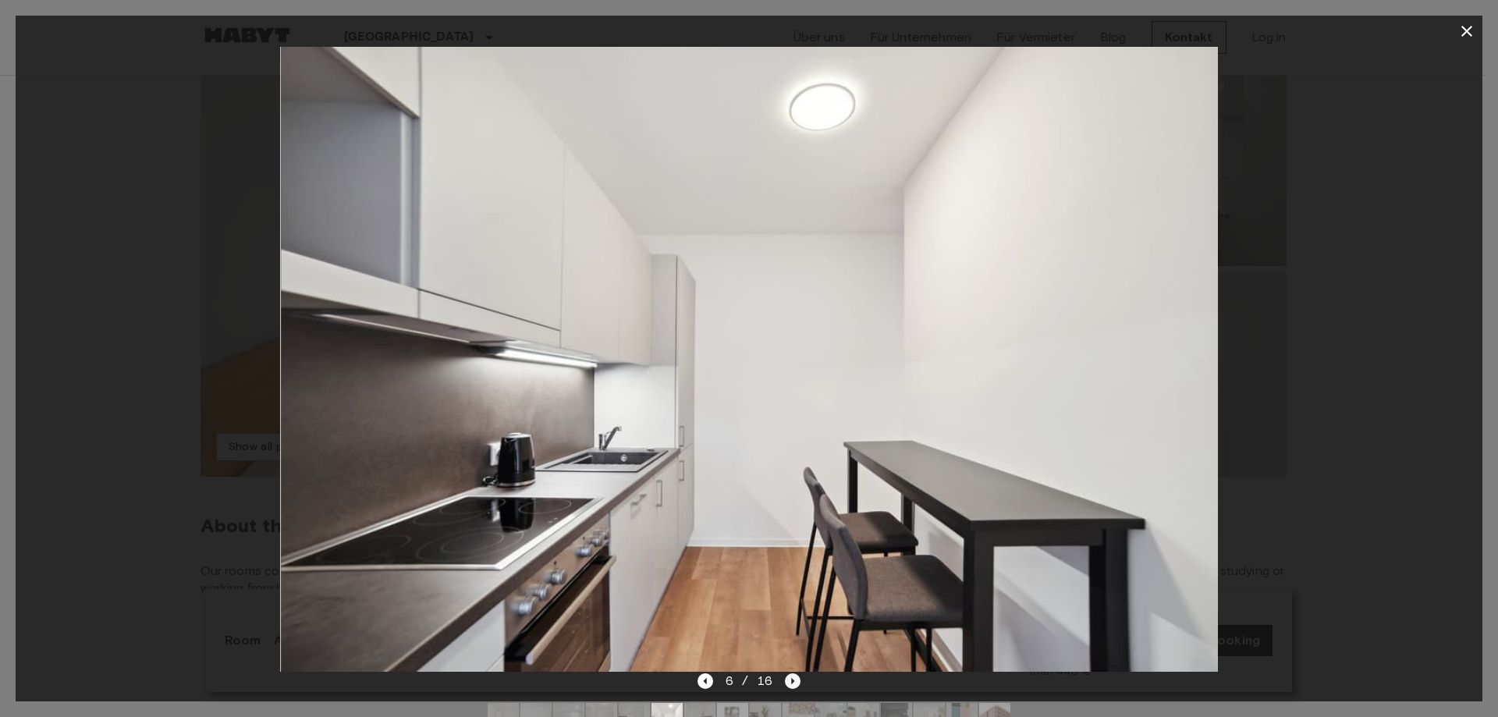
click at [792, 686] on icon "Next image" at bounding box center [793, 682] width 16 height 16
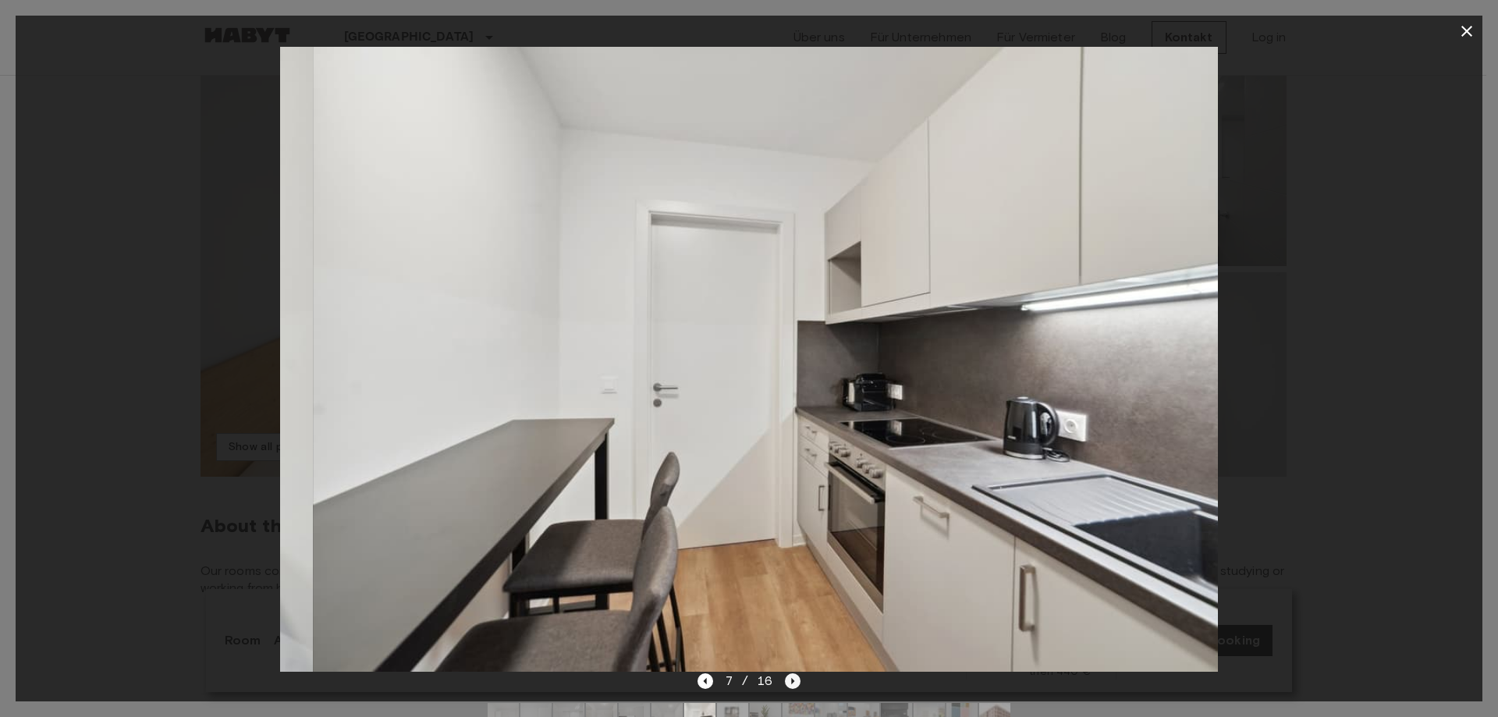
click at [792, 686] on icon "Next image" at bounding box center [793, 682] width 16 height 16
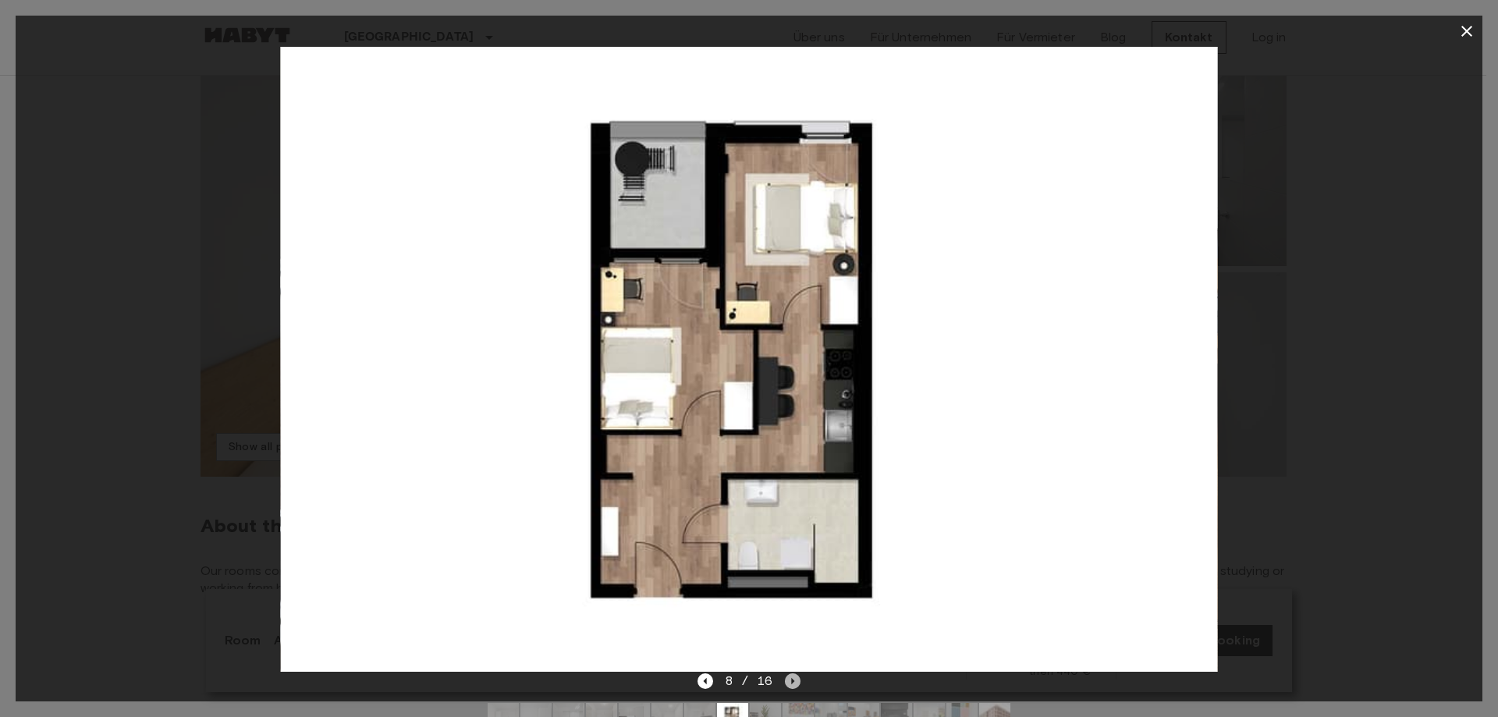
click at [796, 681] on icon "Next image" at bounding box center [793, 682] width 16 height 16
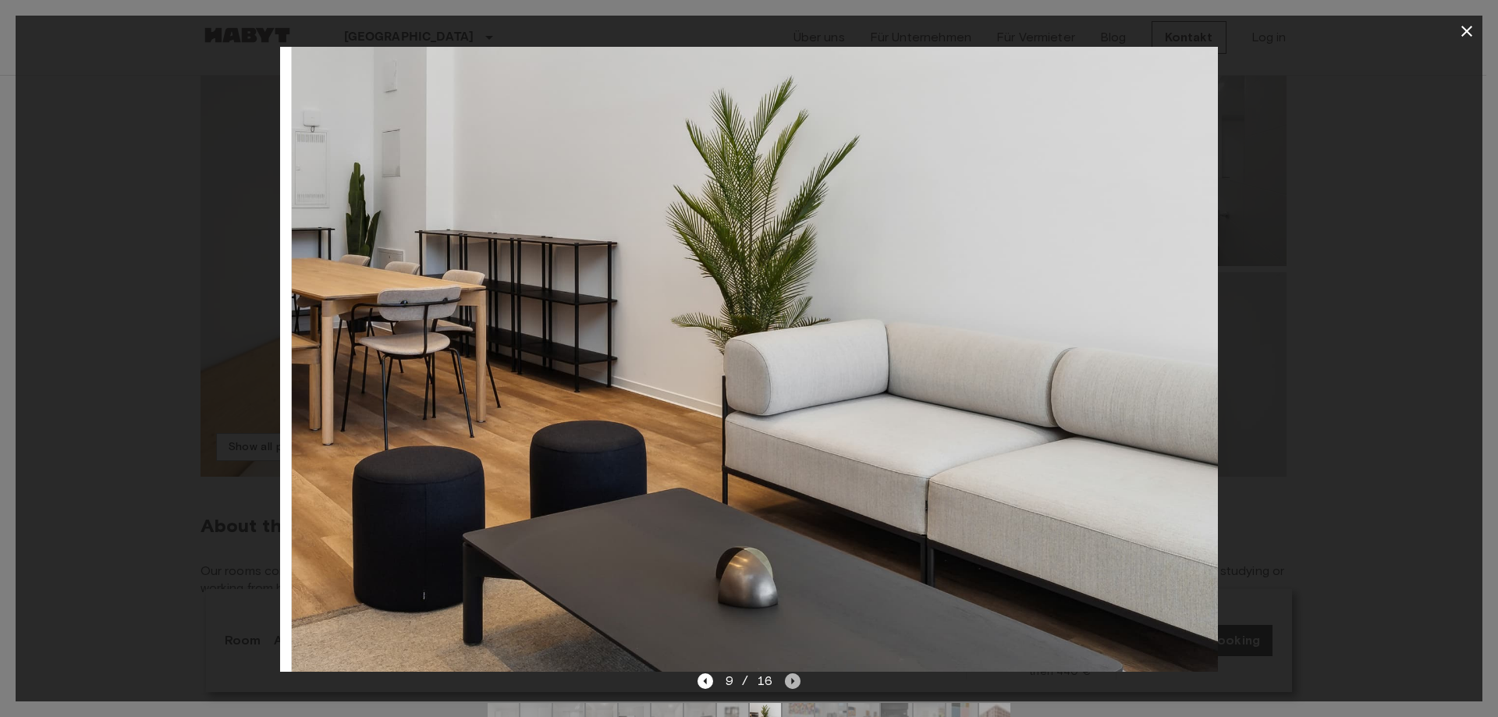
click at [796, 681] on icon "Next image" at bounding box center [793, 682] width 16 height 16
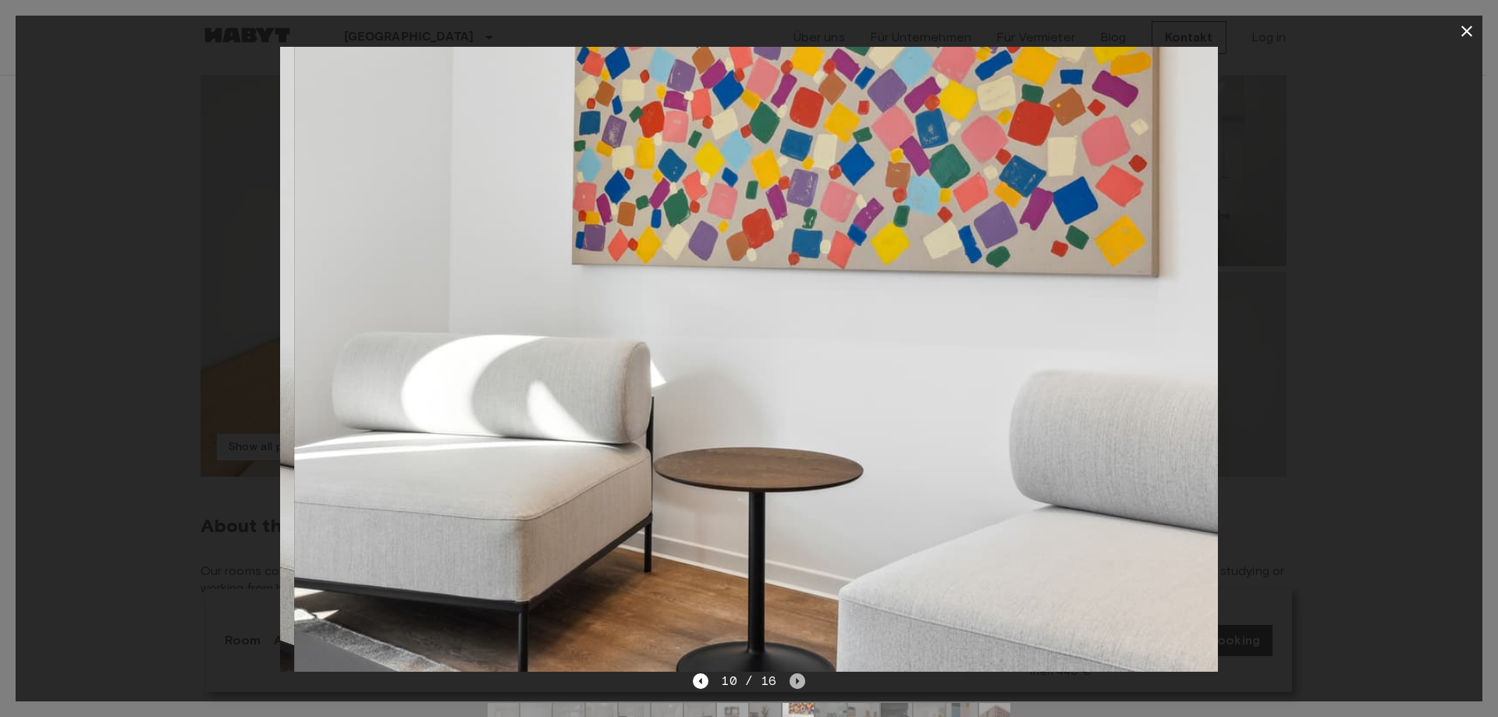
click at [796, 681] on icon "Next image" at bounding box center [797, 681] width 3 height 6
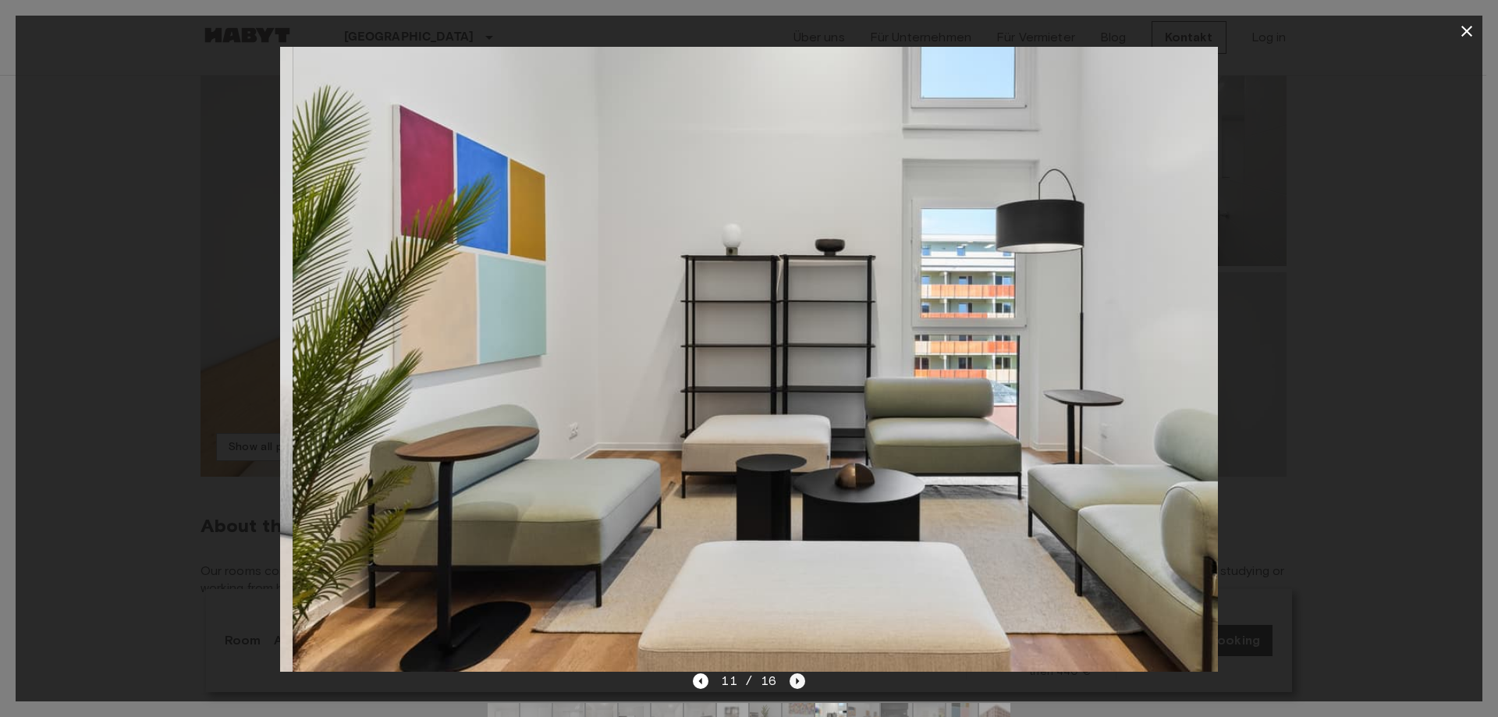
click at [796, 681] on icon "Next image" at bounding box center [797, 681] width 3 height 6
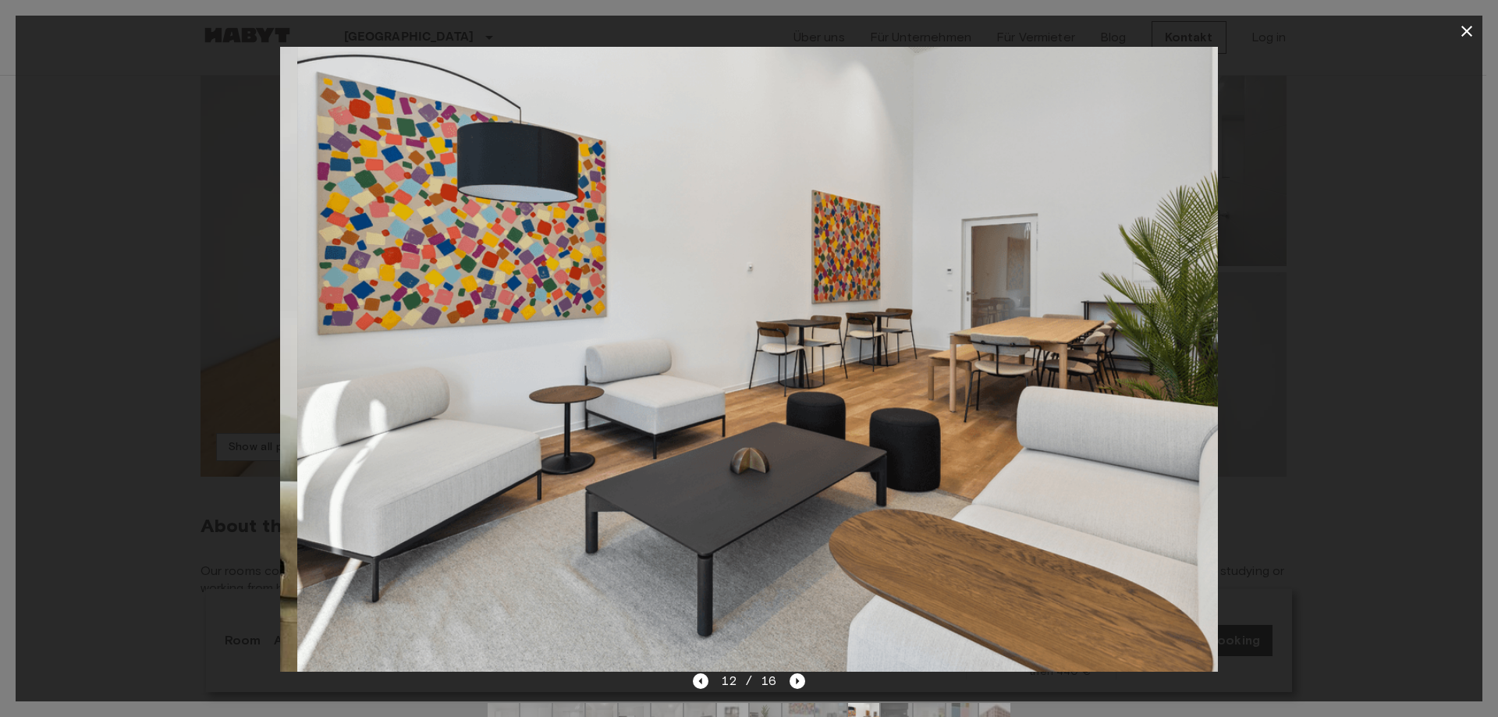
click at [1362, 389] on div at bounding box center [749, 359] width 1467 height 625
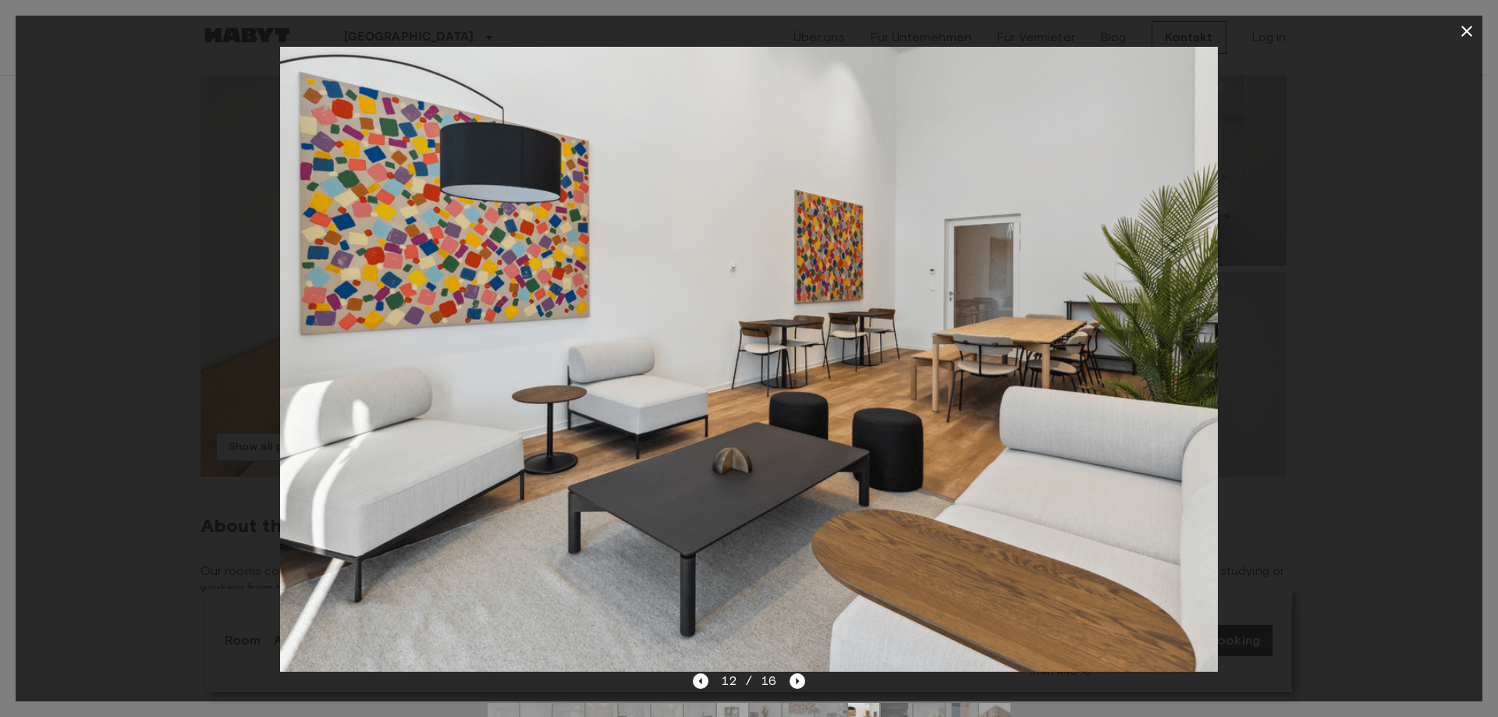
click at [1466, 28] on icon "button" at bounding box center [1467, 31] width 19 height 19
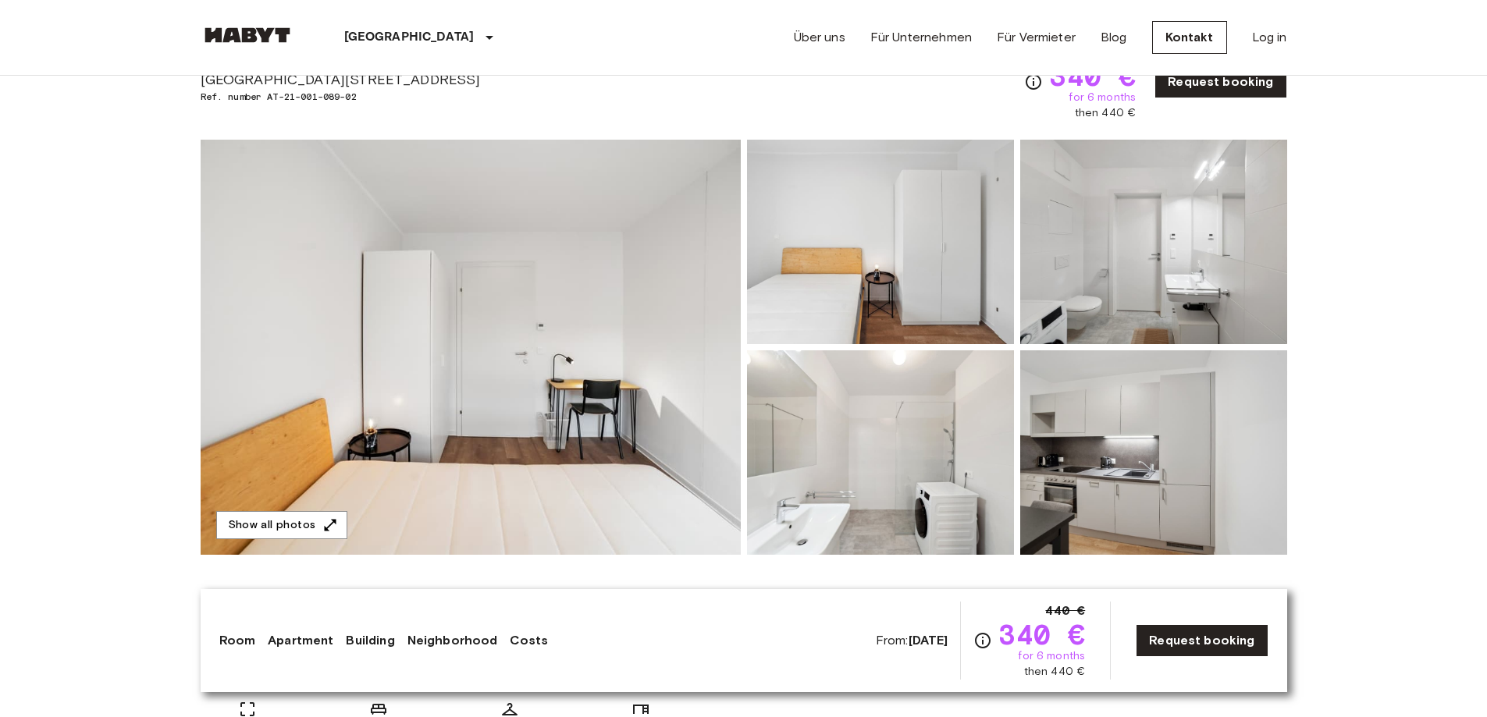
scroll to position [0, 0]
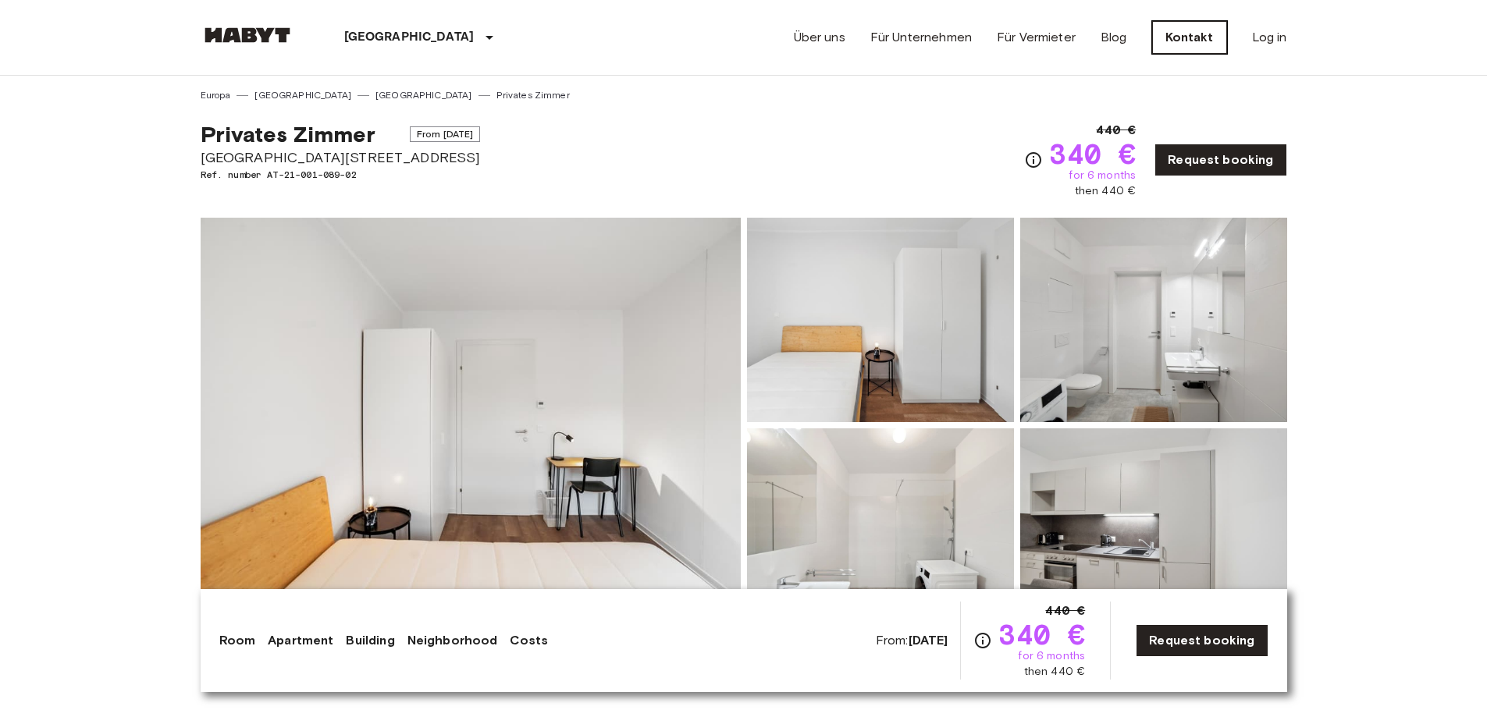
click at [1170, 34] on link "Kontakt" at bounding box center [1189, 37] width 75 height 33
drag, startPoint x: 703, startPoint y: 460, endPoint x: 676, endPoint y: 292, distance: 170.8
click at [663, 318] on img at bounding box center [471, 425] width 540 height 415
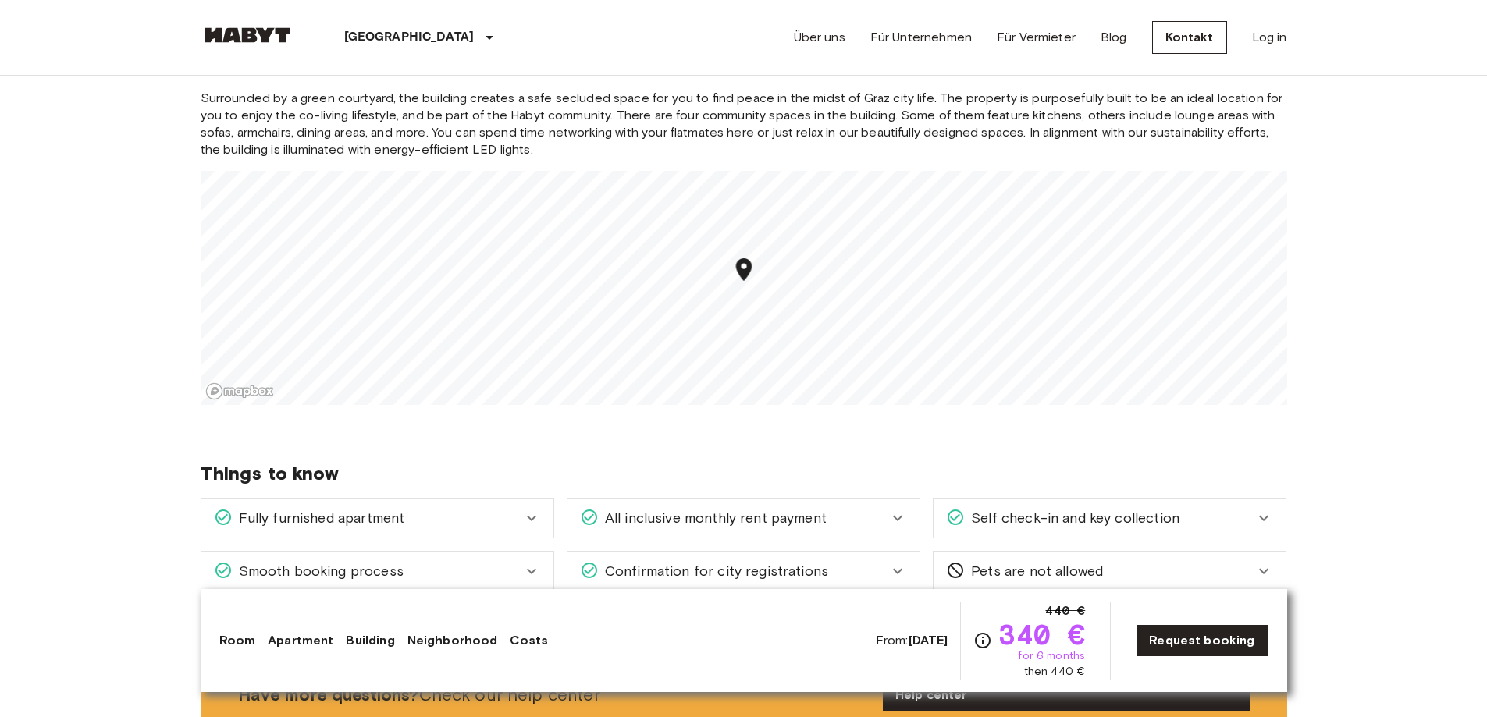
scroll to position [2107, 0]
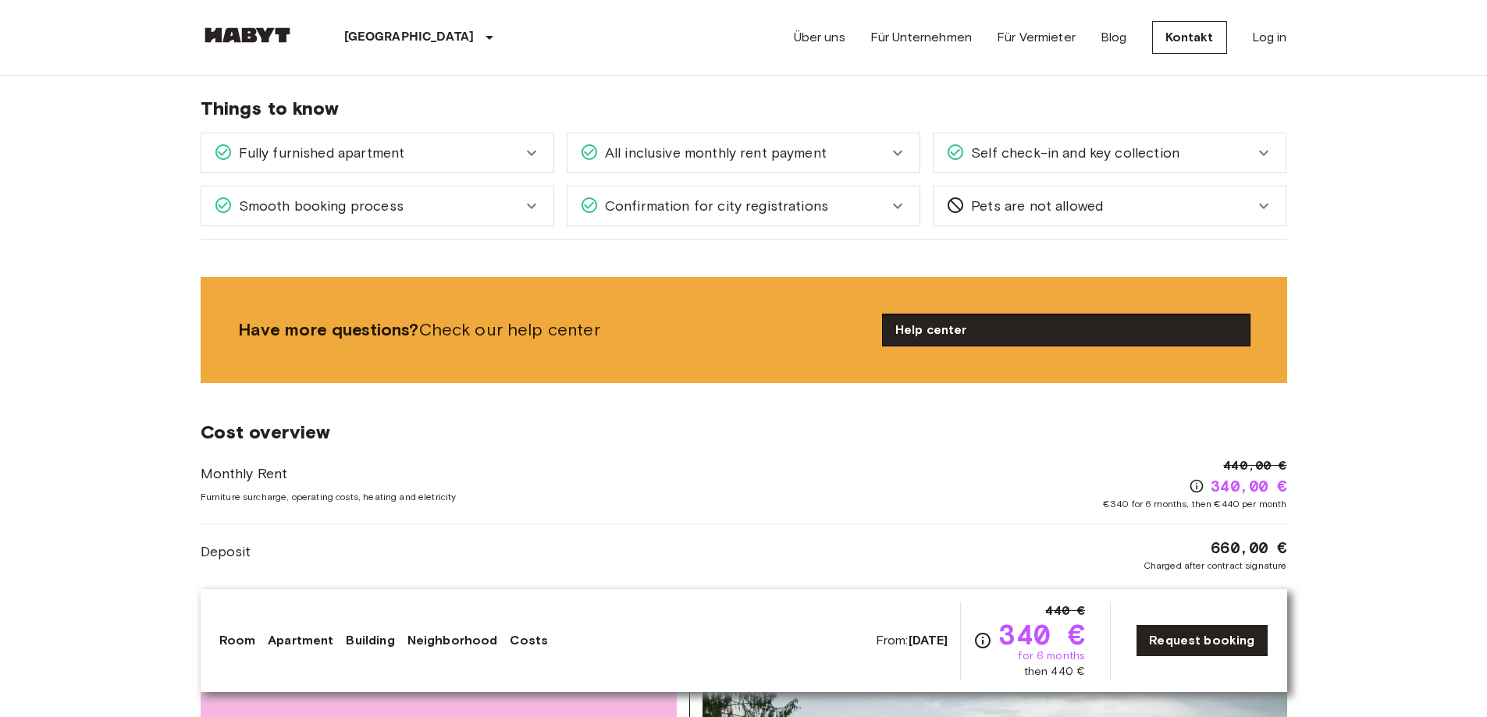
click at [1200, 335] on link "Help center" at bounding box center [1066, 330] width 367 height 31
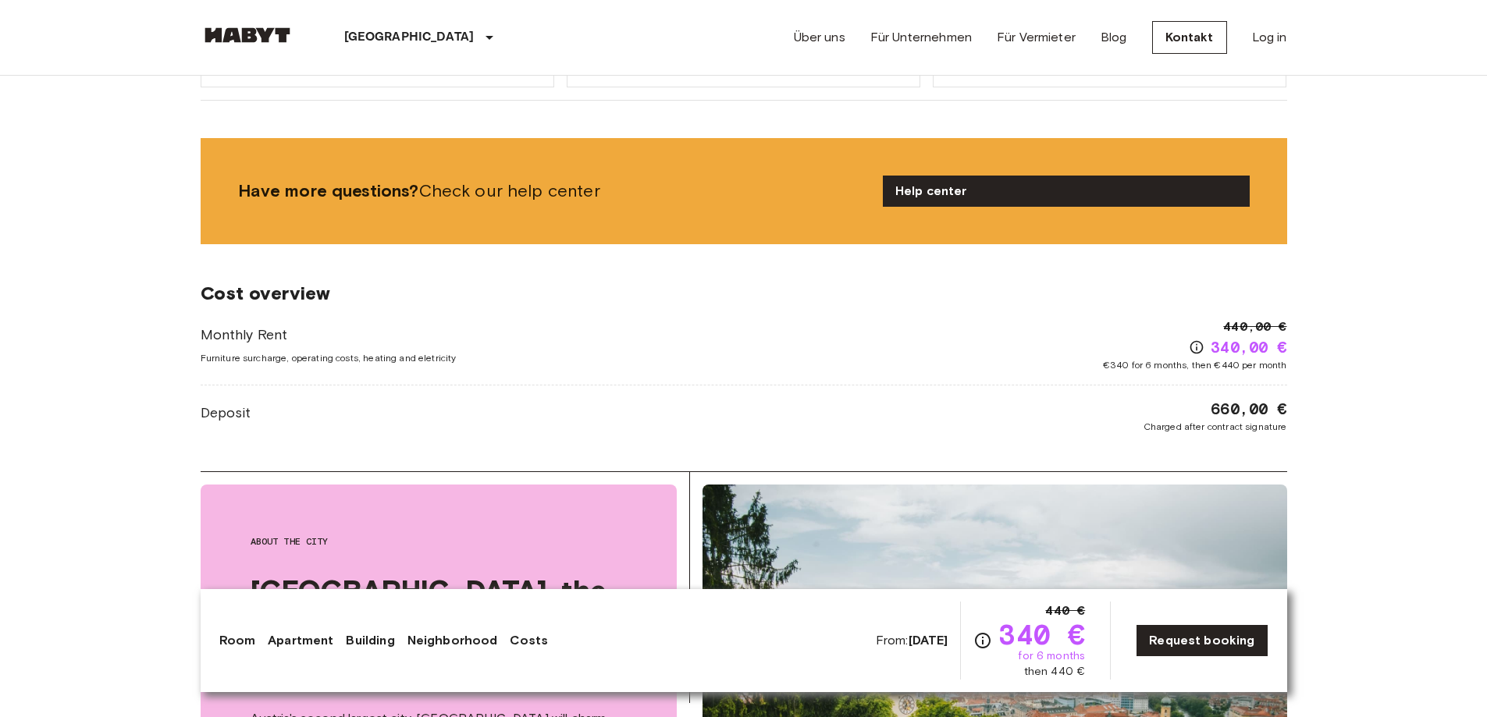
scroll to position [2443, 0]
